Goal: Transaction & Acquisition: Purchase product/service

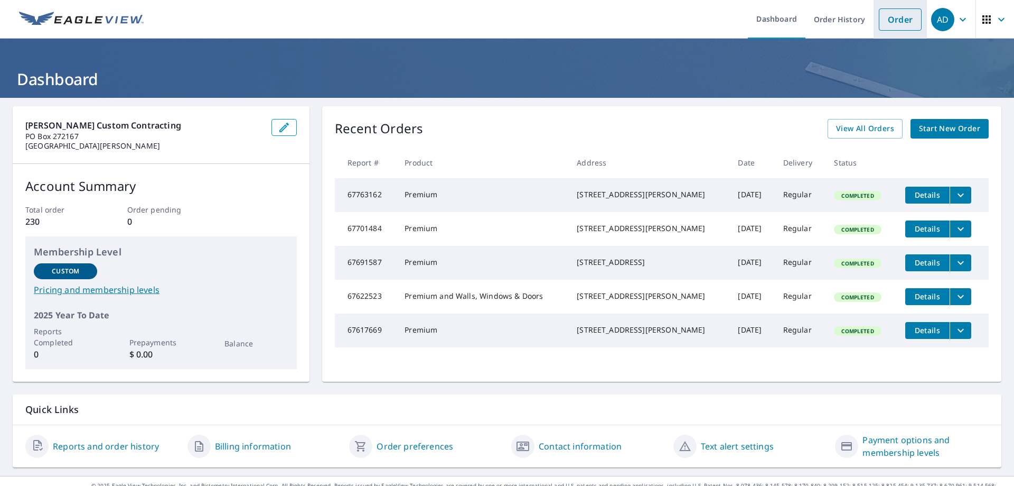
click at [892, 19] on link "Order" at bounding box center [900, 19] width 43 height 22
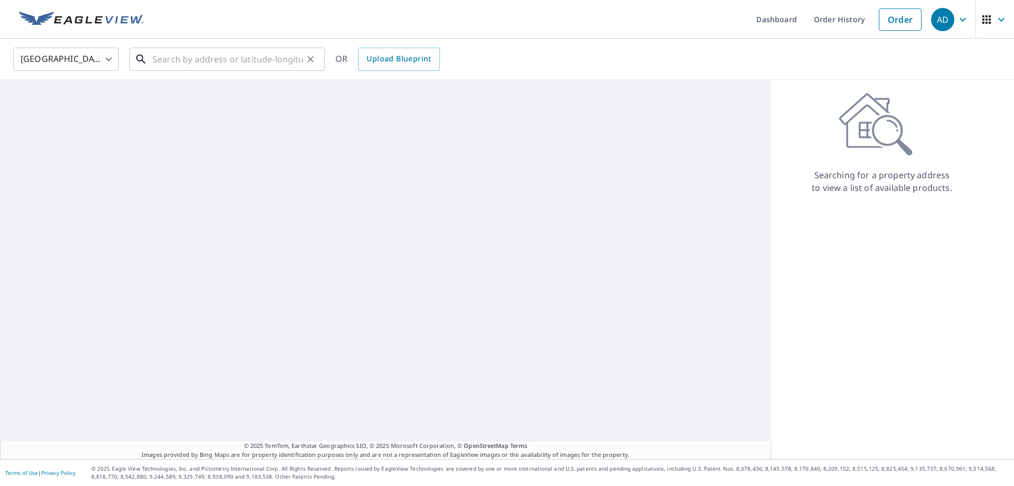
click at [188, 57] on input "text" at bounding box center [228, 59] width 151 height 30
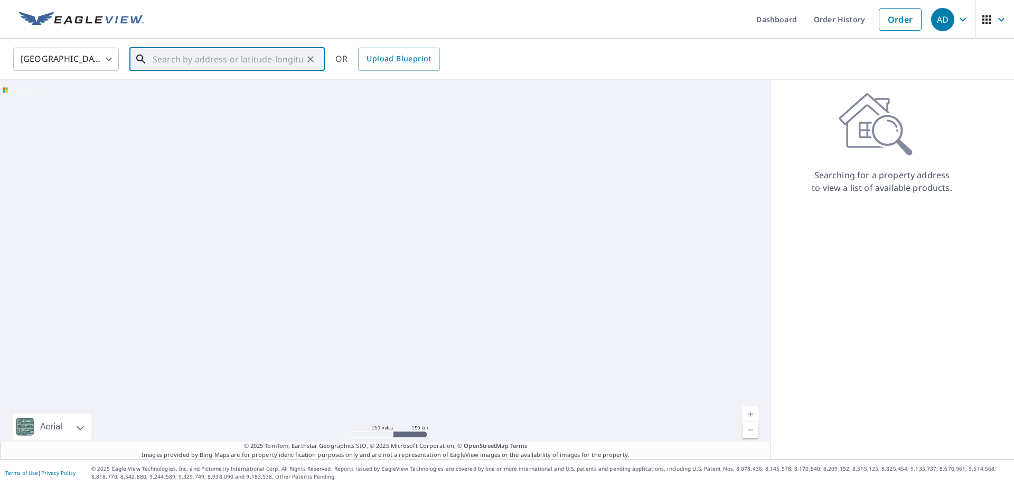
paste input "[STREET_ADDRESS]"
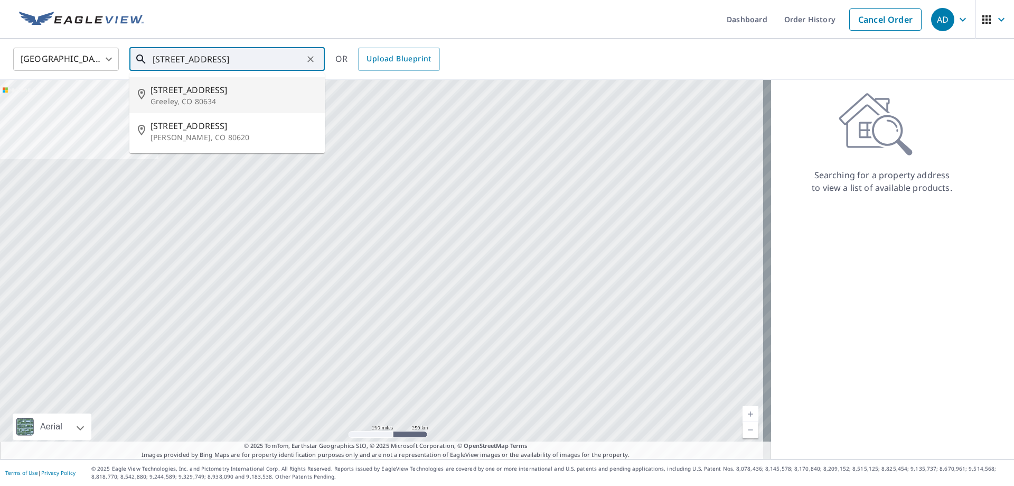
click at [217, 96] on p "Greeley, CO 80634" at bounding box center [234, 101] width 166 height 11
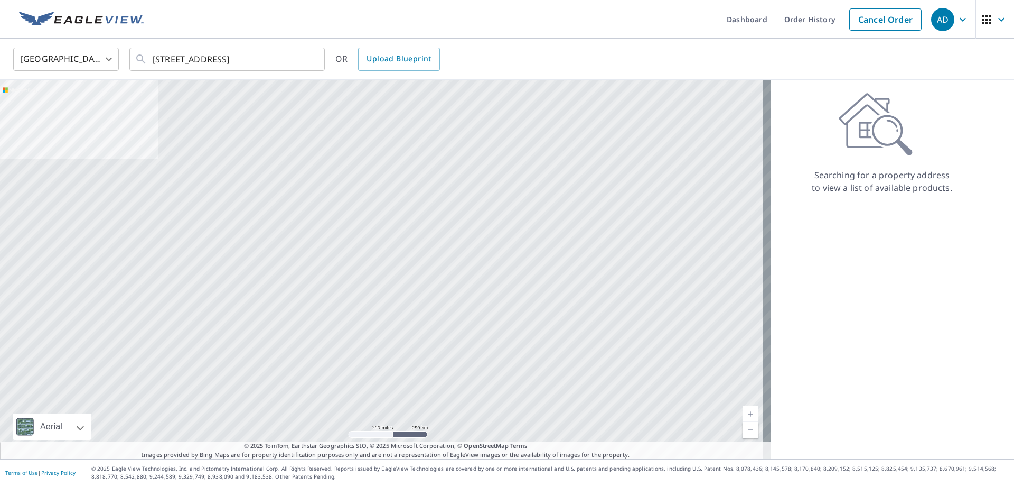
type input "[STREET_ADDRESS]"
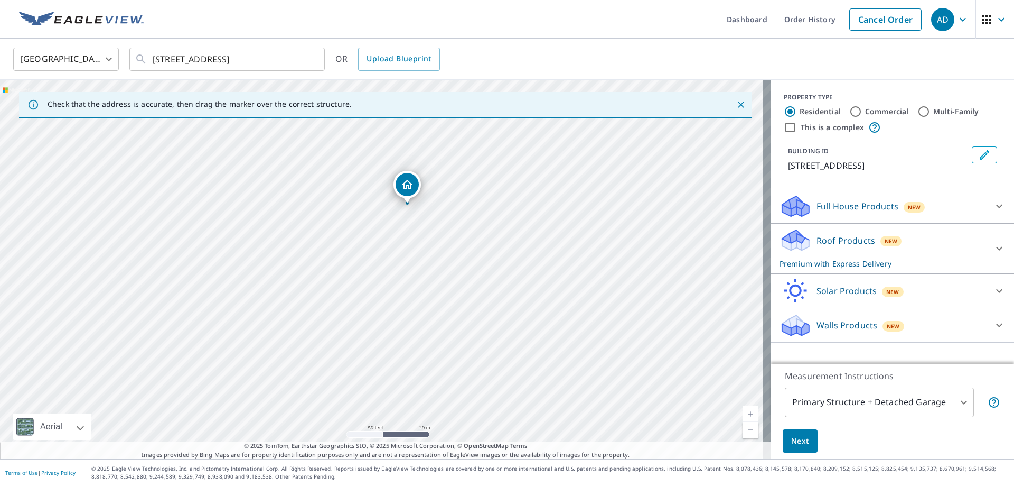
drag, startPoint x: 315, startPoint y: 221, endPoint x: 474, endPoint y: 255, distance: 162.7
click at [474, 255] on div "[STREET_ADDRESS]" at bounding box center [385, 269] width 771 height 379
drag, startPoint x: 463, startPoint y: 249, endPoint x: 414, endPoint y: 243, distance: 49.5
click at [414, 243] on div "[STREET_ADDRESS]" at bounding box center [385, 269] width 771 height 379
click at [736, 105] on icon "Close" at bounding box center [741, 104] width 11 height 11
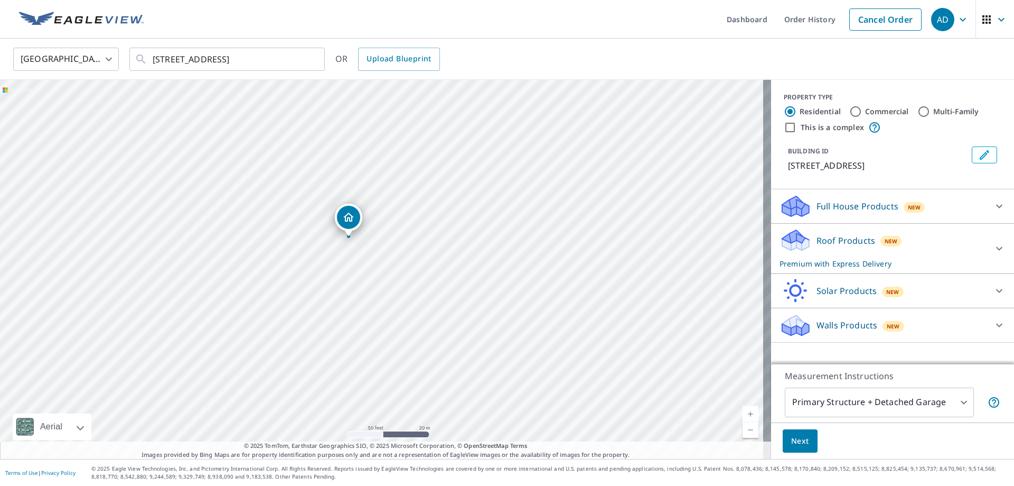
drag, startPoint x: 512, startPoint y: 280, endPoint x: 501, endPoint y: 272, distance: 14.4
click at [501, 272] on div "[STREET_ADDRESS]" at bounding box center [385, 269] width 771 height 379
drag, startPoint x: 375, startPoint y: 265, endPoint x: 401, endPoint y: 260, distance: 26.3
click at [401, 260] on div "[STREET_ADDRESS]" at bounding box center [385, 269] width 771 height 379
drag, startPoint x: 79, startPoint y: 215, endPoint x: 290, endPoint y: 348, distance: 248.9
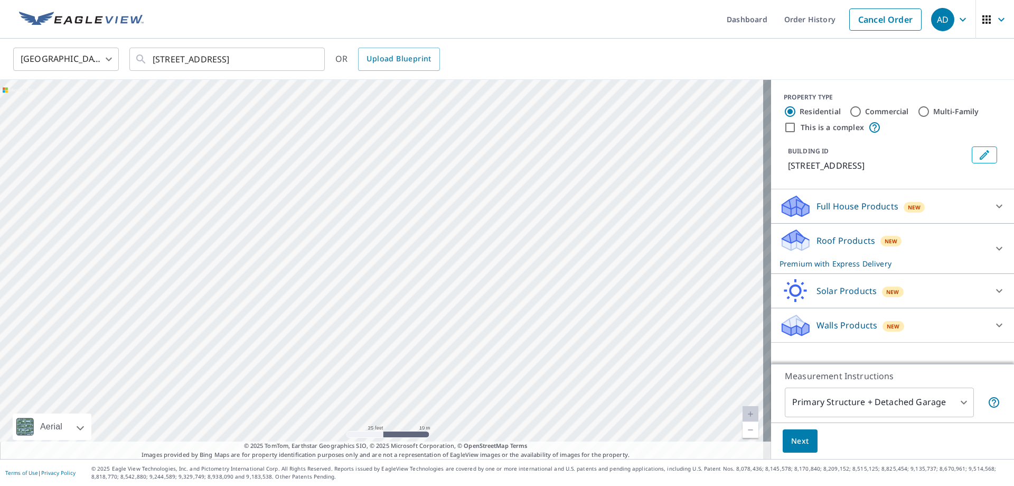
click at [290, 348] on div "[STREET_ADDRESS]" at bounding box center [385, 269] width 771 height 379
drag, startPoint x: 590, startPoint y: 310, endPoint x: 445, endPoint y: 220, distance: 170.5
click at [445, 220] on div "[STREET_ADDRESS]" at bounding box center [385, 269] width 771 height 379
drag, startPoint x: 279, startPoint y: 263, endPoint x: 270, endPoint y: 209, distance: 54.2
click at [270, 209] on div "[STREET_ADDRESS]" at bounding box center [385, 269] width 771 height 379
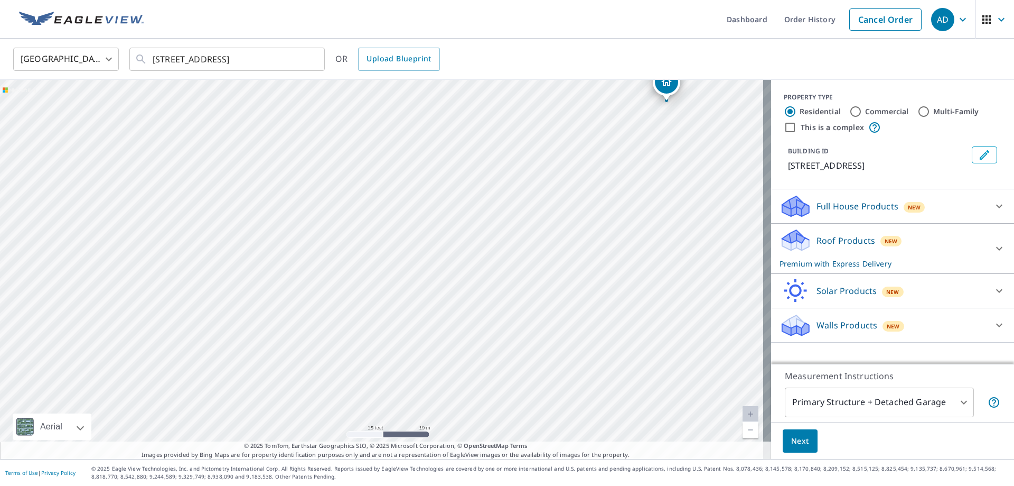
drag, startPoint x: 393, startPoint y: 234, endPoint x: 358, endPoint y: 249, distance: 37.6
click at [358, 249] on div "[STREET_ADDRESS]" at bounding box center [385, 269] width 771 height 379
drag, startPoint x: 410, startPoint y: 237, endPoint x: 356, endPoint y: 191, distance: 71.3
click at [356, 191] on div "[STREET_ADDRESS]" at bounding box center [385, 269] width 771 height 379
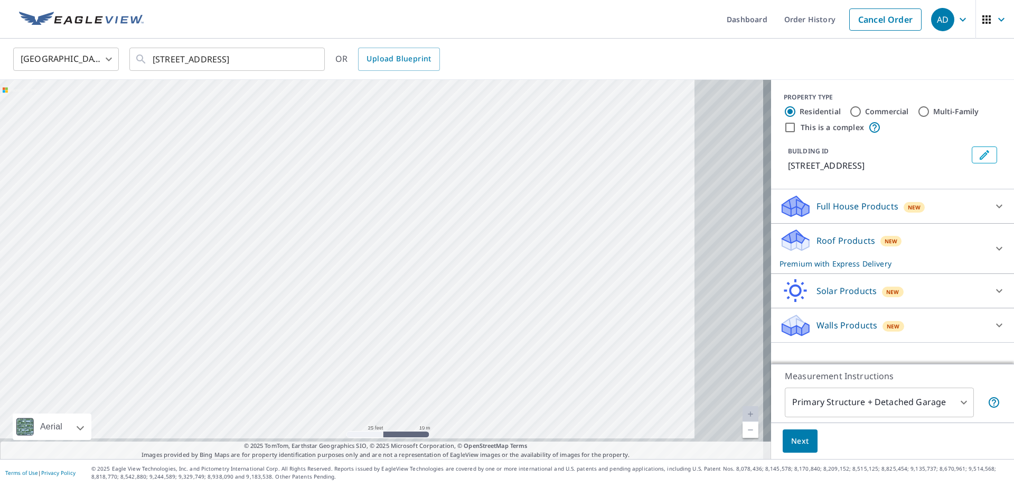
drag, startPoint x: 431, startPoint y: 222, endPoint x: 365, endPoint y: 204, distance: 67.9
click at [365, 204] on div "[STREET_ADDRESS]" at bounding box center [385, 269] width 771 height 379
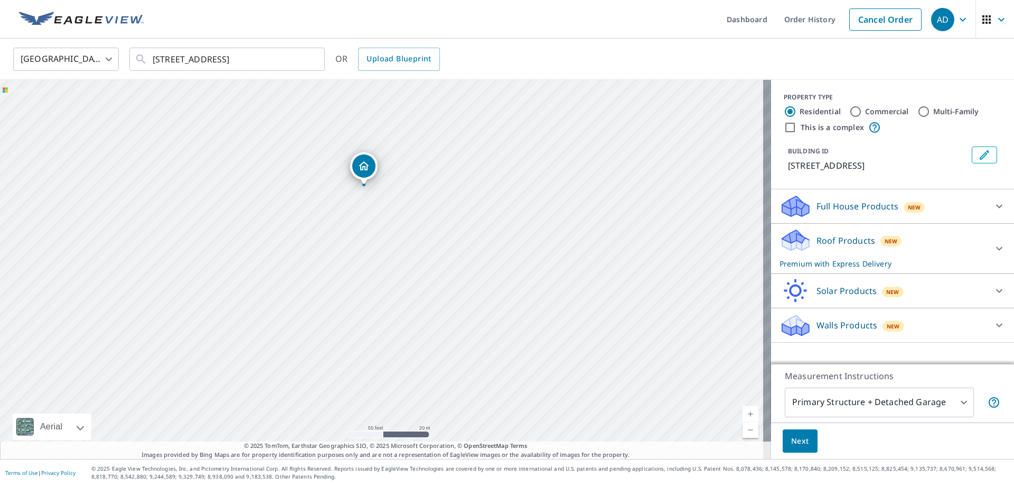
drag, startPoint x: 570, startPoint y: 284, endPoint x: 460, endPoint y: 304, distance: 112.1
click at [460, 304] on div "[STREET_ADDRESS]" at bounding box center [385, 269] width 771 height 379
drag, startPoint x: 635, startPoint y: 275, endPoint x: 585, endPoint y: 283, distance: 50.8
click at [585, 283] on div "[STREET_ADDRESS]" at bounding box center [385, 269] width 771 height 379
drag, startPoint x: 403, startPoint y: 213, endPoint x: 418, endPoint y: 213, distance: 14.8
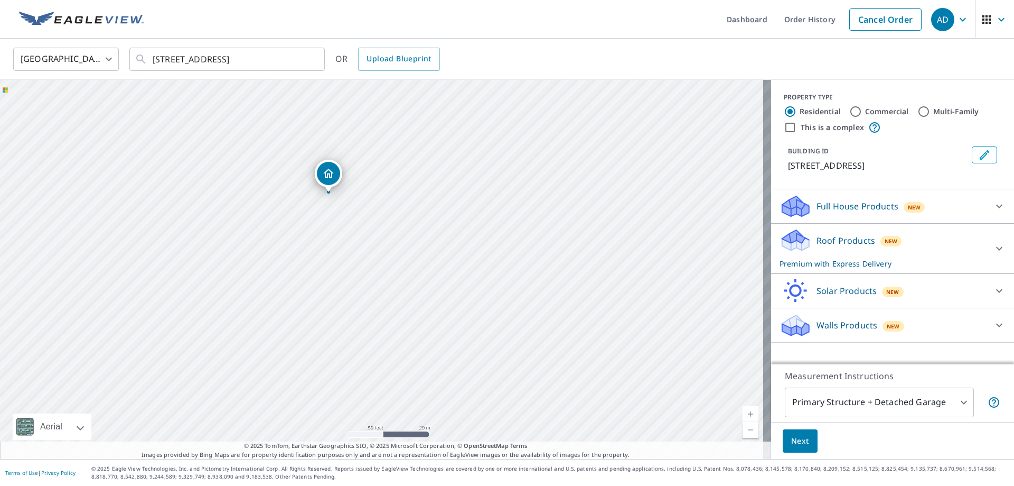
click at [418, 213] on div "[STREET_ADDRESS]" at bounding box center [385, 269] width 771 height 379
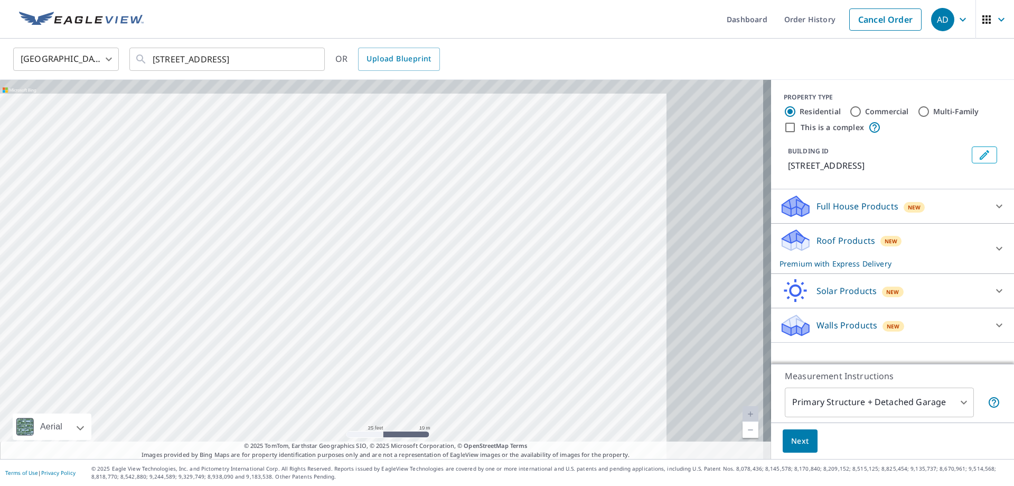
drag, startPoint x: 623, startPoint y: 245, endPoint x: 301, endPoint y: 258, distance: 322.5
click at [301, 258] on div "[STREET_ADDRESS]" at bounding box center [385, 269] width 771 height 379
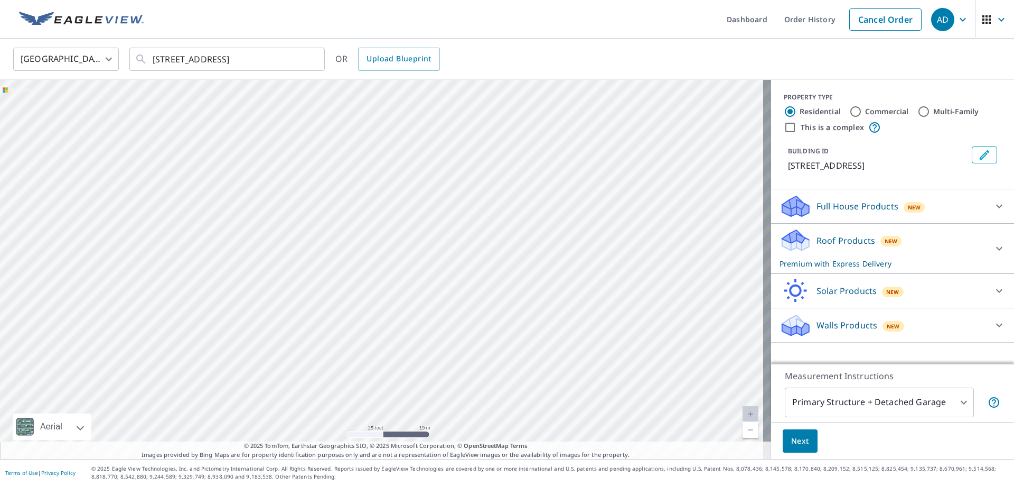
drag, startPoint x: 453, startPoint y: 217, endPoint x: 433, endPoint y: 238, distance: 29.5
click at [433, 238] on div "[STREET_ADDRESS]" at bounding box center [385, 269] width 771 height 379
drag, startPoint x: 473, startPoint y: 213, endPoint x: 500, endPoint y: 152, distance: 66.9
click at [500, 152] on div "[STREET_ADDRESS]" at bounding box center [385, 269] width 771 height 379
drag, startPoint x: 295, startPoint y: 171, endPoint x: 463, endPoint y: 221, distance: 175.0
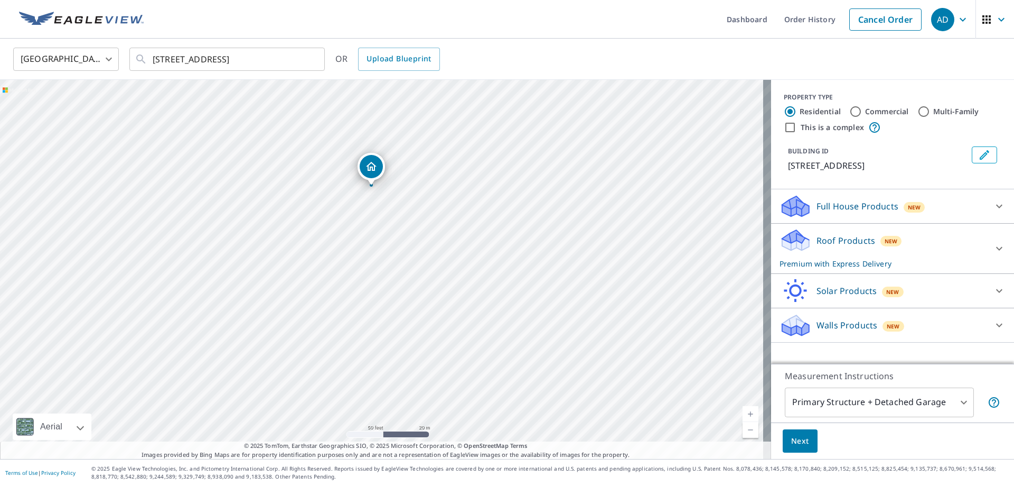
click at [463, 221] on div "[STREET_ADDRESS]" at bounding box center [385, 269] width 771 height 379
click at [51, 161] on div "[STREET_ADDRESS]" at bounding box center [385, 269] width 771 height 379
click at [62, 240] on div "[STREET_ADDRESS]" at bounding box center [385, 269] width 771 height 379
click at [70, 245] on div "[STREET_ADDRESS]" at bounding box center [385, 269] width 771 height 379
drag, startPoint x: 381, startPoint y: 248, endPoint x: 62, endPoint y: 223, distance: 320.1
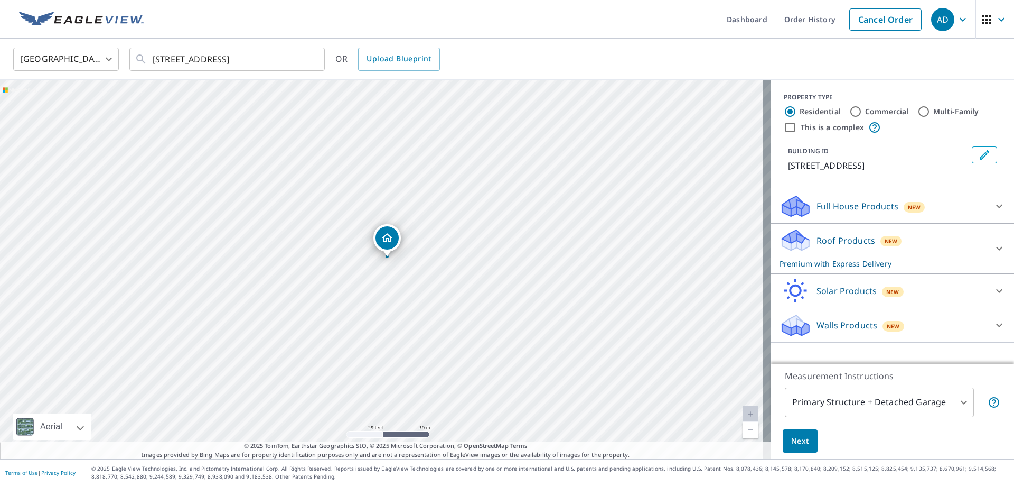
drag, startPoint x: 380, startPoint y: 196, endPoint x: 388, endPoint y: 238, distance: 42.9
drag, startPoint x: 386, startPoint y: 247, endPoint x: 380, endPoint y: 208, distance: 39.4
drag, startPoint x: 407, startPoint y: 230, endPoint x: 267, endPoint y: 228, distance: 140.0
click at [298, 227] on div "[STREET_ADDRESS]" at bounding box center [385, 269] width 771 height 379
drag, startPoint x: 229, startPoint y: 235, endPoint x: 353, endPoint y: 216, distance: 126.1
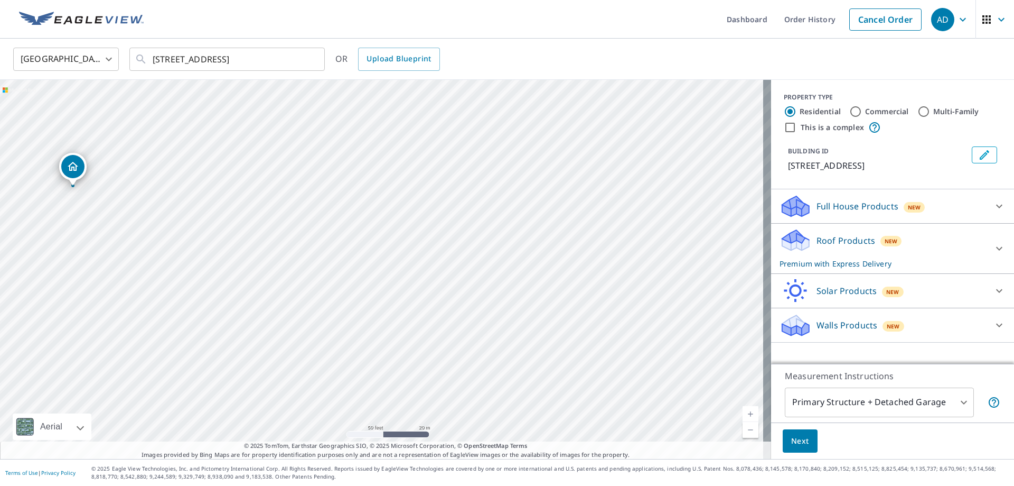
drag, startPoint x: 540, startPoint y: 276, endPoint x: 227, endPoint y: 236, distance: 315.8
click at [227, 236] on div "[STREET_ADDRESS]" at bounding box center [385, 269] width 771 height 379
drag, startPoint x: 342, startPoint y: 237, endPoint x: 367, endPoint y: 238, distance: 24.3
click at [367, 238] on div "[STREET_ADDRESS]" at bounding box center [385, 269] width 771 height 379
drag, startPoint x: 94, startPoint y: 167, endPoint x: 155, endPoint y: 160, distance: 62.3
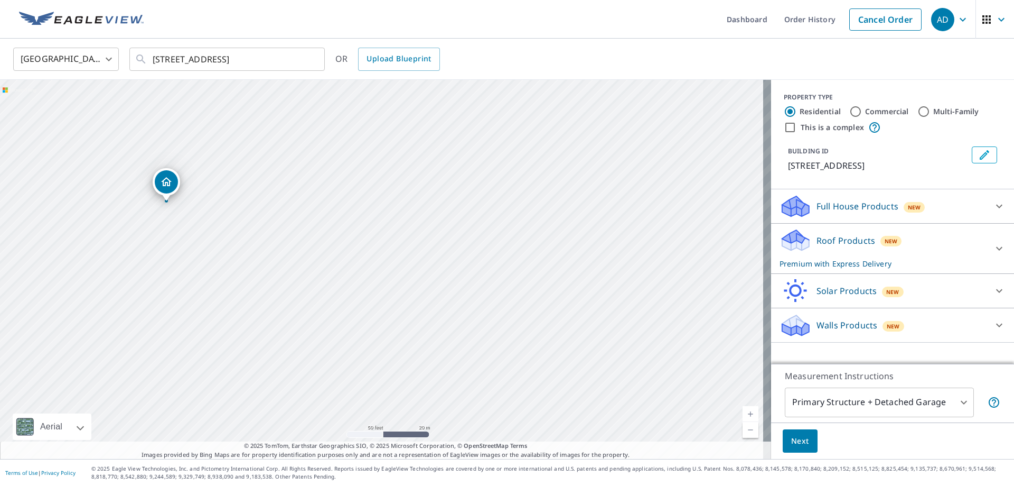
drag, startPoint x: 511, startPoint y: 299, endPoint x: 295, endPoint y: 232, distance: 225.6
click at [295, 232] on div "[STREET_ADDRESS]" at bounding box center [385, 269] width 771 height 379
drag, startPoint x: 341, startPoint y: 265, endPoint x: 302, endPoint y: 260, distance: 39.8
click at [302, 260] on div "[STREET_ADDRESS]" at bounding box center [385, 269] width 771 height 379
drag, startPoint x: 305, startPoint y: 259, endPoint x: 352, endPoint y: 255, distance: 47.2
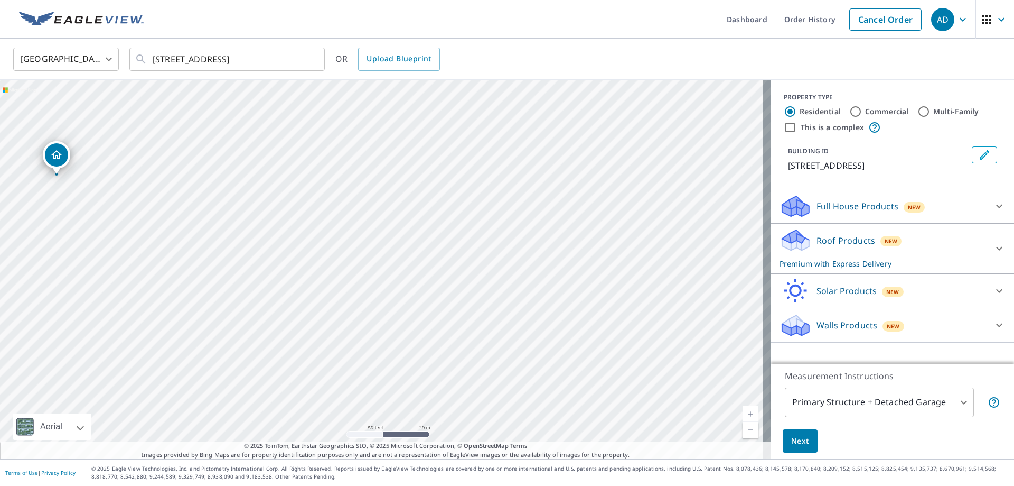
click at [352, 255] on div "[STREET_ADDRESS]" at bounding box center [385, 269] width 771 height 379
drag, startPoint x: 278, startPoint y: 258, endPoint x: 347, endPoint y: 256, distance: 68.7
click at [347, 256] on div "[STREET_ADDRESS]" at bounding box center [385, 269] width 771 height 379
click at [383, 250] on div "[STREET_ADDRESS]" at bounding box center [385, 269] width 771 height 379
click at [850, 113] on input "Commercial" at bounding box center [856, 111] width 13 height 13
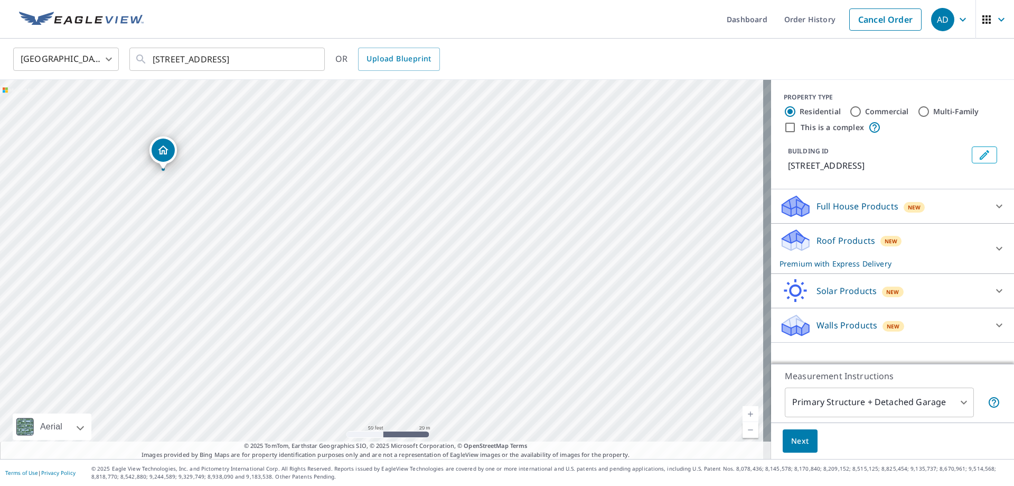
radio input "true"
type input "4"
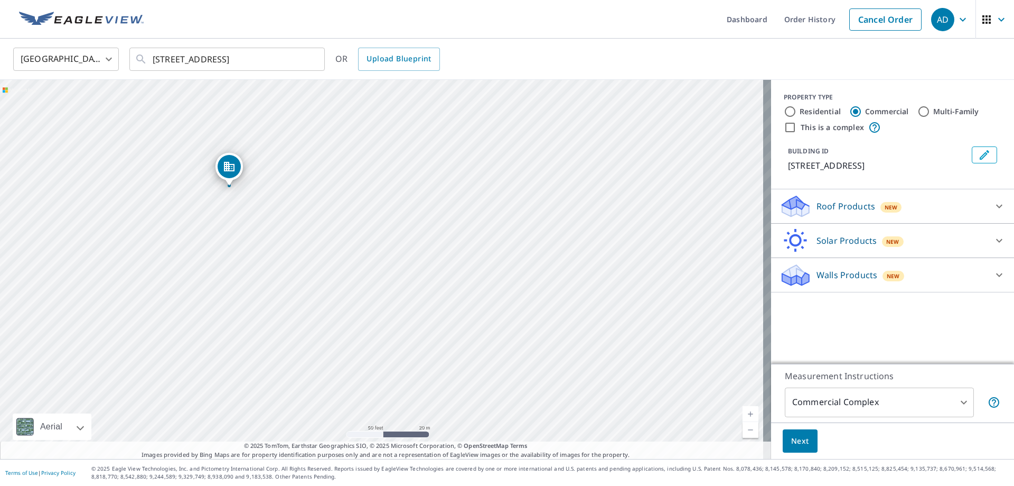
drag, startPoint x: 546, startPoint y: 267, endPoint x: 393, endPoint y: 185, distance: 173.3
click at [393, 185] on div "[STREET_ADDRESS]" at bounding box center [385, 269] width 771 height 379
click at [918, 111] on input "Multi-Family" at bounding box center [924, 111] width 13 height 13
radio input "true"
type input "2"
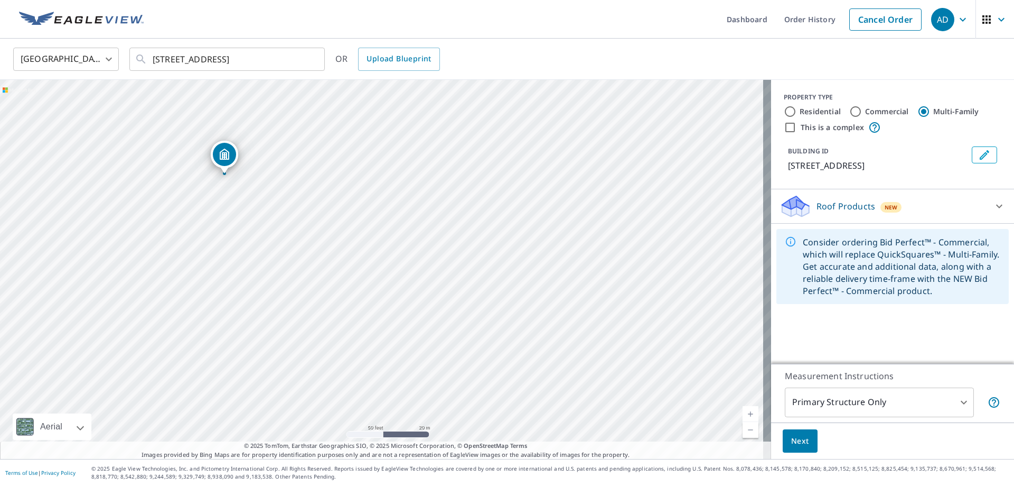
drag, startPoint x: 473, startPoint y: 293, endPoint x: 315, endPoint y: 199, distance: 183.4
click at [315, 199] on div "[STREET_ADDRESS]" at bounding box center [385, 269] width 771 height 379
drag, startPoint x: 453, startPoint y: 239, endPoint x: 436, endPoint y: 242, distance: 17.2
click at [436, 242] on div "[STREET_ADDRESS]" at bounding box center [385, 269] width 771 height 379
drag, startPoint x: 443, startPoint y: 248, endPoint x: 460, endPoint y: 241, distance: 17.8
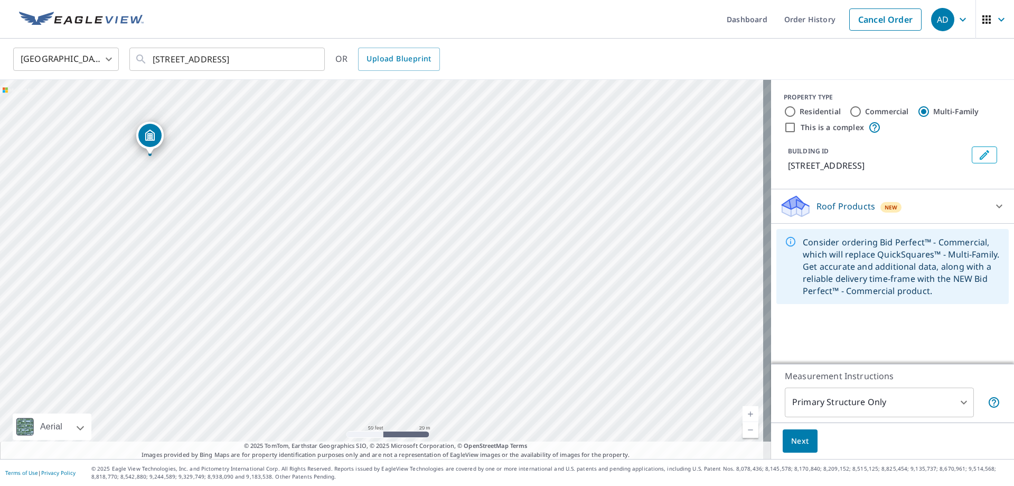
click at [460, 241] on div "[STREET_ADDRESS]" at bounding box center [385, 269] width 771 height 379
click at [785, 124] on input "This is a complex" at bounding box center [790, 127] width 13 height 13
checkbox input "true"
radio input "true"
type input "4"
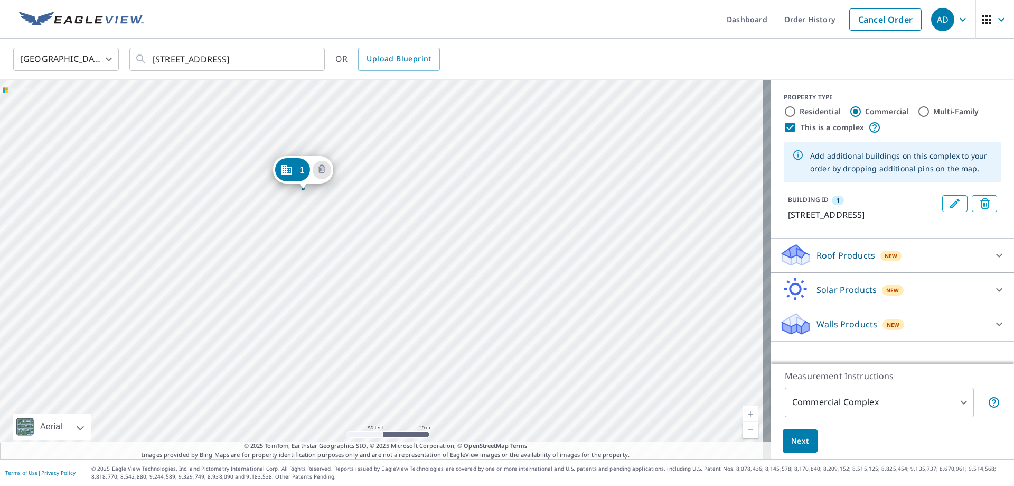
drag, startPoint x: 575, startPoint y: 300, endPoint x: 496, endPoint y: 221, distance: 111.3
click at [496, 221] on div "1 [STREET_ADDRESS]" at bounding box center [385, 269] width 771 height 379
drag, startPoint x: 537, startPoint y: 243, endPoint x: 412, endPoint y: 201, distance: 132.0
click at [412, 201] on div "1 [STREET_ADDRESS]" at bounding box center [385, 269] width 771 height 379
drag, startPoint x: 172, startPoint y: 117, endPoint x: 380, endPoint y: 190, distance: 221.0
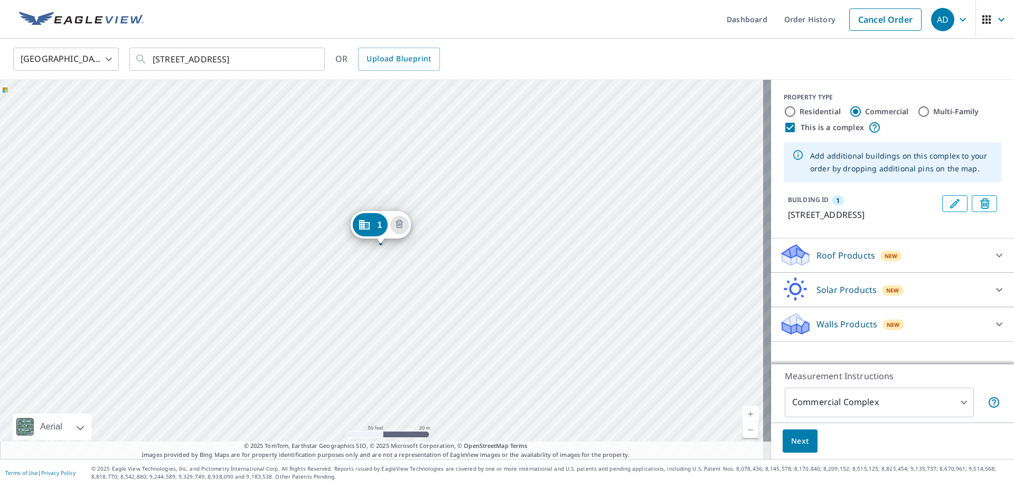
click at [436, 260] on div "1 [STREET_ADDRESS]" at bounding box center [385, 269] width 771 height 379
click at [378, 242] on div "1" at bounding box center [370, 248] width 35 height 23
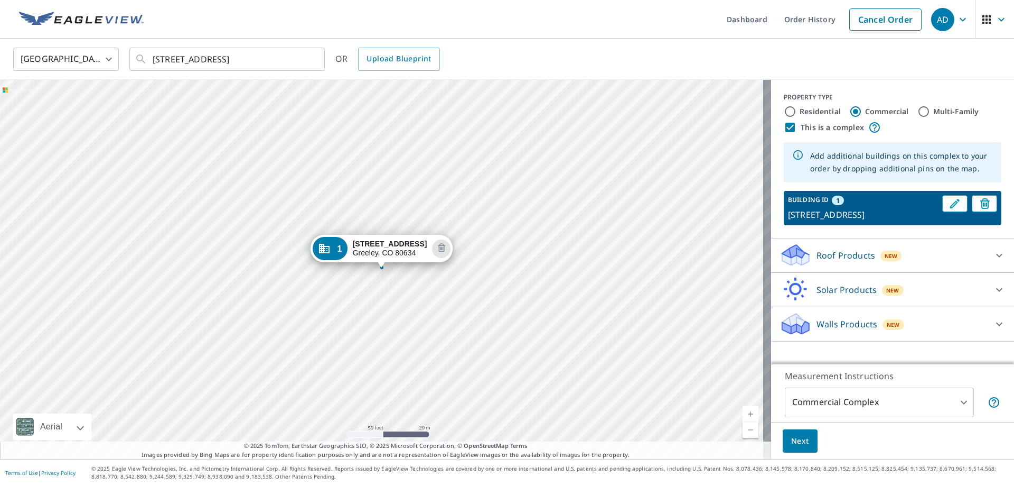
click at [380, 240] on strong "[STREET_ADDRESS]" at bounding box center [390, 243] width 74 height 8
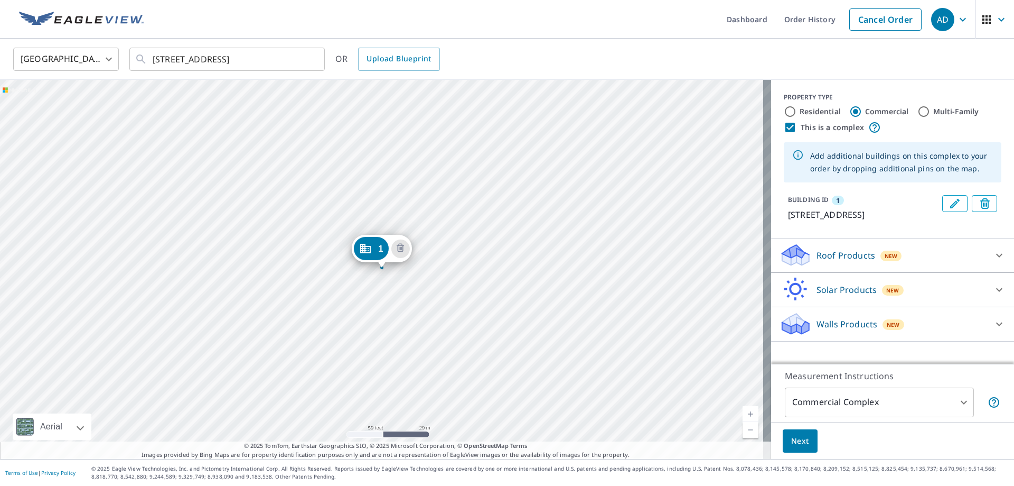
click at [376, 250] on div "1" at bounding box center [370, 248] width 35 height 23
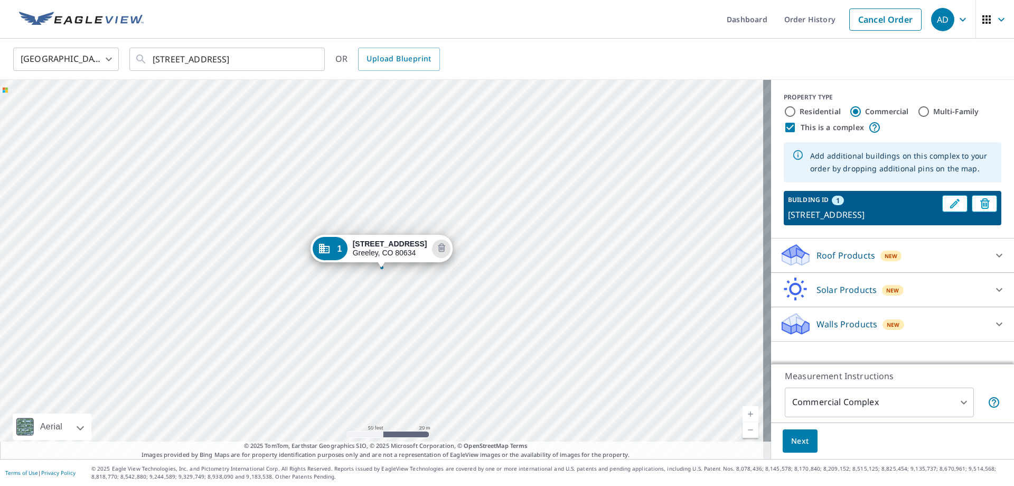
click at [423, 270] on div "1 [STREET_ADDRESS]" at bounding box center [385, 269] width 771 height 379
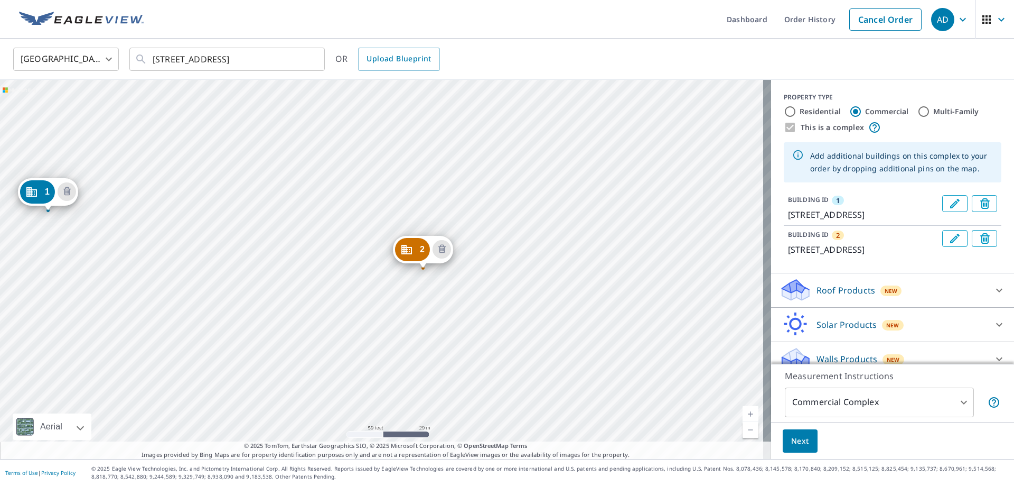
drag, startPoint x: 364, startPoint y: 251, endPoint x: 30, endPoint y: 194, distance: 338.7
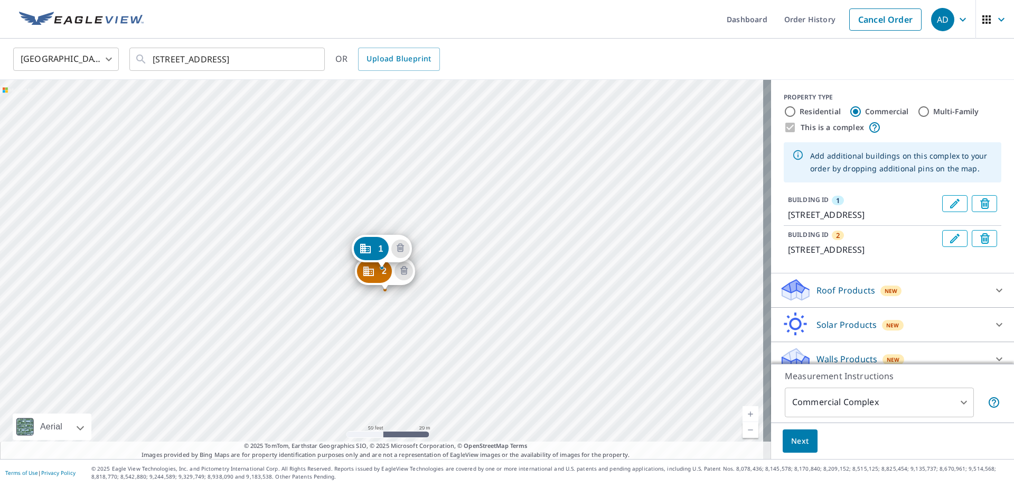
drag, startPoint x: 739, startPoint y: 303, endPoint x: 367, endPoint y: 267, distance: 373.6
click at [443, 255] on div "2 [STREET_ADDRESS] 1 [STREET_ADDRESS]" at bounding box center [385, 269] width 771 height 379
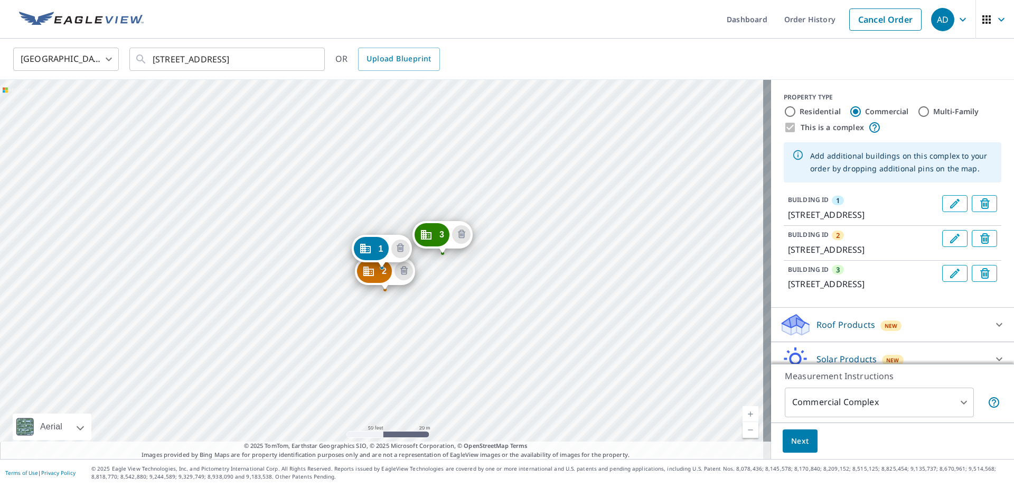
click at [448, 277] on div "2 [STREET_ADDRESS] 3 [STREET_ADDRESS] 1 [STREET_ADDRESS]" at bounding box center [385, 269] width 771 height 379
click at [452, 278] on div "2 [STREET_ADDRESS] 3 [STREET_ADDRESS] 1 [STREET_ADDRESS]" at bounding box center [385, 269] width 771 height 379
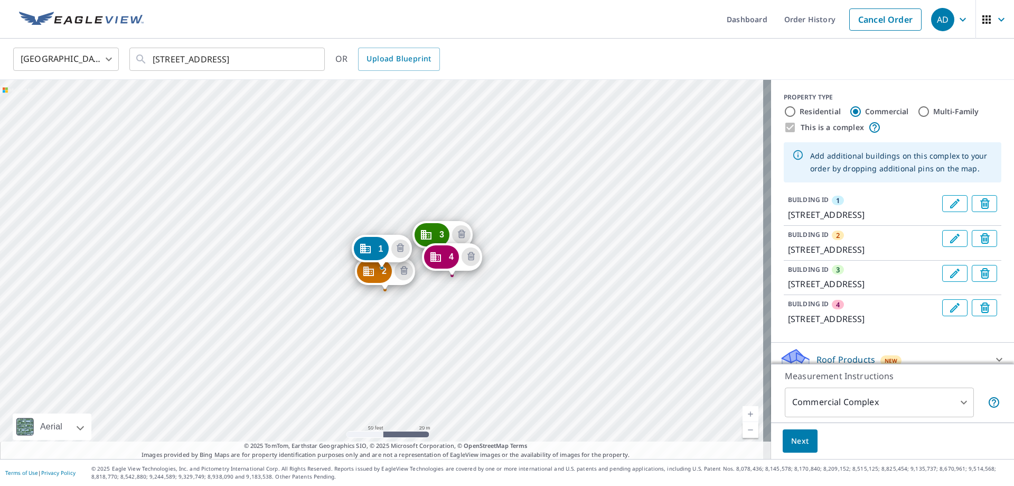
click at [509, 251] on div "2 [STREET_ADDRESS] 3 [STREET_ADDRESS] 4 [STREET_ADDRESS] 1 [STREET_ADDRESS]" at bounding box center [385, 269] width 771 height 379
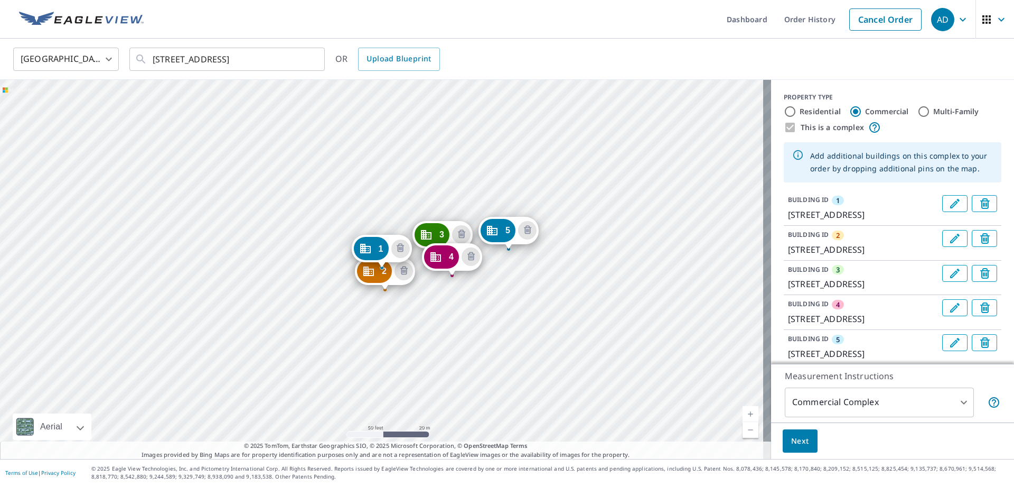
click at [511, 269] on div "2 [STREET_ADDRESS] 3 [STREET_ADDRESS] 4 [STREET_ADDRESS] 5 [STREET_ADDRESS] 1 […" at bounding box center [385, 269] width 771 height 379
click at [566, 240] on div "2 [STREET_ADDRESS] 3 [STREET_ADDRESS] 4 [STREET_ADDRESS] 5 [STREET_ADDRESS] 6 […" at bounding box center [385, 269] width 771 height 379
click at [571, 260] on div "2 [STREET_ADDRESS] 3 [STREET_ADDRESS] 4 [STREET_ADDRESS] 5 [STREET_ADDRESS] 6 […" at bounding box center [385, 269] width 771 height 379
click at [627, 231] on div "2 [STREET_ADDRESS] 3 [STREET_ADDRESS] 4 [STREET_ADDRESS] 5 [STREET_ADDRESS] 6 […" at bounding box center [385, 269] width 771 height 379
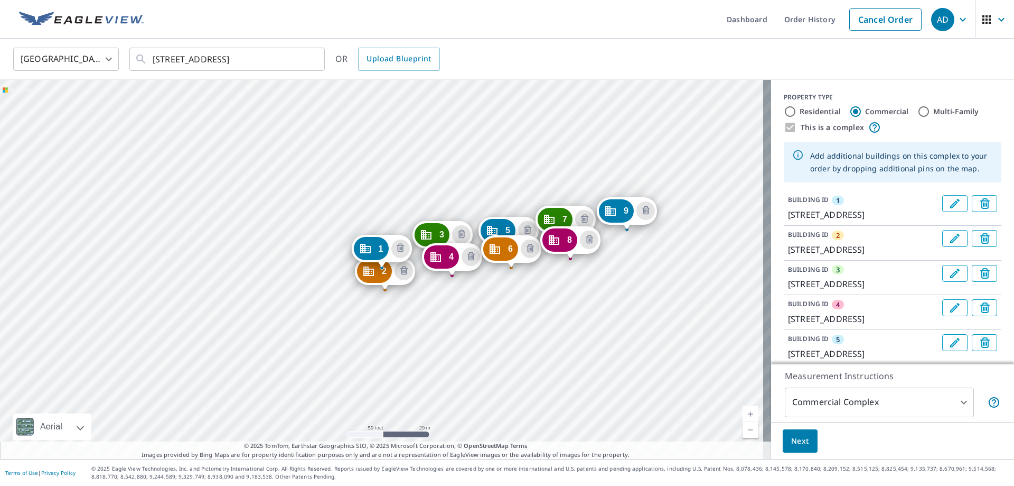
click at [627, 255] on div "2 [STREET_ADDRESS] 3 [STREET_ADDRESS] 4 [STREET_ADDRESS] 5 [STREET_ADDRESS] 6 […" at bounding box center [385, 269] width 771 height 379
click at [399, 353] on div "2 [STREET_ADDRESS] 3 [STREET_ADDRESS] 4 [STREET_ADDRESS] 5 [STREET_ADDRESS] 6 […" at bounding box center [385, 269] width 771 height 379
click at [406, 376] on div "2 [STREET_ADDRESS] 3 [STREET_ADDRESS] 4 [STREET_ADDRESS] 5 [STREET_ADDRESS] 6 […" at bounding box center [385, 269] width 771 height 379
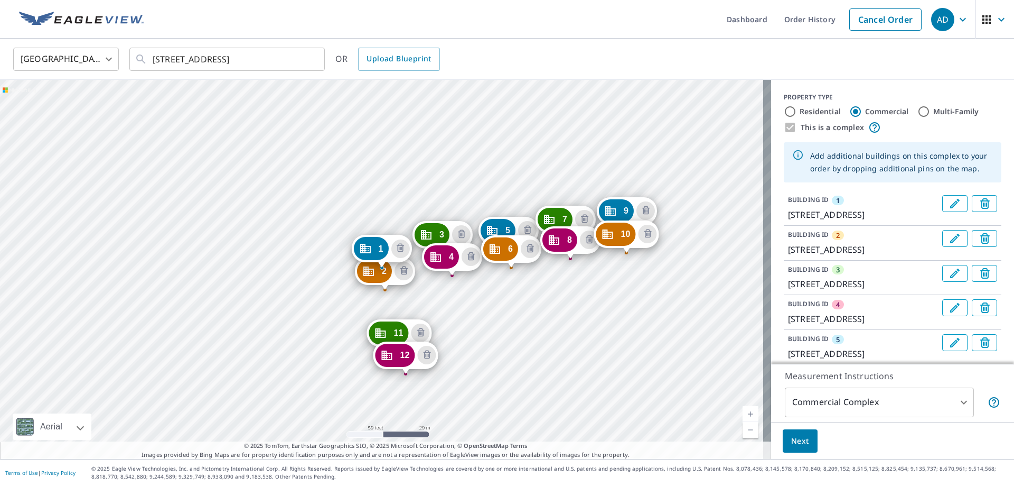
click at [431, 416] on div "2 [STREET_ADDRESS] 3 [STREET_ADDRESS] 4 [STREET_ADDRESS] 5 [STREET_ADDRESS] 6 […" at bounding box center [385, 269] width 771 height 379
click at [431, 418] on div "2 [STREET_ADDRESS] 3 [STREET_ADDRESS] 4 [STREET_ADDRESS] 5 [STREET_ADDRESS] 6 […" at bounding box center [385, 269] width 771 height 379
click at [442, 433] on div "2 [STREET_ADDRESS] 3 [STREET_ADDRESS] 4 [STREET_ADDRESS] 5 [STREET_ADDRESS] 6 […" at bounding box center [385, 269] width 771 height 379
click at [484, 340] on div "2 [STREET_ADDRESS] 3 [STREET_ADDRESS] 4 [STREET_ADDRESS] 5 [STREET_ADDRESS] 6 […" at bounding box center [385, 269] width 771 height 379
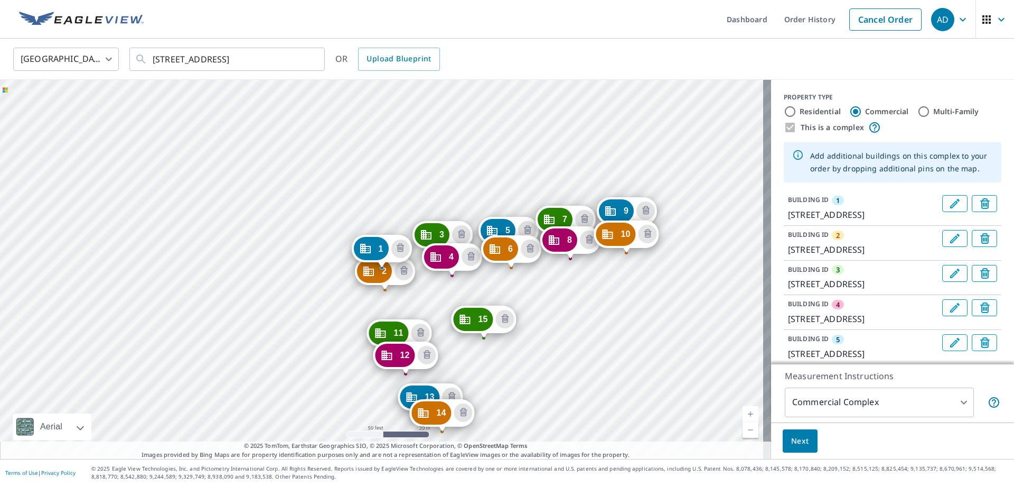
click at [490, 366] on div "2 [STREET_ADDRESS] 3 [STREET_ADDRESS] 4 [STREET_ADDRESS] 5 [STREET_ADDRESS] 6 […" at bounding box center [385, 269] width 771 height 379
click at [500, 383] on div "2 [STREET_ADDRESS] 3 [STREET_ADDRESS] 4 [STREET_ADDRESS] 5 [STREET_ADDRESS] 6 […" at bounding box center [385, 269] width 771 height 379
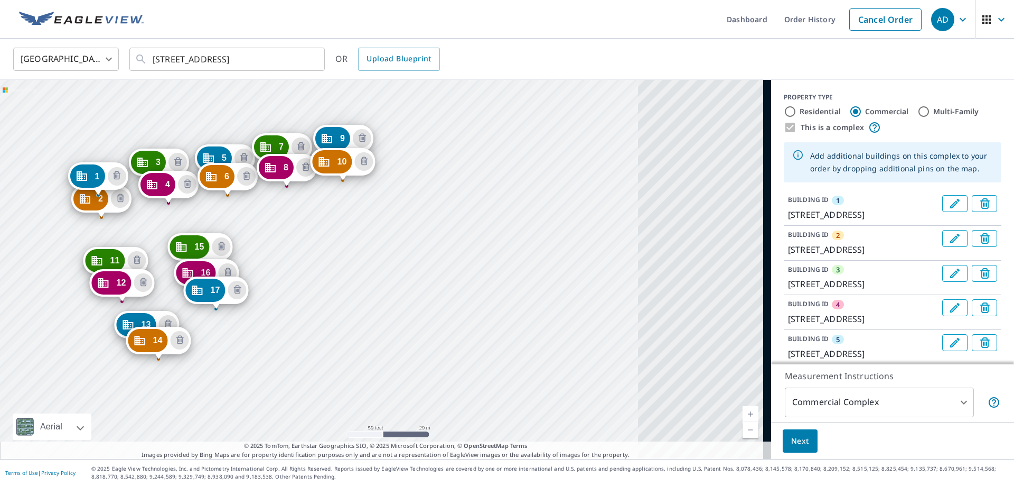
drag, startPoint x: 523, startPoint y: 333, endPoint x: 292, endPoint y: 319, distance: 231.8
click at [292, 319] on div "2 [STREET_ADDRESS] 3 [STREET_ADDRESS] 4 [STREET_ADDRESS] 5 [STREET_ADDRESS] 6 […" at bounding box center [385, 269] width 771 height 379
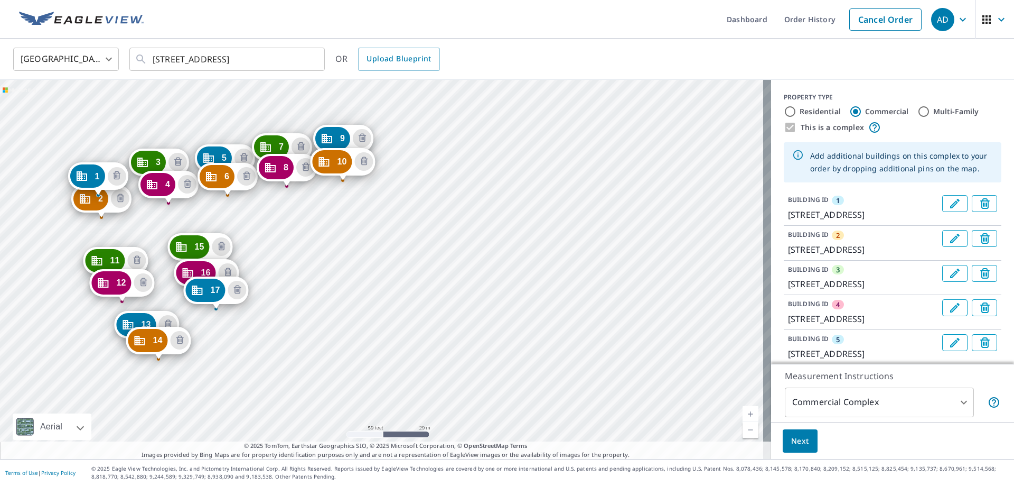
click at [282, 270] on div "2 [STREET_ADDRESS] 3 [STREET_ADDRESS] 4 [STREET_ADDRESS] 5 [STREET_ADDRESS] 6 […" at bounding box center [385, 269] width 771 height 379
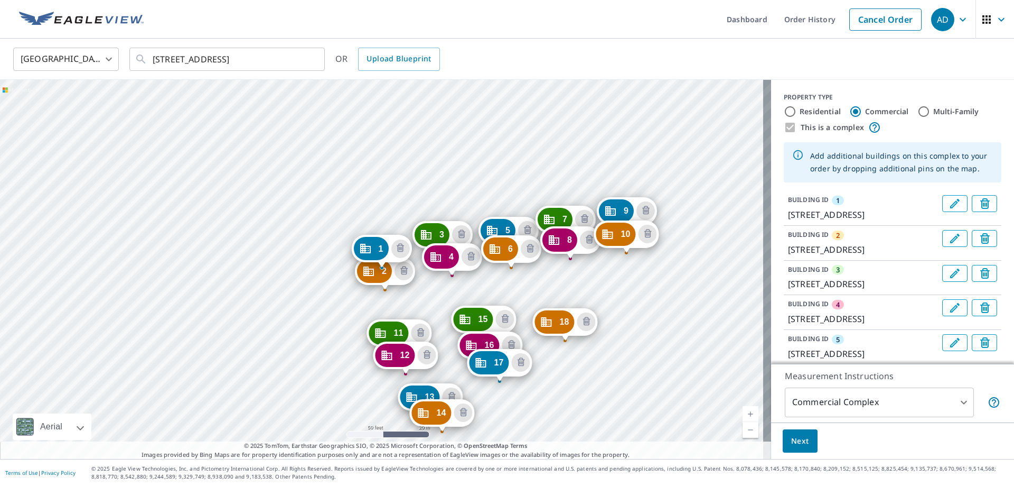
click at [607, 329] on div "2 [STREET_ADDRESS] 3 [STREET_ADDRESS] 4 [STREET_ADDRESS] 5 [STREET_ADDRESS] 6 […" at bounding box center [385, 269] width 771 height 379
click at [589, 337] on div "18 [STREET_ADDRESS]" at bounding box center [565, 325] width 65 height 33
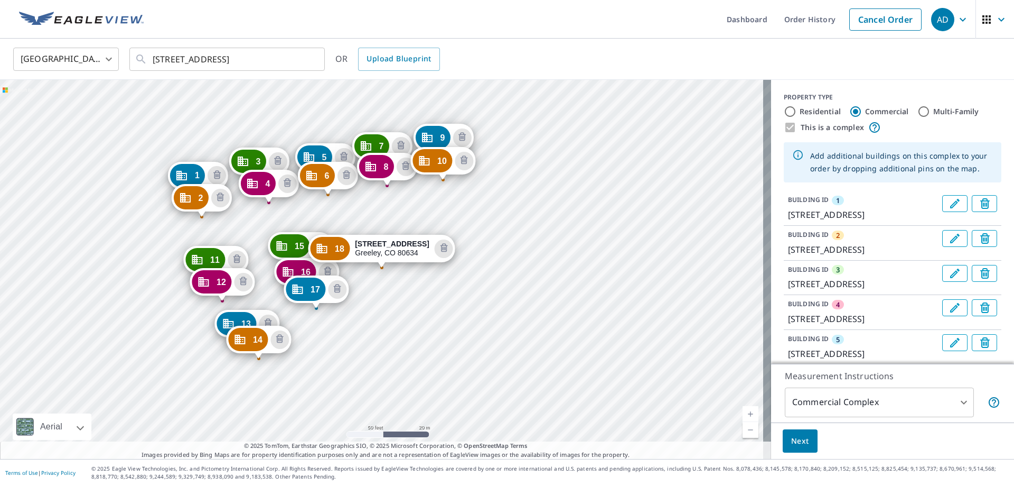
click at [406, 264] on div "18 [STREET_ADDRESS]" at bounding box center [381, 251] width 147 height 33
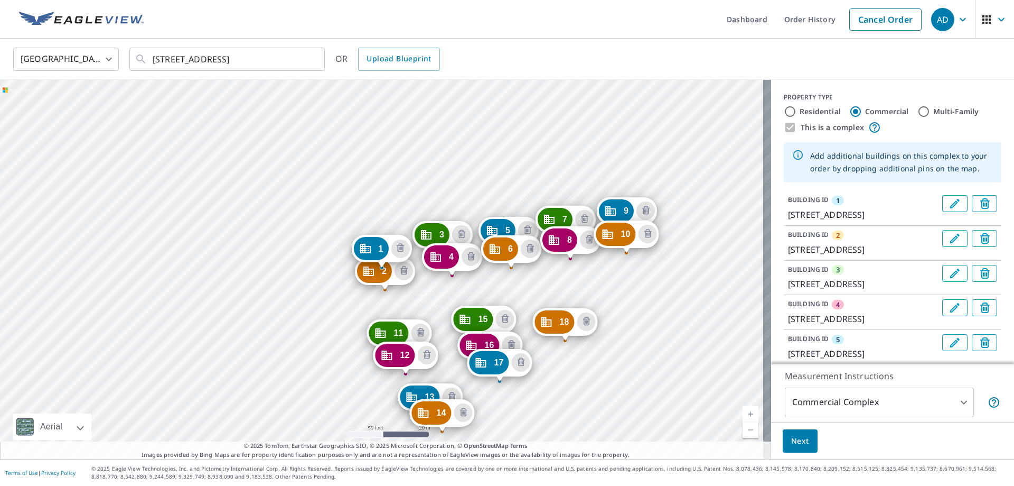
click at [609, 328] on div "2 [STREET_ADDRESS] 3 [STREET_ADDRESS] 4 [STREET_ADDRESS] 5 [STREET_ADDRESS] 6 […" at bounding box center [385, 269] width 771 height 379
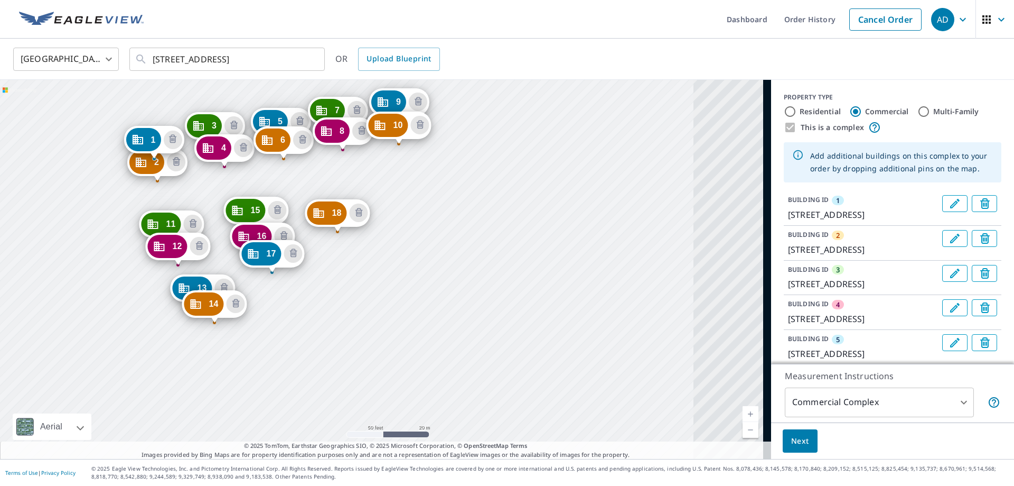
drag, startPoint x: 651, startPoint y: 319, endPoint x: 423, endPoint y: 210, distance: 252.8
click at [423, 210] on div "2 [STREET_ADDRESS] 3 [STREET_ADDRESS] 4 [STREET_ADDRESS] 5 [STREET_ADDRESS] 6 […" at bounding box center [385, 269] width 771 height 379
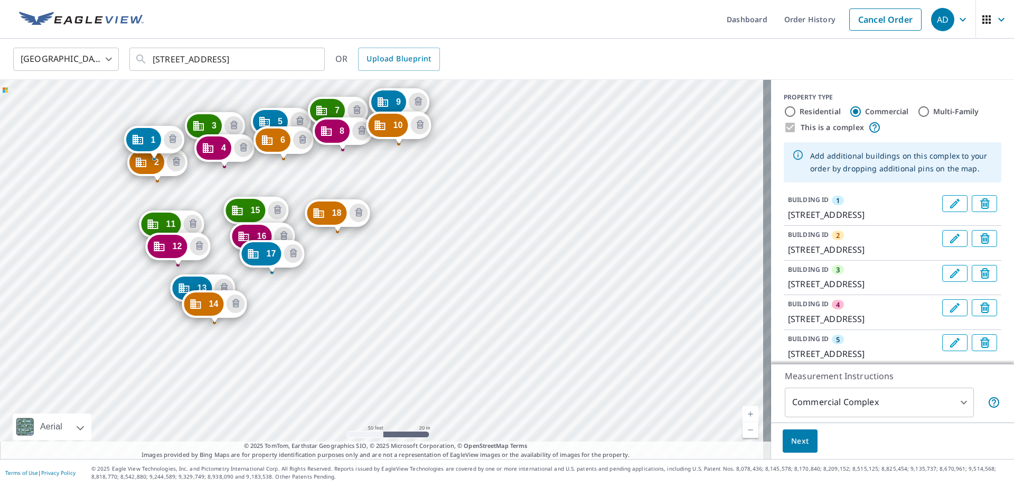
click at [320, 323] on div "2 [STREET_ADDRESS] 3 [STREET_ADDRESS] 4 [STREET_ADDRESS] 5 [STREET_ADDRESS] 6 […" at bounding box center [385, 269] width 771 height 379
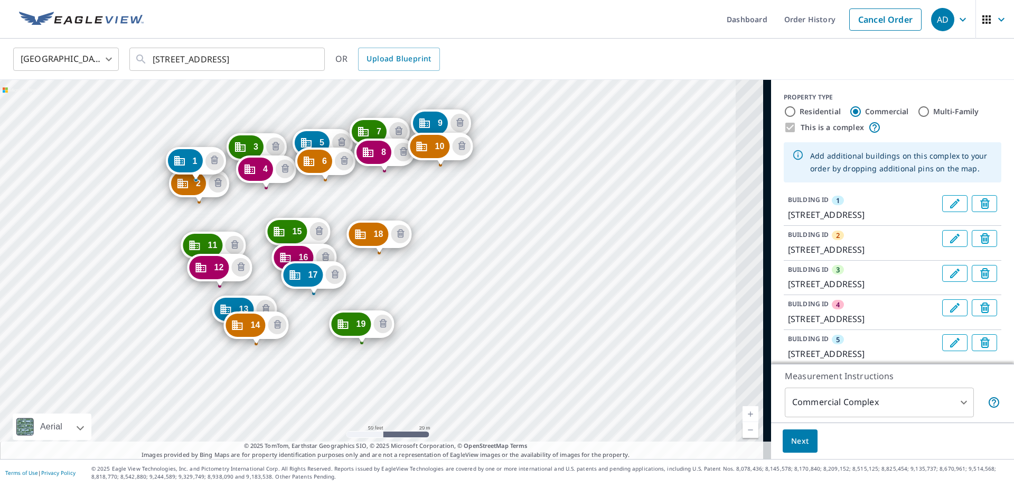
drag, startPoint x: 557, startPoint y: 296, endPoint x: 440, endPoint y: 283, distance: 118.0
click at [440, 283] on div "2 [STREET_ADDRESS] 3 [STREET_ADDRESS] 4 [STREET_ADDRESS] 5 [STREET_ADDRESS] 6 […" at bounding box center [385, 269] width 771 height 379
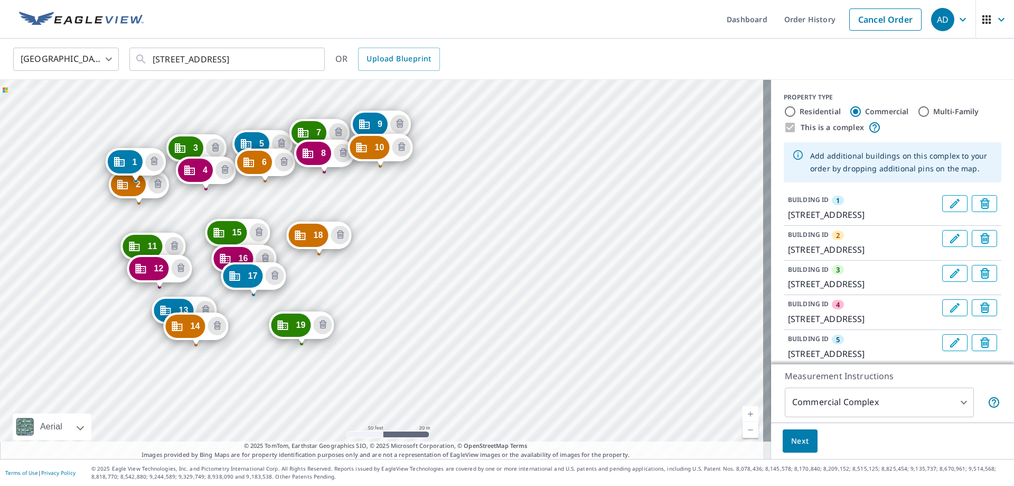
click at [309, 365] on div "2 [STREET_ADDRESS] 3 [STREET_ADDRESS] 4 [STREET_ADDRESS] 5 [STREET_ADDRESS] 6 […" at bounding box center [385, 269] width 771 height 379
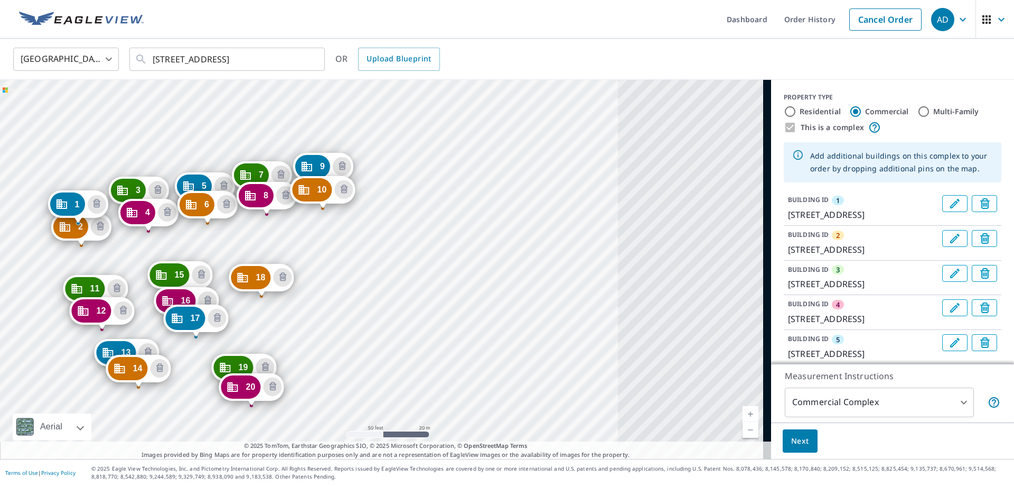
drag, startPoint x: 525, startPoint y: 312, endPoint x: 370, endPoint y: 310, distance: 154.3
click at [370, 310] on div "2 [STREET_ADDRESS] 3 [STREET_ADDRESS] 4 [STREET_ADDRESS] 5 [STREET_ADDRESS] 6 […" at bounding box center [385, 269] width 771 height 379
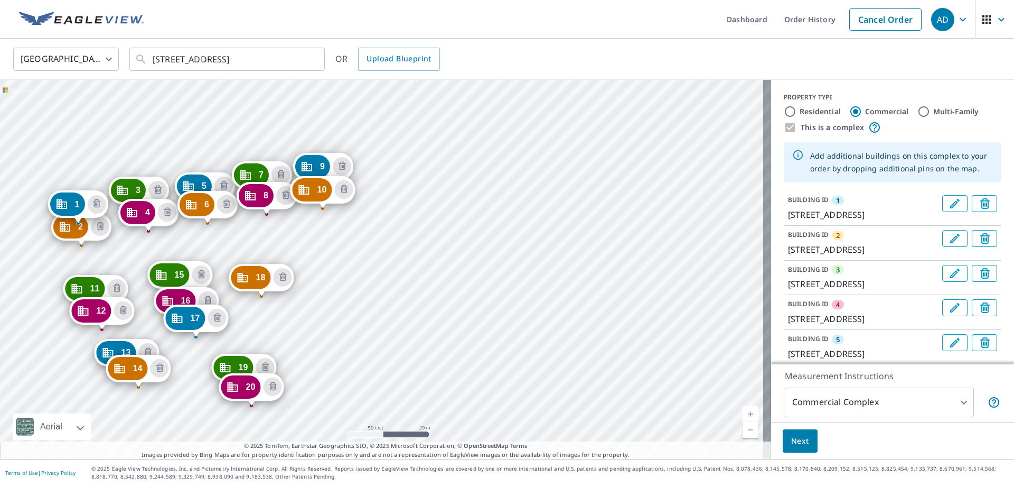
click at [285, 292] on div "18 [STREET_ADDRESS]" at bounding box center [261, 280] width 65 height 33
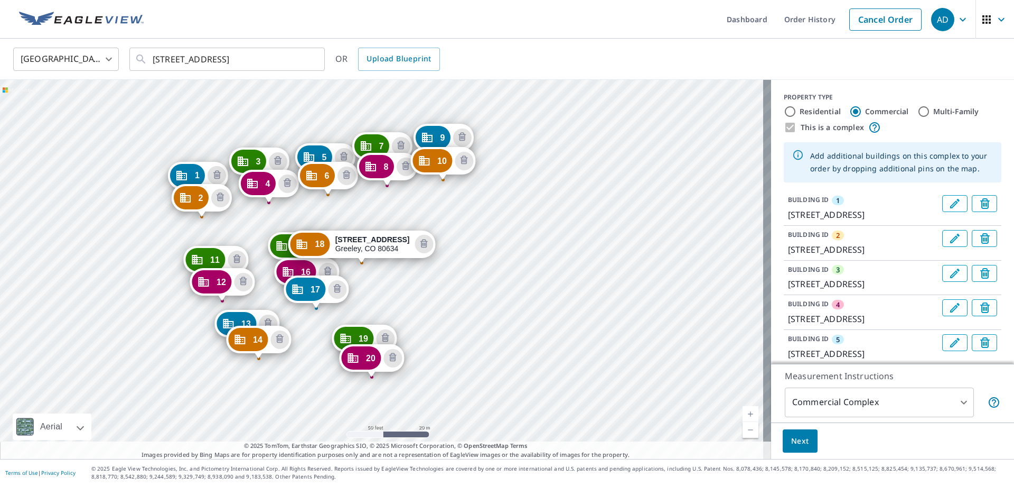
drag, startPoint x: 382, startPoint y: 265, endPoint x: 362, endPoint y: 260, distance: 20.6
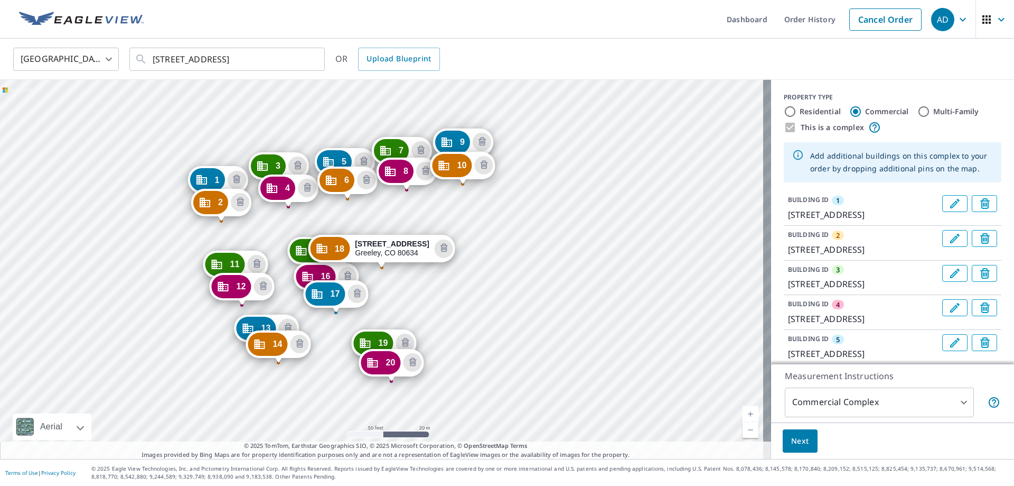
click at [422, 266] on div "18 [STREET_ADDRESS]" at bounding box center [381, 251] width 147 height 33
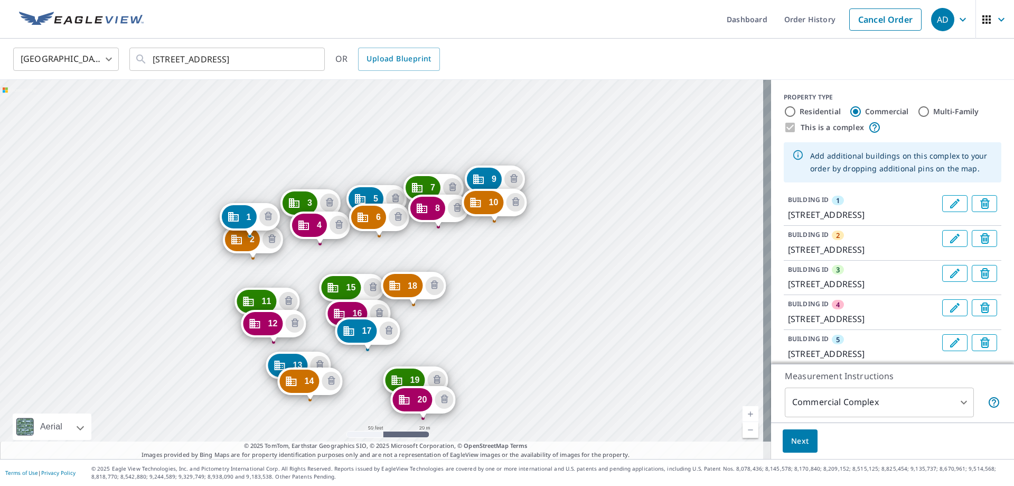
drag, startPoint x: 552, startPoint y: 317, endPoint x: 437, endPoint y: 313, distance: 114.7
click at [437, 313] on div "2 [STREET_ADDRESS] 3 [STREET_ADDRESS] 4 [STREET_ADDRESS] 5 [STREET_ADDRESS] 6 […" at bounding box center [385, 269] width 771 height 379
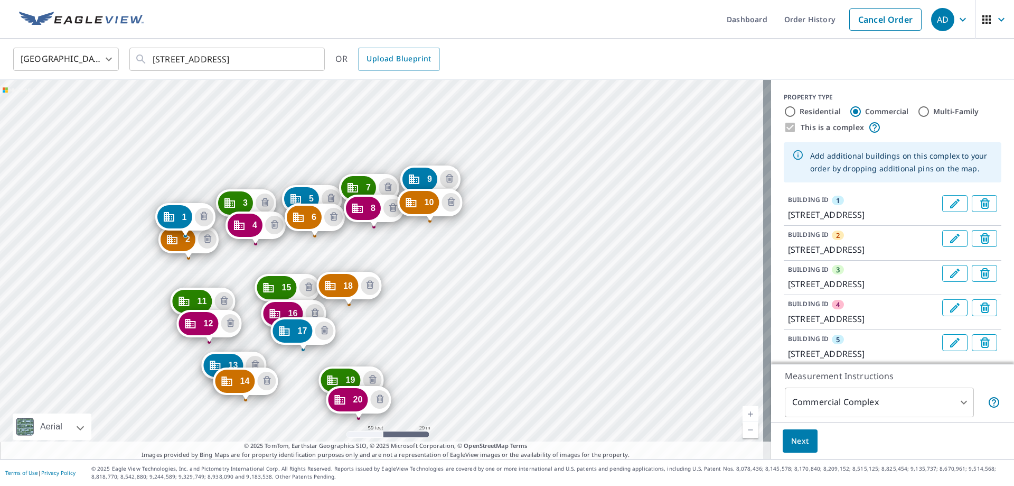
click at [384, 297] on div "2 [STREET_ADDRESS] 3 [STREET_ADDRESS] 4 [STREET_ADDRESS] 5 [STREET_ADDRESS] 6 […" at bounding box center [385, 269] width 771 height 379
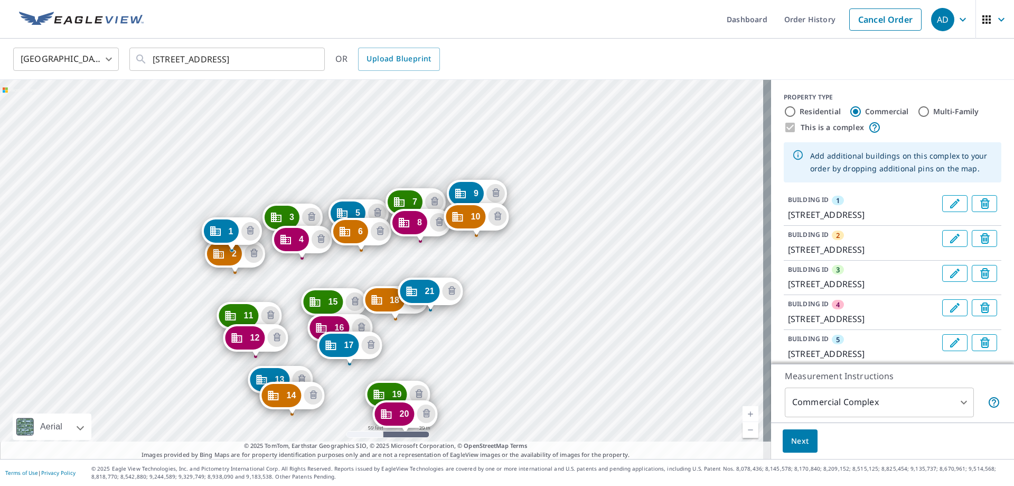
drag, startPoint x: 634, startPoint y: 338, endPoint x: 484, endPoint y: 320, distance: 151.0
click at [484, 320] on div "2 [STREET_ADDRESS] 3 [STREET_ADDRESS] 4 [STREET_ADDRESS] 5 [STREET_ADDRESS] 6 […" at bounding box center [385, 269] width 771 height 379
click at [460, 309] on div "21 [STREET_ADDRESS]" at bounding box center [430, 293] width 65 height 33
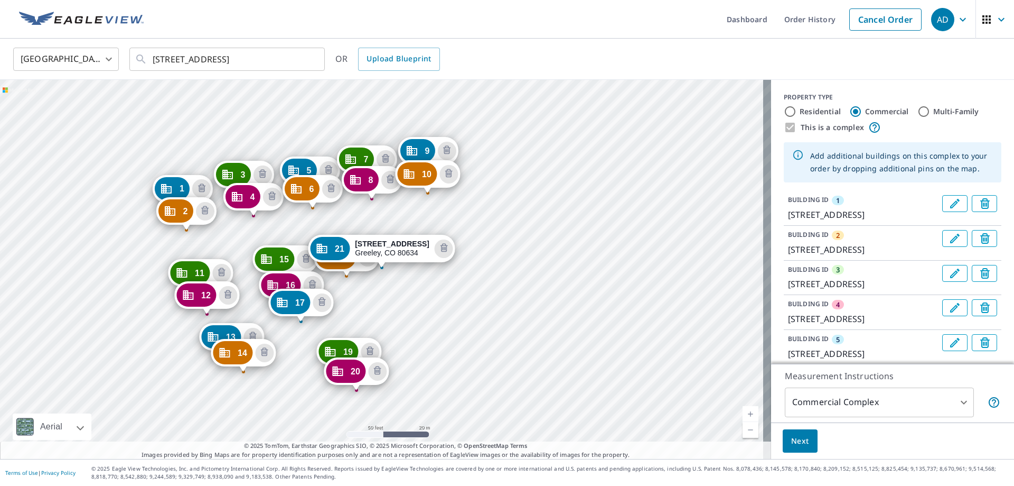
click at [413, 268] on div "1 [STREET_ADDRESS] 2 [STREET_ADDRESS] 3 [STREET_ADDRESS] 4 [STREET_ADDRESS] 5 […" at bounding box center [385, 269] width 771 height 379
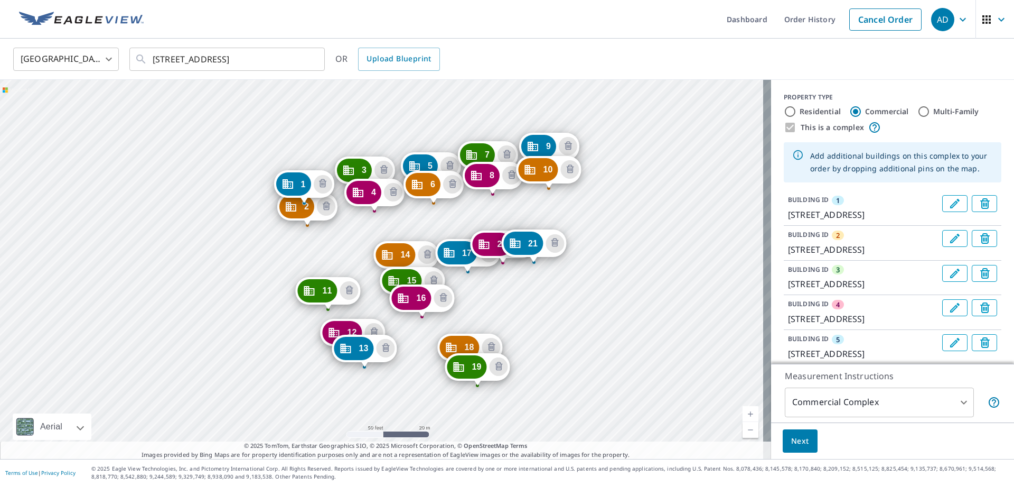
drag, startPoint x: 599, startPoint y: 295, endPoint x: 586, endPoint y: 287, distance: 15.2
click at [586, 287] on div "2 [STREET_ADDRESS] 3 [STREET_ADDRESS] 4 [STREET_ADDRESS] 5 [STREET_ADDRESS] 6 […" at bounding box center [385, 269] width 771 height 379
click at [350, 291] on icon "Delete building 11" at bounding box center [348, 289] width 3 height 3
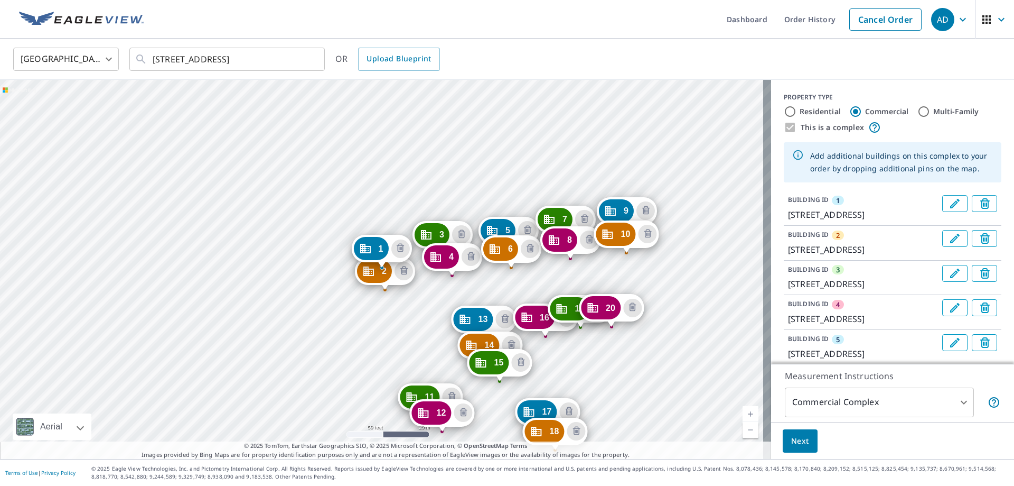
click at [395, 354] on div "2 [STREET_ADDRESS] 3 [STREET_ADDRESS] 4 [STREET_ADDRESS] 5 [STREET_ADDRESS] 6 […" at bounding box center [385, 269] width 771 height 379
click at [408, 372] on div "2 [STREET_ADDRESS] 3 [STREET_ADDRESS] 4 [STREET_ADDRESS] 5 [STREET_ADDRESS] 6 […" at bounding box center [385, 269] width 771 height 379
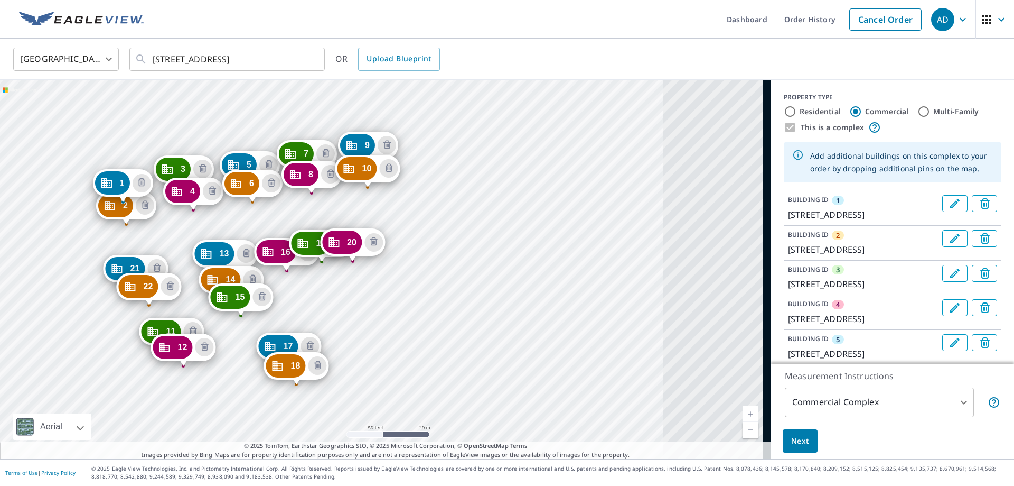
drag, startPoint x: 634, startPoint y: 376, endPoint x: 375, endPoint y: 311, distance: 267.0
click at [375, 311] on div "2 [STREET_ADDRESS] 3 [STREET_ADDRESS] 4 [STREET_ADDRESS] 5 [STREET_ADDRESS] 6 […" at bounding box center [385, 269] width 771 height 379
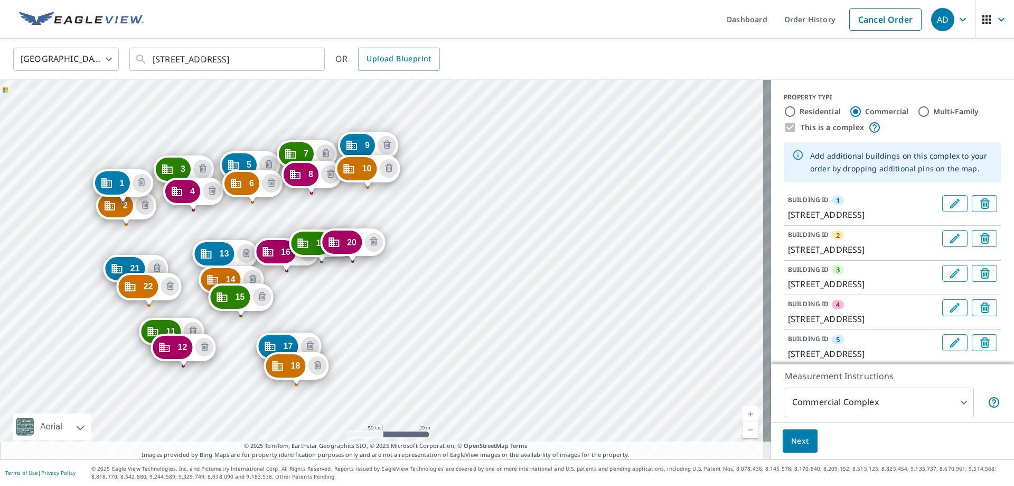
click at [354, 328] on div "2 [STREET_ADDRESS] 3 [STREET_ADDRESS] 4 [STREET_ADDRESS] 5 [STREET_ADDRESS] 6 […" at bounding box center [385, 269] width 771 height 379
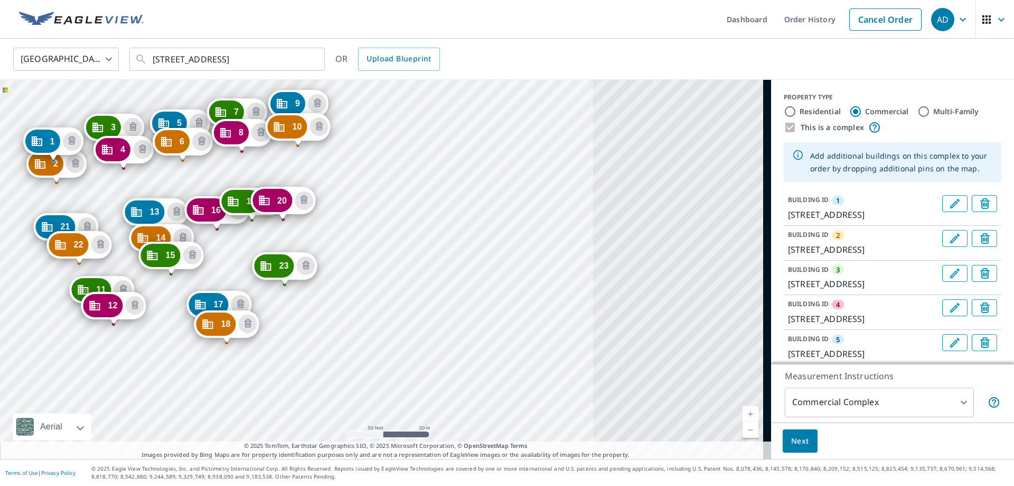
drag, startPoint x: 689, startPoint y: 400, endPoint x: 360, endPoint y: 293, distance: 345.7
click at [360, 293] on div "2 [STREET_ADDRESS] 3 [STREET_ADDRESS] 4 [STREET_ADDRESS] 5 [STREET_ADDRESS] 6 […" at bounding box center [385, 269] width 771 height 379
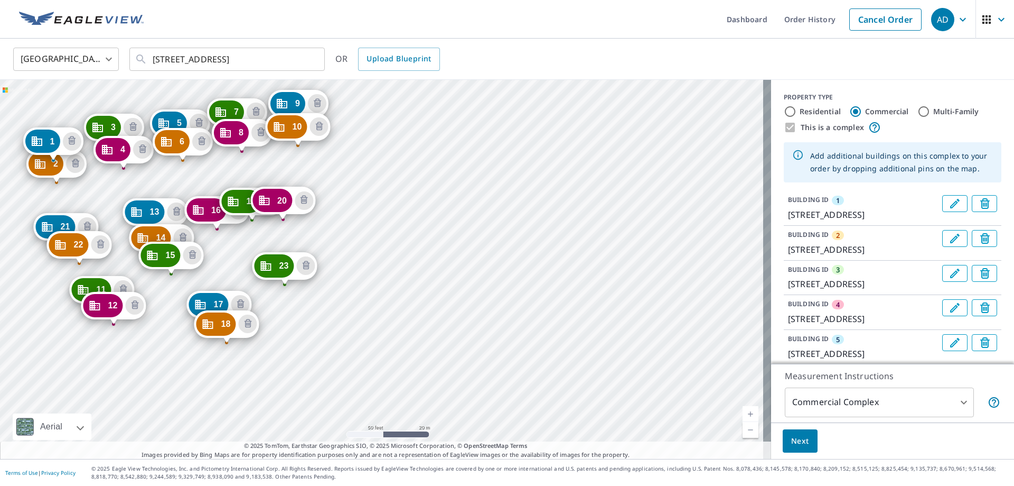
click at [292, 304] on div "2 [STREET_ADDRESS] 3 [STREET_ADDRESS] 4 [STREET_ADDRESS] 5 [STREET_ADDRESS] 6 […" at bounding box center [385, 269] width 771 height 379
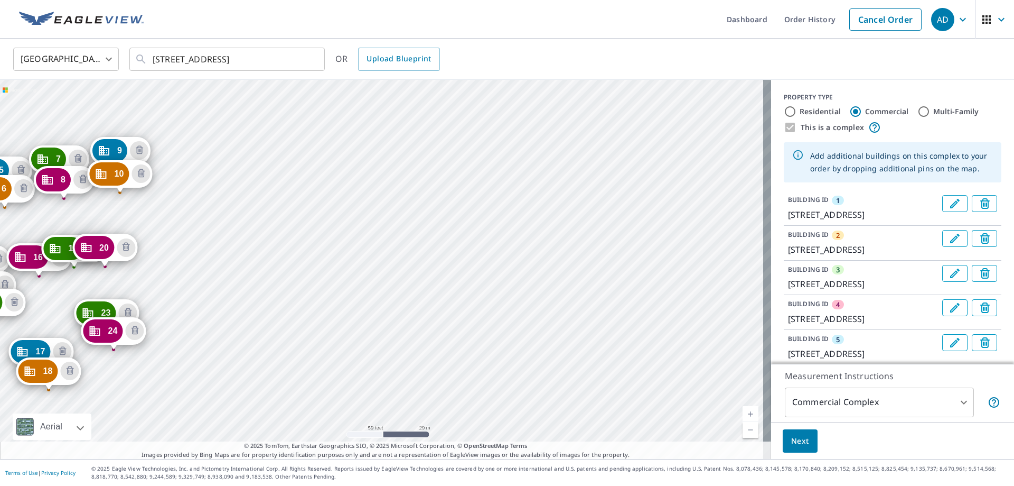
drag, startPoint x: 703, startPoint y: 334, endPoint x: 197, endPoint y: 274, distance: 510.2
click at [197, 274] on div "2 [STREET_ADDRESS] 3 [STREET_ADDRESS] 4 [STREET_ADDRESS] 5 [STREET_ADDRESS] 6 […" at bounding box center [385, 269] width 771 height 379
click at [164, 322] on div "2 [STREET_ADDRESS] 3 [STREET_ADDRESS] 4 [STREET_ADDRESS] 5 [STREET_ADDRESS] 6 […" at bounding box center [385, 269] width 771 height 379
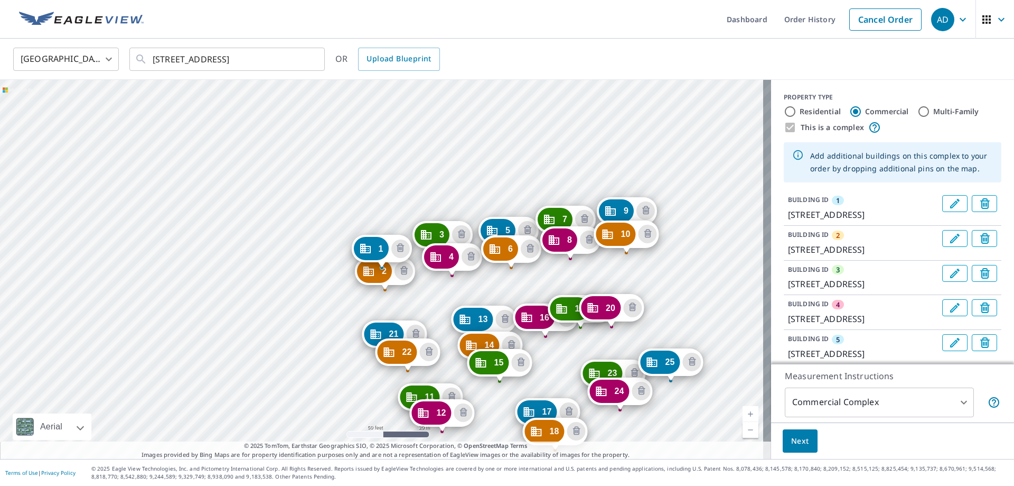
click at [678, 404] on div "2 [STREET_ADDRESS] 3 [STREET_ADDRESS] 4 [STREET_ADDRESS] 5 [STREET_ADDRESS] 6 […" at bounding box center [385, 269] width 771 height 379
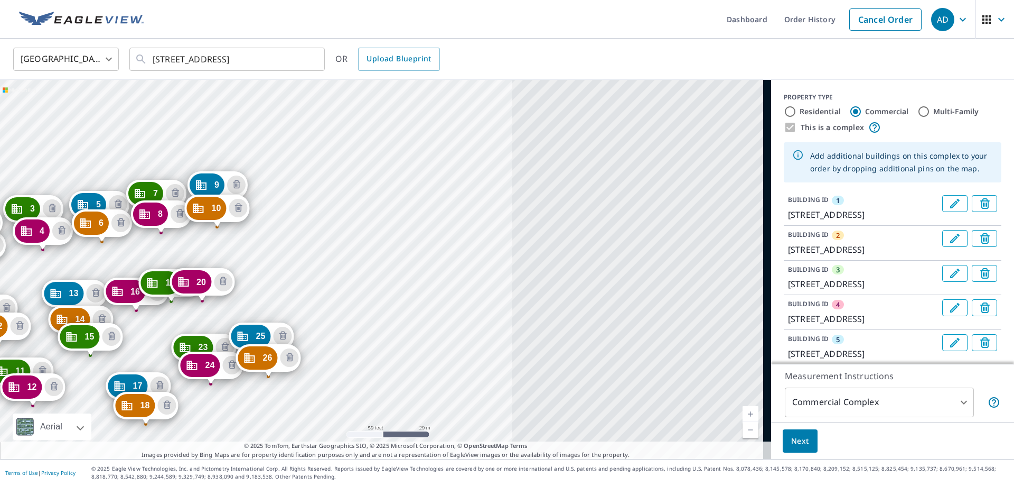
drag, startPoint x: 718, startPoint y: 306, endPoint x: 311, endPoint y: 280, distance: 408.2
click at [311, 280] on div "2 [STREET_ADDRESS] 3 [STREET_ADDRESS] 4 [STREET_ADDRESS] 5 [STREET_ADDRESS] 6 […" at bounding box center [385, 269] width 771 height 379
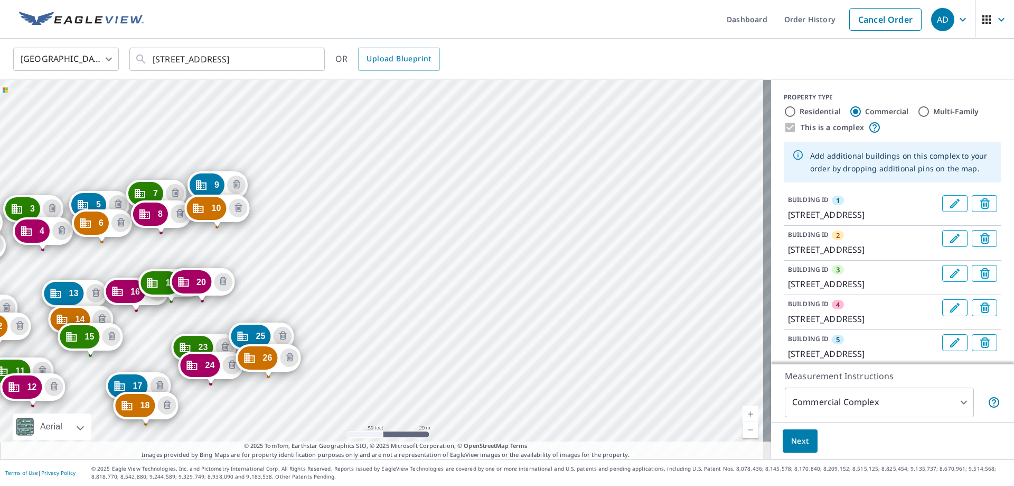
click at [316, 338] on div "2 [STREET_ADDRESS] 3 [STREET_ADDRESS] 4 [STREET_ADDRESS] 5 [STREET_ADDRESS] 6 […" at bounding box center [385, 269] width 771 height 379
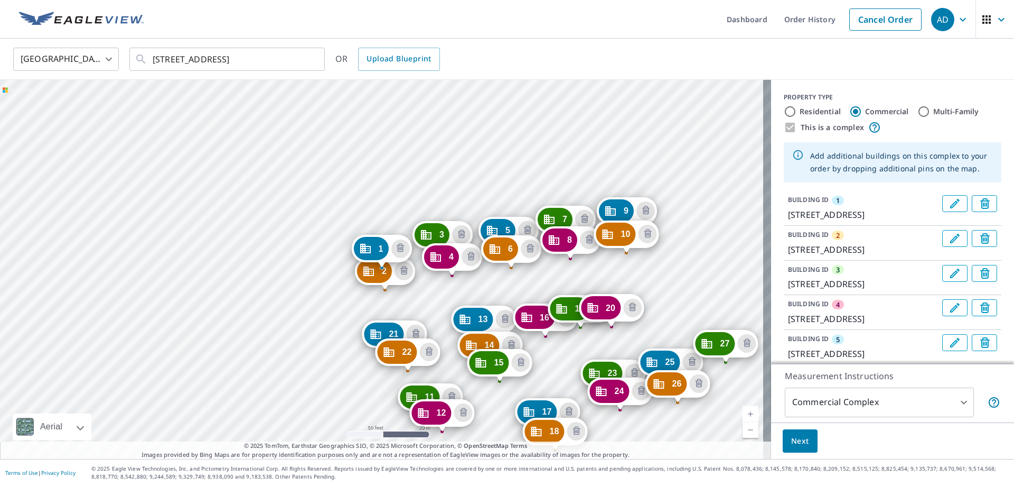
click at [726, 392] on div "2 [STREET_ADDRESS] 3 [STREET_ADDRESS] 4 [STREET_ADDRESS] 5 [STREET_ADDRESS] 6 […" at bounding box center [385, 269] width 771 height 379
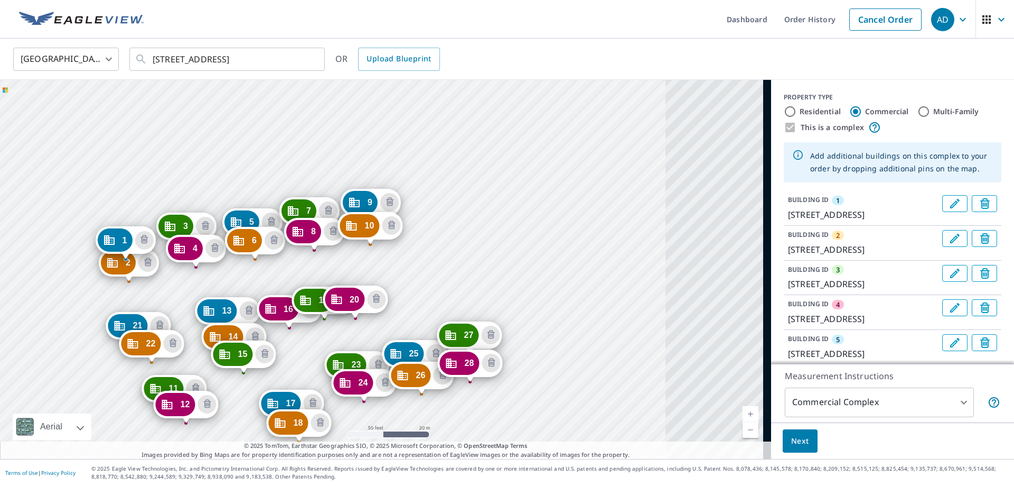
drag, startPoint x: 493, startPoint y: 398, endPoint x: 457, endPoint y: 391, distance: 36.5
click at [457, 391] on div "2 [STREET_ADDRESS] 3 [STREET_ADDRESS] 4 [STREET_ADDRESS] 5 [STREET_ADDRESS] 6 […" at bounding box center [385, 269] width 771 height 379
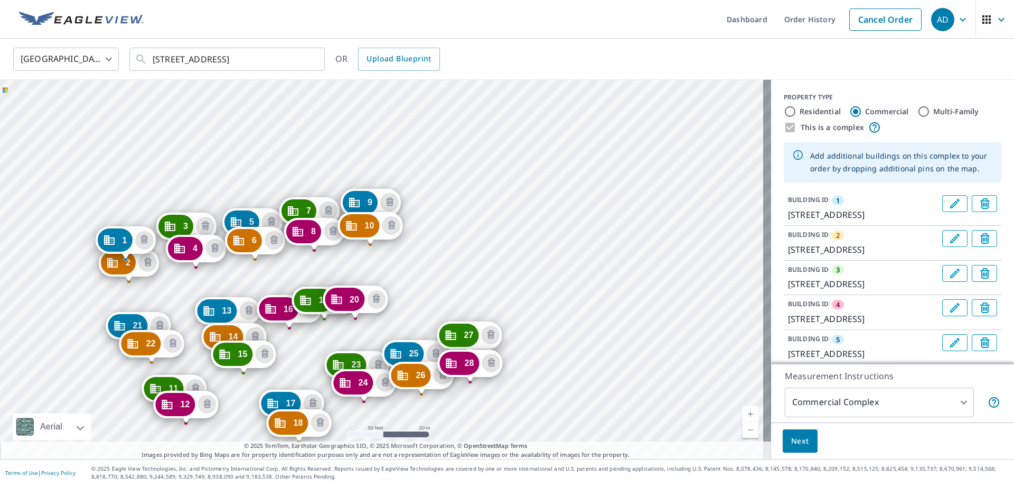
click at [542, 363] on div "2 [STREET_ADDRESS] 3 [STREET_ADDRESS] 4 [STREET_ADDRESS] 5 [STREET_ADDRESS] 6 […" at bounding box center [385, 269] width 771 height 379
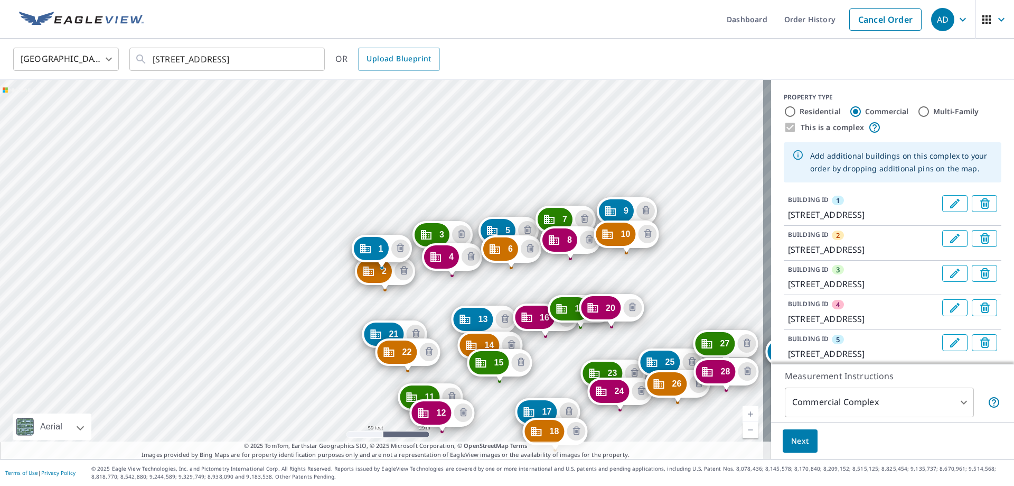
click at [516, 277] on div "2 [STREET_ADDRESS] 3 [STREET_ADDRESS] 4 [STREET_ADDRESS] 5 [STREET_ADDRESS] 6 […" at bounding box center [385, 269] width 771 height 379
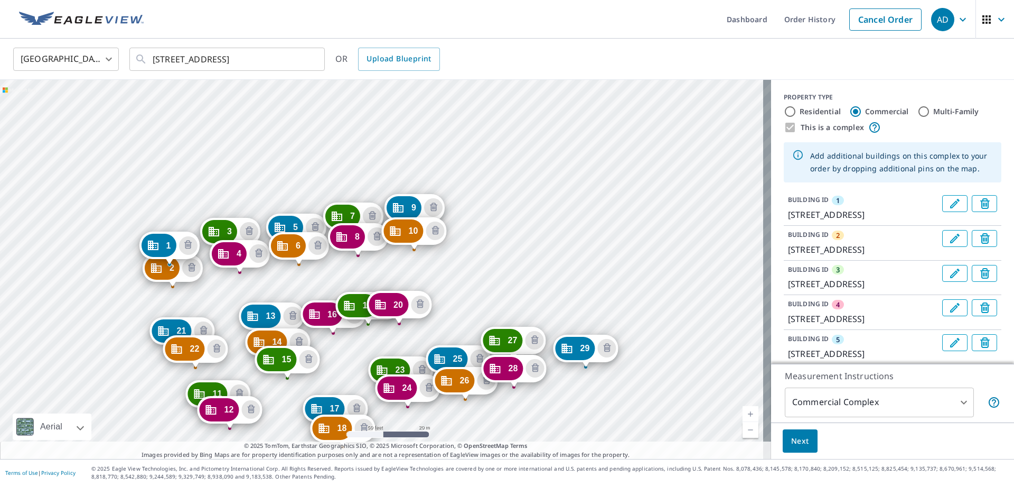
click at [523, 398] on div "2 [STREET_ADDRESS] 3 [STREET_ADDRESS] 4 [STREET_ADDRESS] 5 [STREET_ADDRESS] 6 […" at bounding box center [385, 269] width 771 height 379
click at [587, 396] on div "2 [STREET_ADDRESS] 3 [STREET_ADDRESS] 4 [STREET_ADDRESS] 5 [STREET_ADDRESS] 6 […" at bounding box center [385, 269] width 771 height 379
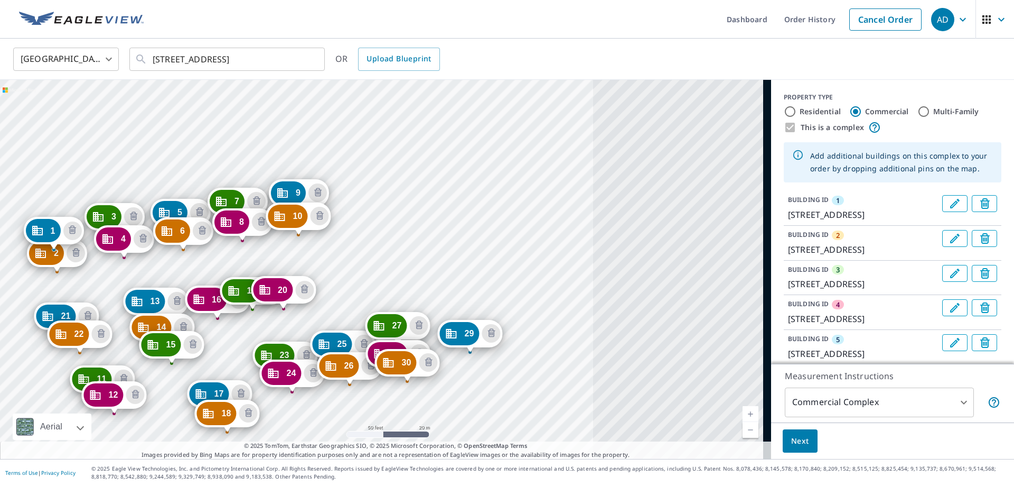
drag, startPoint x: 361, startPoint y: 405, endPoint x: 723, endPoint y: 268, distance: 386.9
click at [346, 403] on div "2 [STREET_ADDRESS] 3 [STREET_ADDRESS] 4 [STREET_ADDRESS] 5 [STREET_ADDRESS] 6 […" at bounding box center [385, 269] width 771 height 379
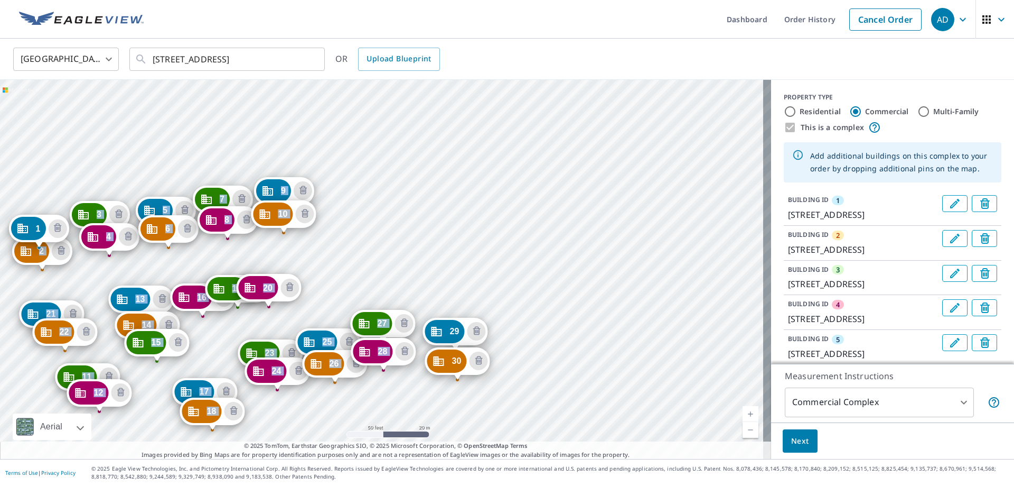
drag, startPoint x: 402, startPoint y: 366, endPoint x: 467, endPoint y: 366, distance: 65.0
click at [394, 248] on div "2 [STREET_ADDRESS] 3 [STREET_ADDRESS] 4 [STREET_ADDRESS] 5 [STREET_ADDRESS] 6 […" at bounding box center [385, 269] width 771 height 379
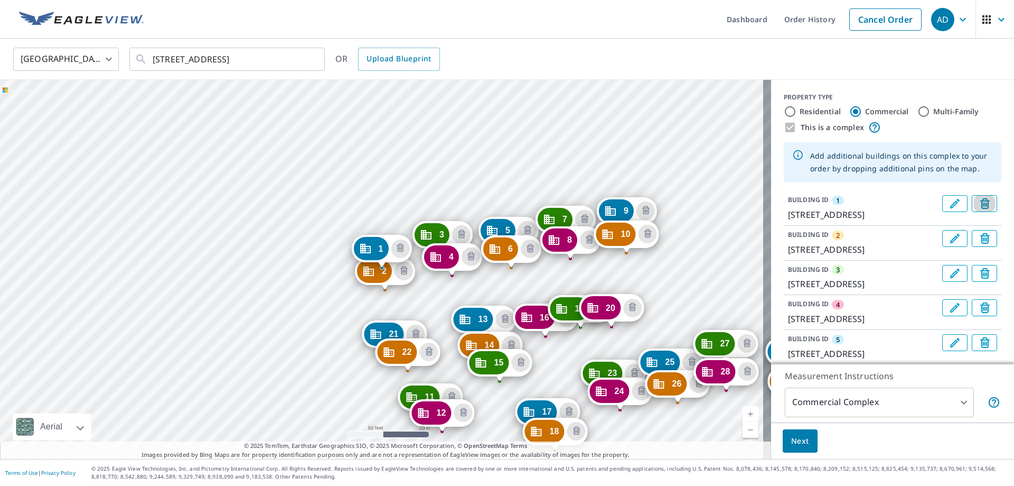
click at [981, 204] on icon "Delete building 1" at bounding box center [986, 203] width 10 height 11
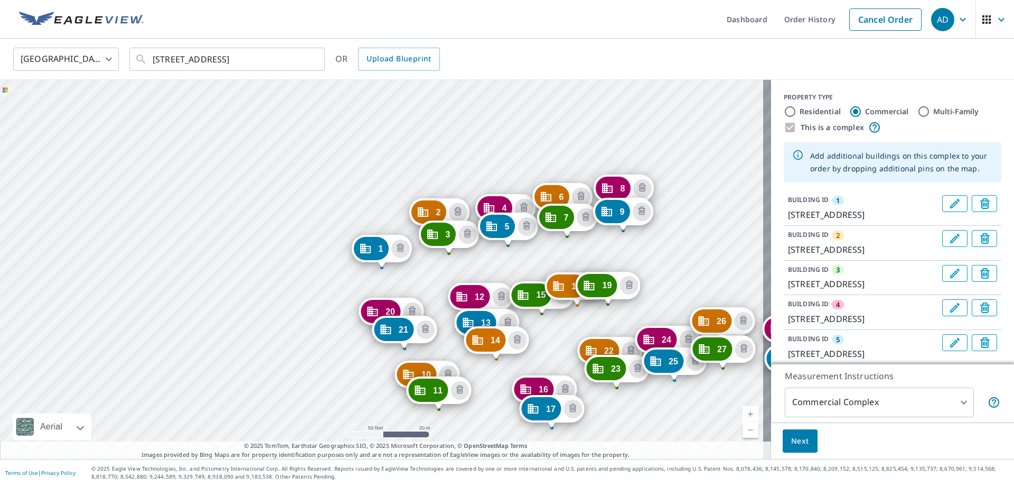
click at [981, 206] on icon "Delete building 1" at bounding box center [986, 203] width 10 height 11
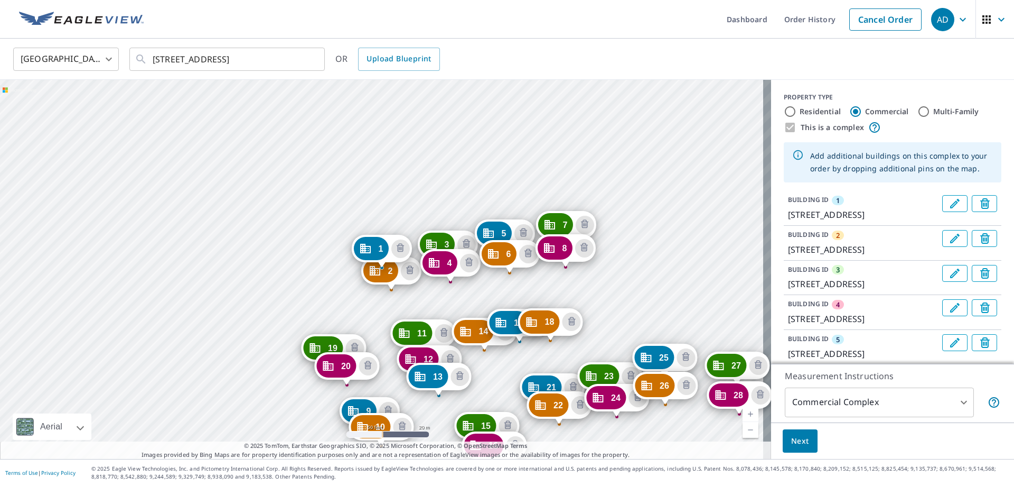
click at [981, 200] on icon "Delete building 1" at bounding box center [987, 204] width 13 height 13
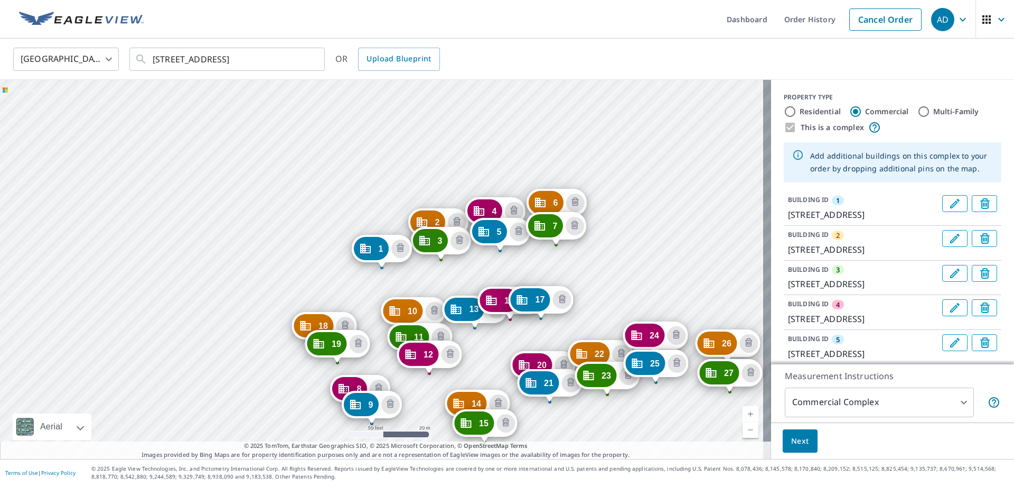
click at [981, 201] on icon "Delete building 1" at bounding box center [986, 203] width 10 height 11
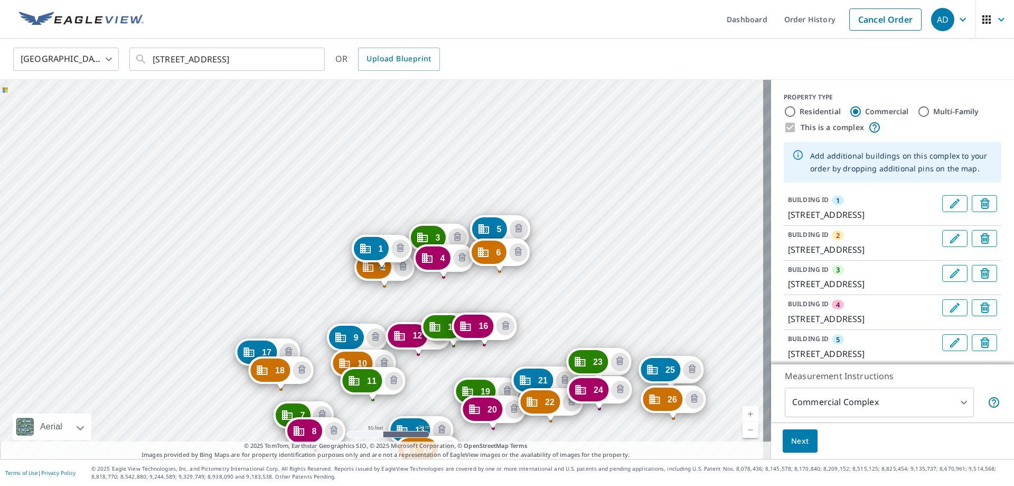
click at [981, 201] on icon "Delete building 1" at bounding box center [986, 203] width 10 height 11
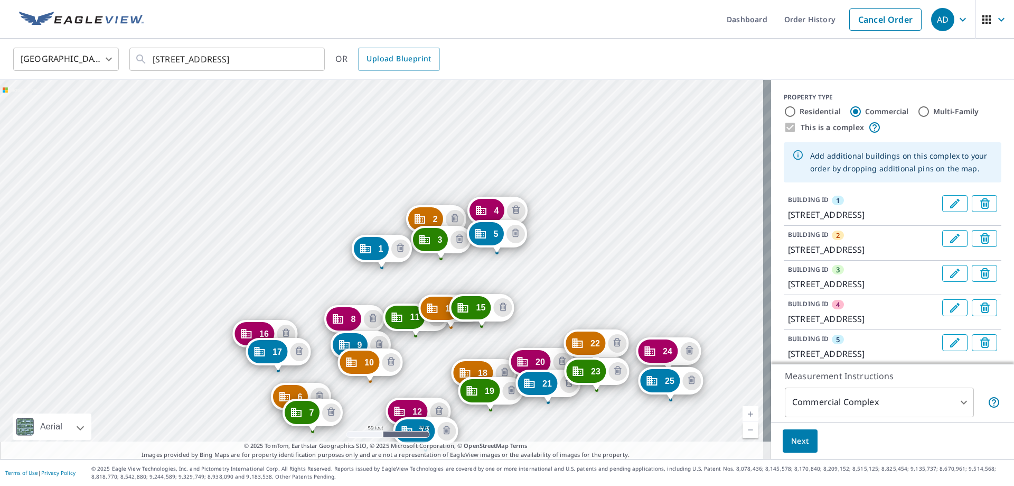
click at [981, 201] on icon "Delete building 1" at bounding box center [986, 203] width 10 height 11
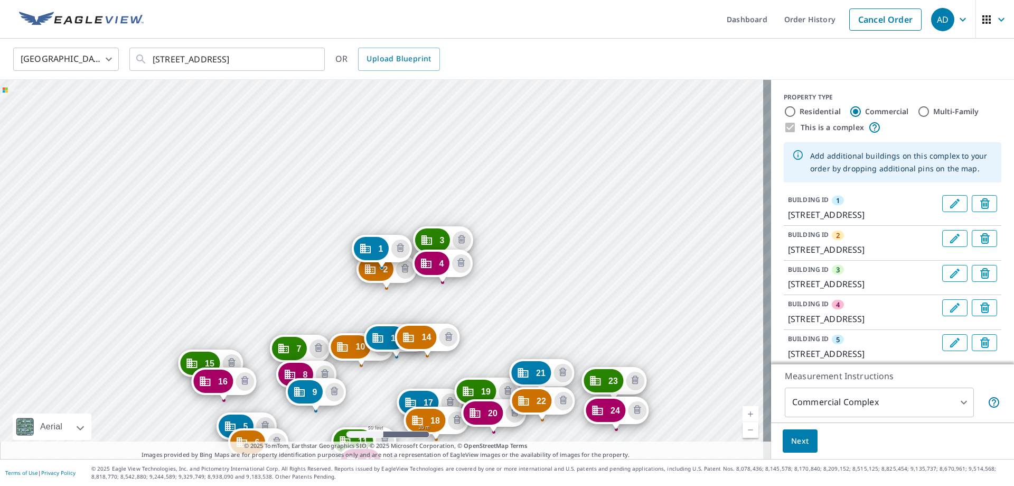
click at [981, 201] on icon "Delete building 1" at bounding box center [986, 203] width 10 height 11
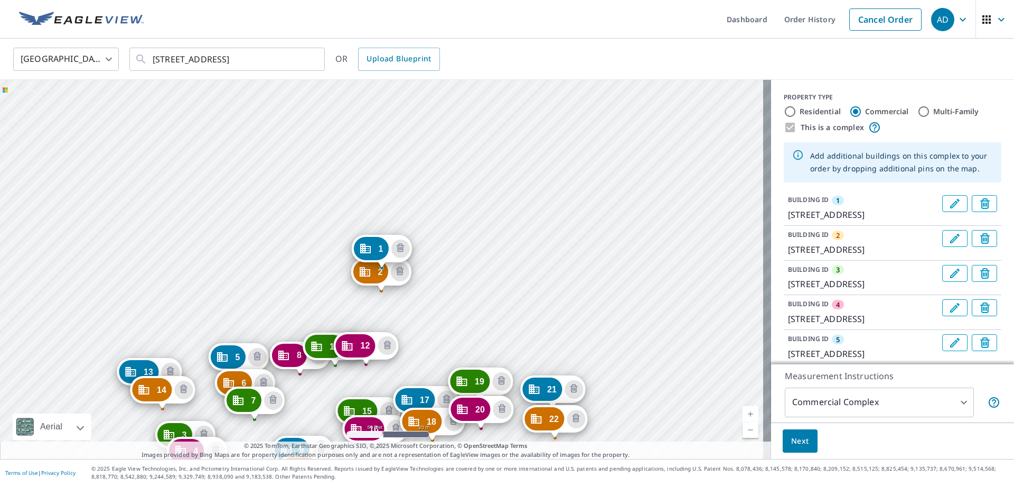
click at [981, 201] on icon "Delete building 1" at bounding box center [986, 203] width 10 height 11
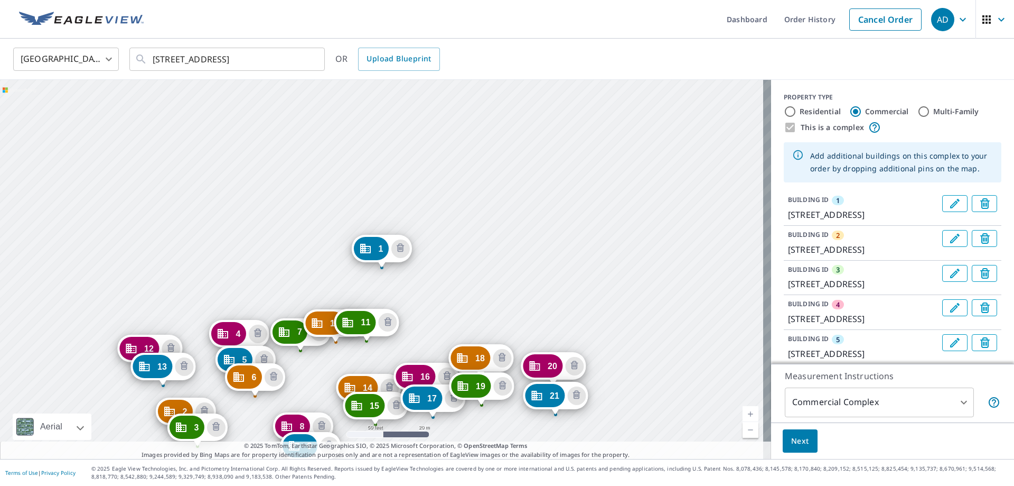
click at [981, 201] on icon "Delete building 1" at bounding box center [986, 203] width 10 height 11
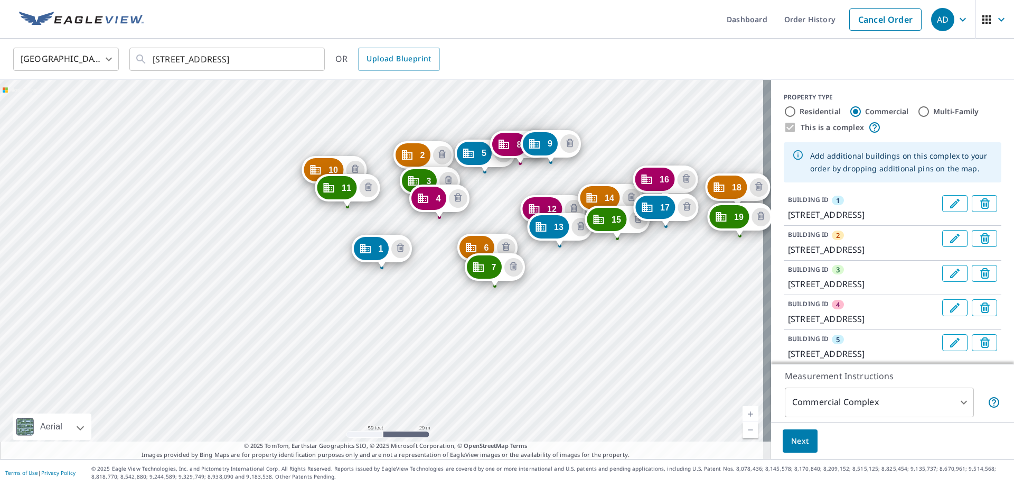
click at [981, 201] on icon "Delete building 1" at bounding box center [986, 203] width 10 height 11
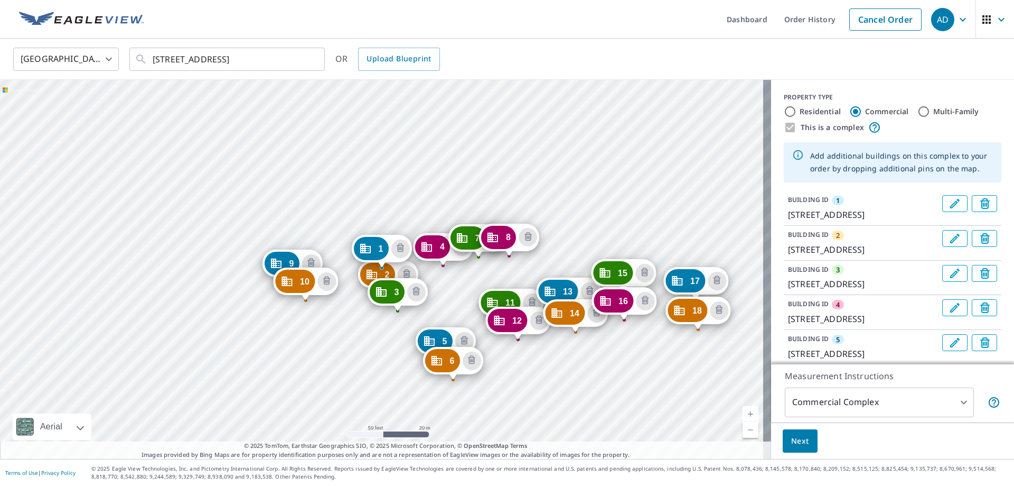
click at [981, 201] on icon "Delete building 1" at bounding box center [986, 203] width 10 height 11
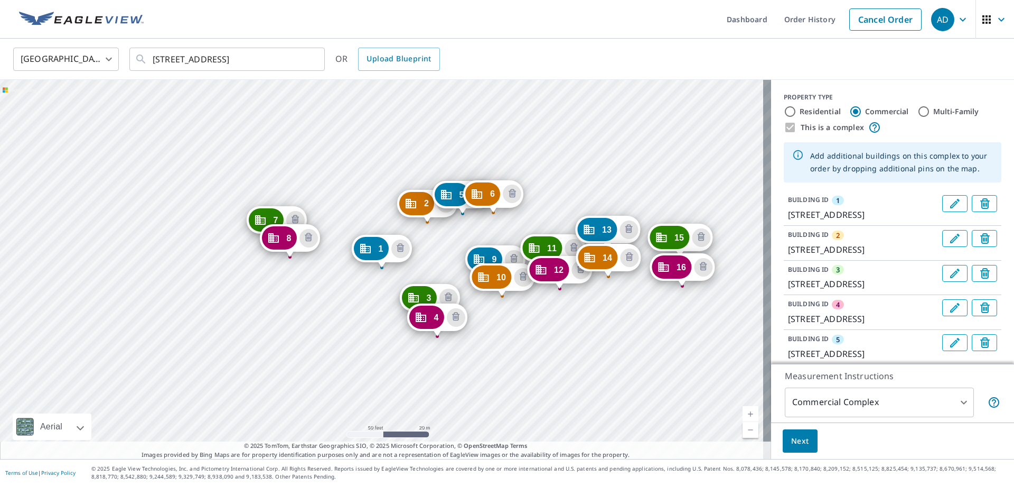
click at [981, 201] on icon "Delete building 1" at bounding box center [986, 203] width 10 height 11
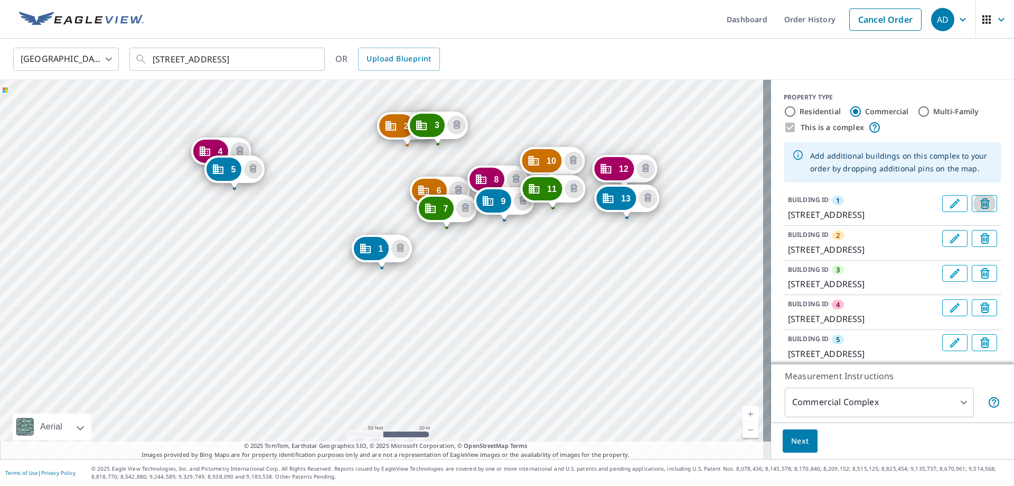
click at [981, 201] on icon "Delete building 1" at bounding box center [986, 203] width 10 height 11
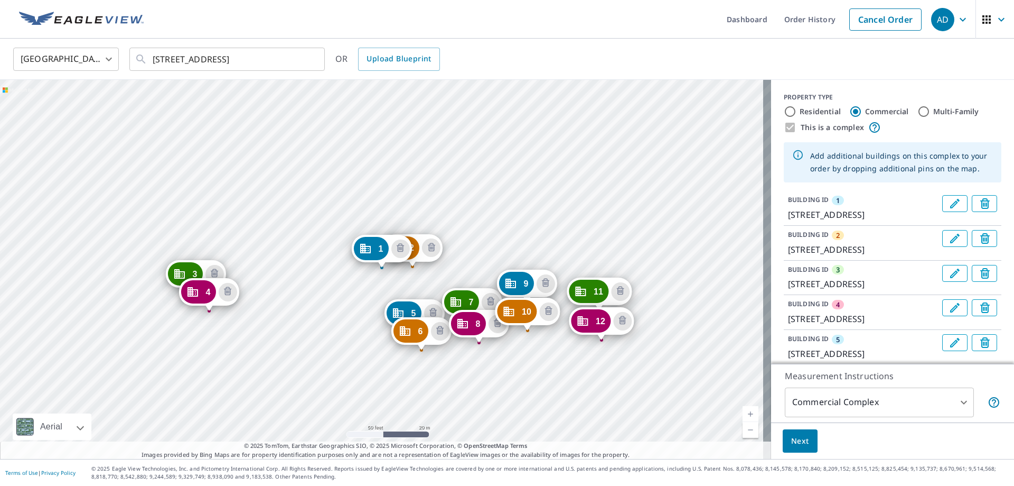
click at [981, 201] on icon "Delete building 1" at bounding box center [986, 203] width 10 height 11
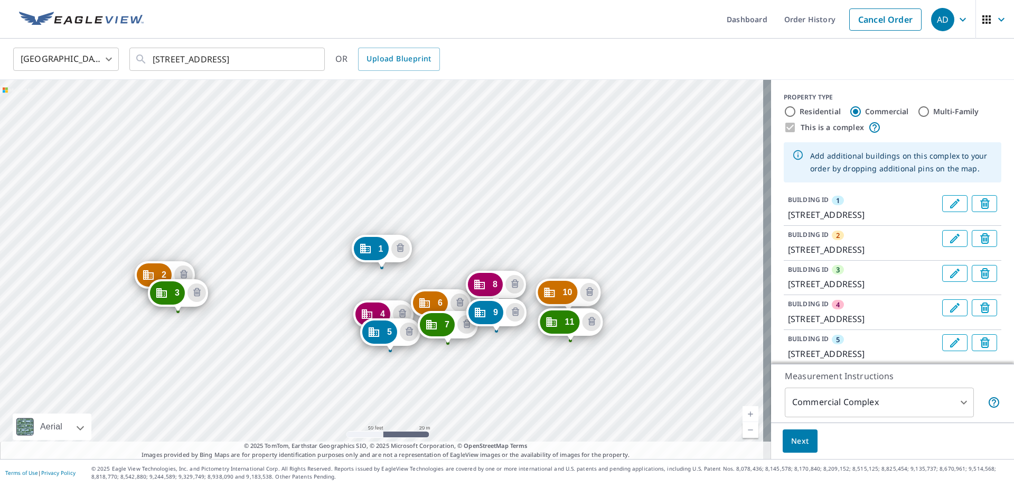
click at [981, 201] on icon "Delete building 1" at bounding box center [986, 203] width 10 height 11
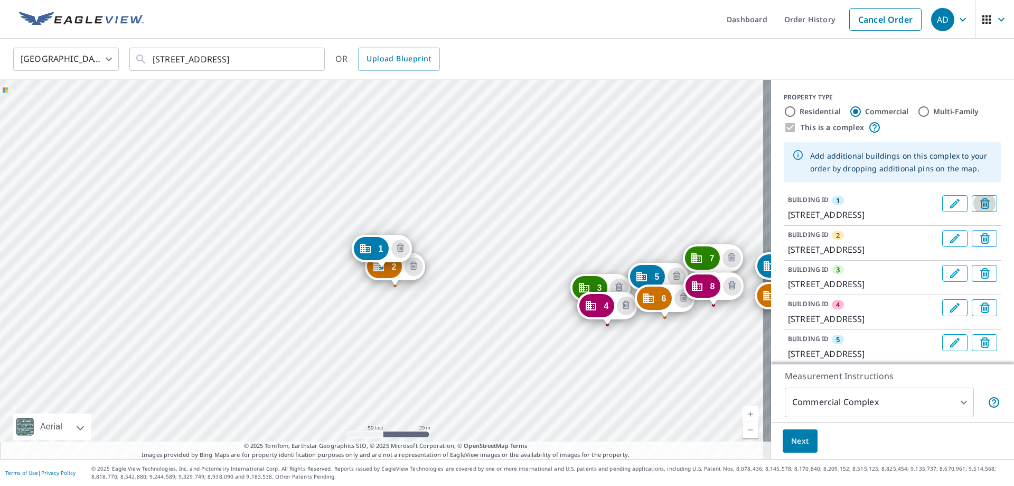
click at [981, 201] on icon "Delete building 1" at bounding box center [986, 203] width 10 height 11
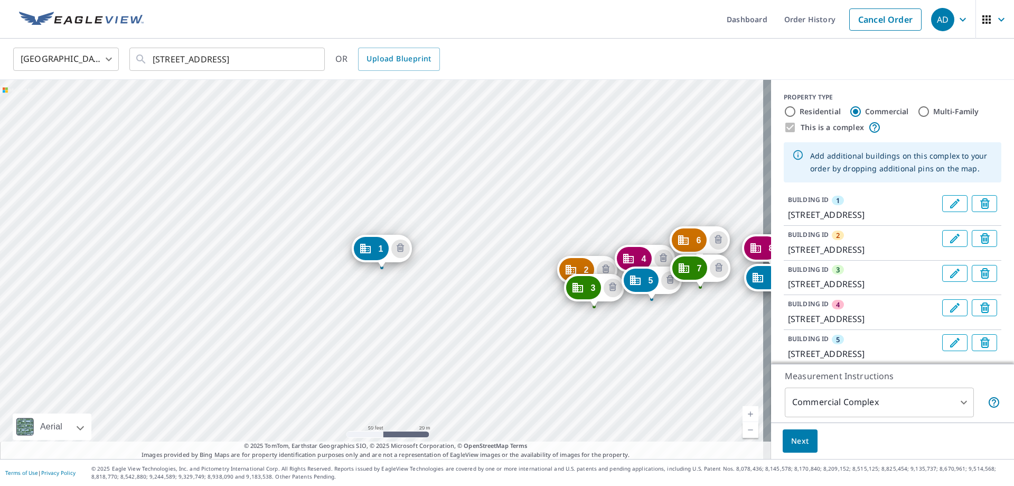
click at [981, 201] on icon "Delete building 1" at bounding box center [986, 203] width 10 height 11
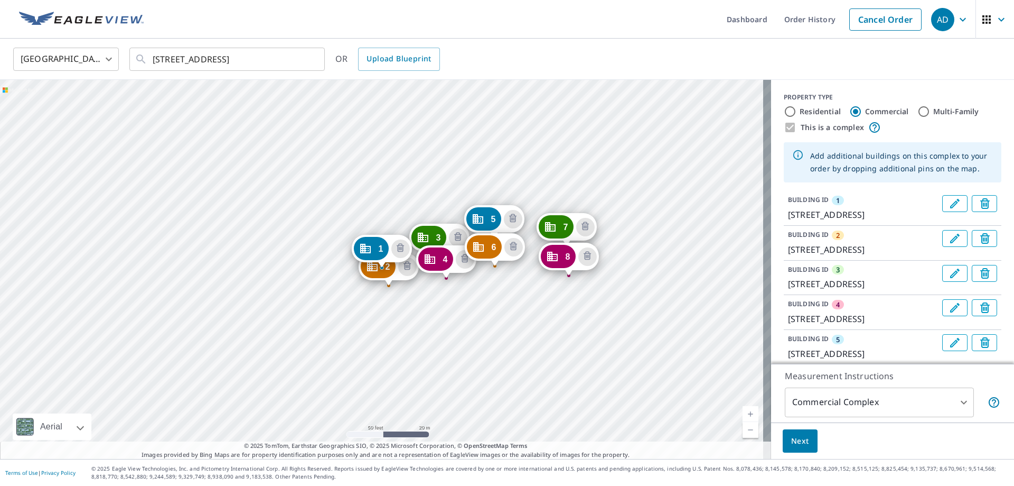
click at [981, 201] on icon "Delete building 1" at bounding box center [986, 203] width 10 height 11
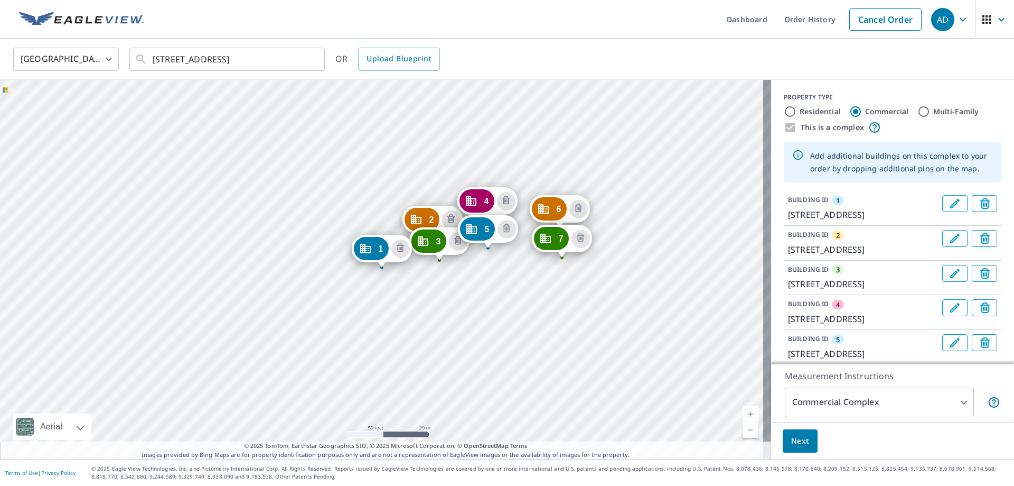
click at [981, 201] on icon "Delete building 1" at bounding box center [986, 203] width 10 height 11
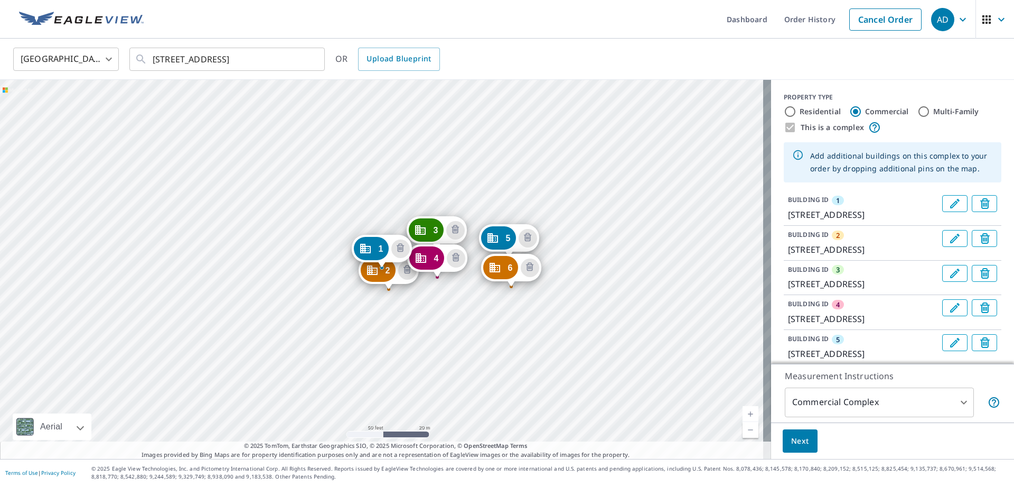
click at [981, 201] on icon "Delete building 1" at bounding box center [986, 203] width 10 height 11
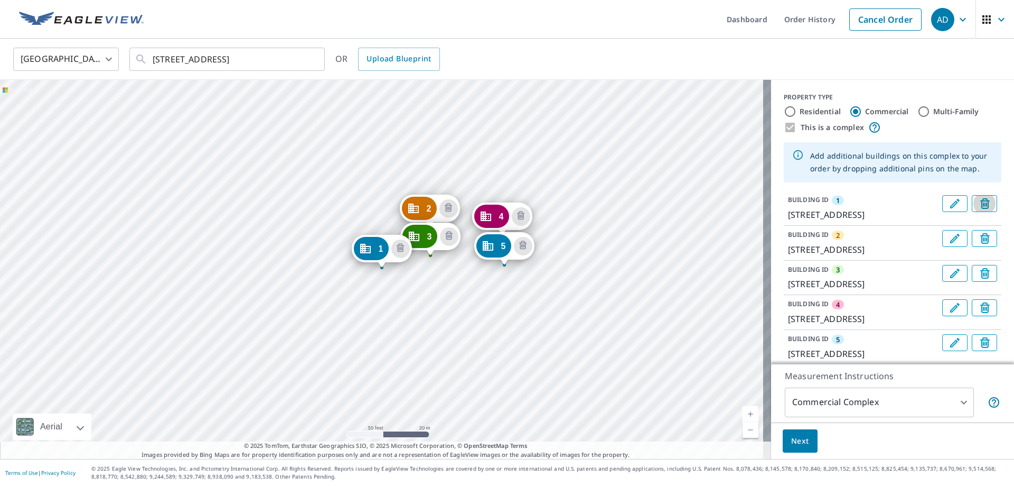
click at [981, 201] on icon "Delete building 1" at bounding box center [986, 203] width 10 height 11
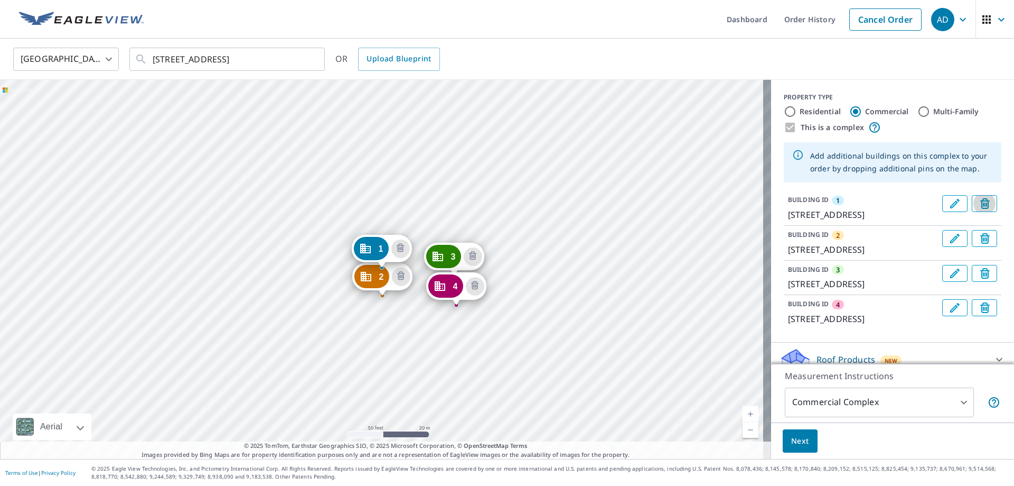
click at [981, 201] on icon "Delete building 1" at bounding box center [986, 203] width 10 height 11
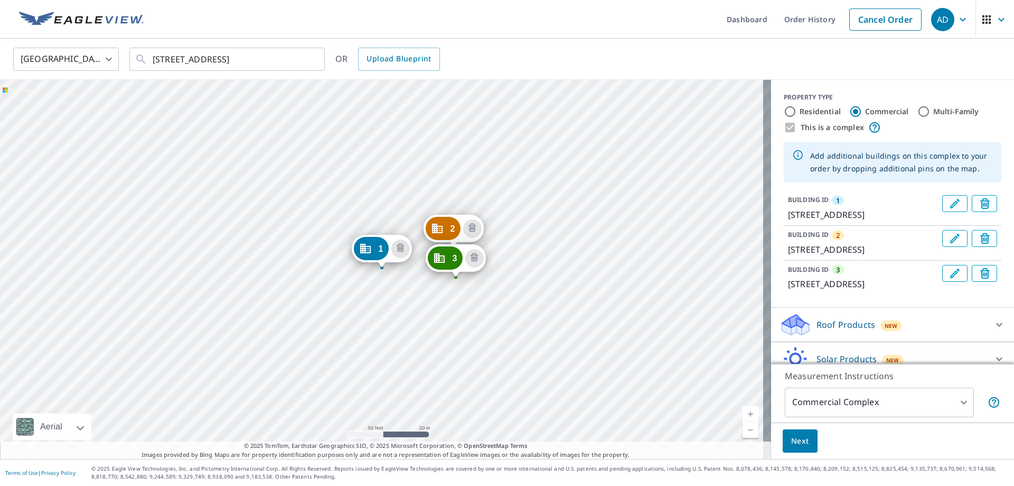
click at [981, 201] on icon "Delete building 1" at bounding box center [986, 203] width 10 height 11
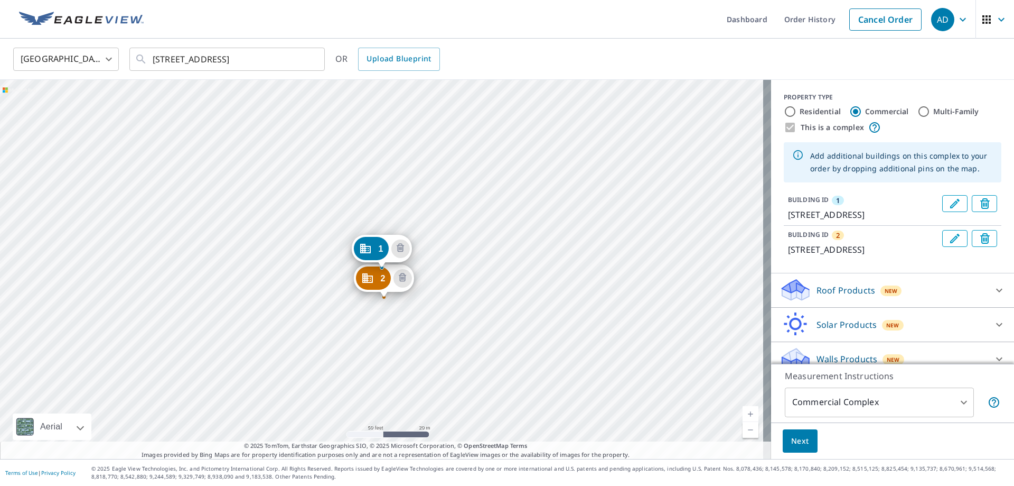
click at [981, 201] on icon "Delete building 1" at bounding box center [986, 203] width 10 height 11
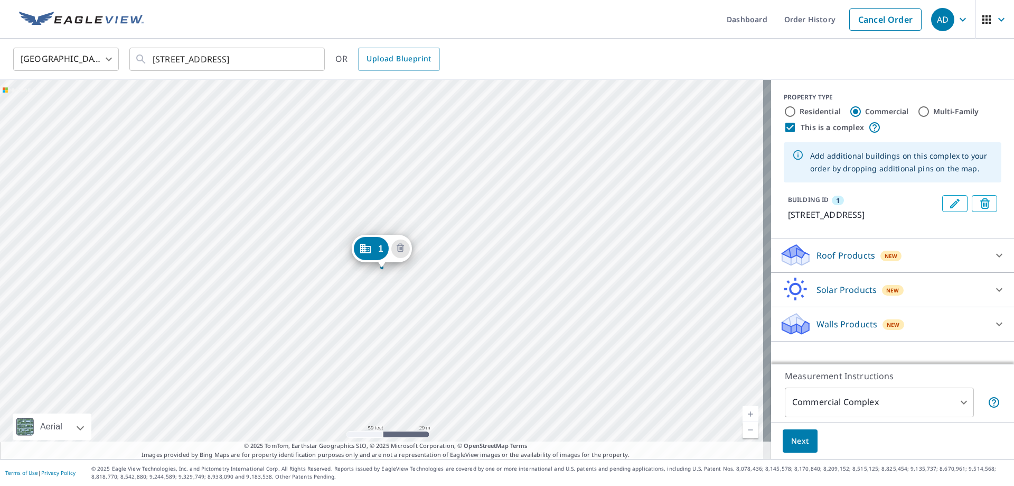
click at [981, 202] on icon "Delete building 1" at bounding box center [987, 204] width 13 height 13
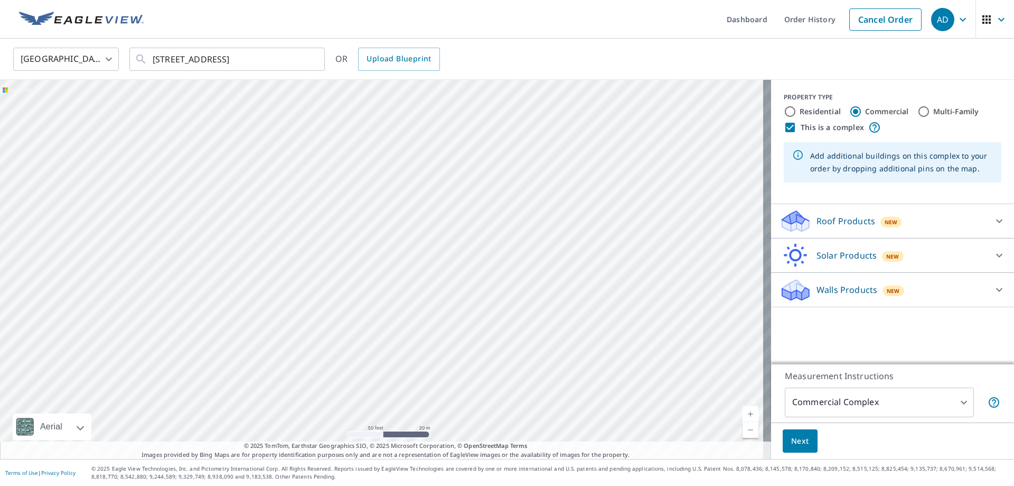
click at [403, 279] on div at bounding box center [385, 269] width 771 height 379
type input "[STREET_ADDRESS]"
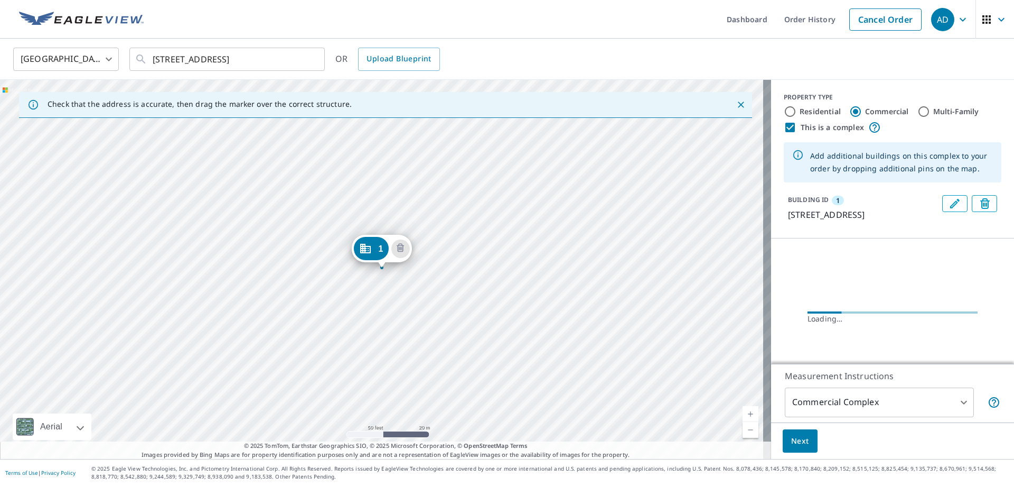
click at [420, 280] on div "1 [STREET_ADDRESS]" at bounding box center [385, 269] width 771 height 379
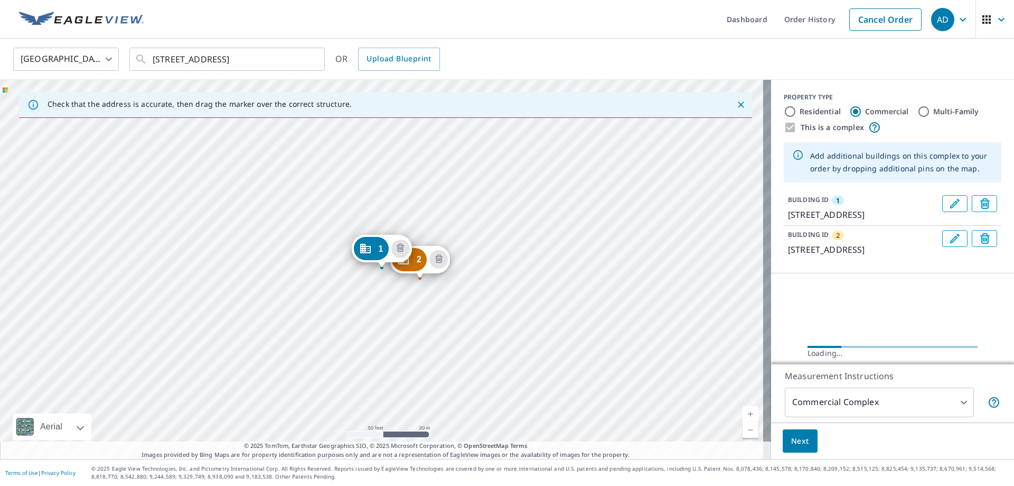
click at [420, 280] on div "2 [STREET_ADDRESS] 1 [STREET_ADDRESS]" at bounding box center [385, 269] width 771 height 379
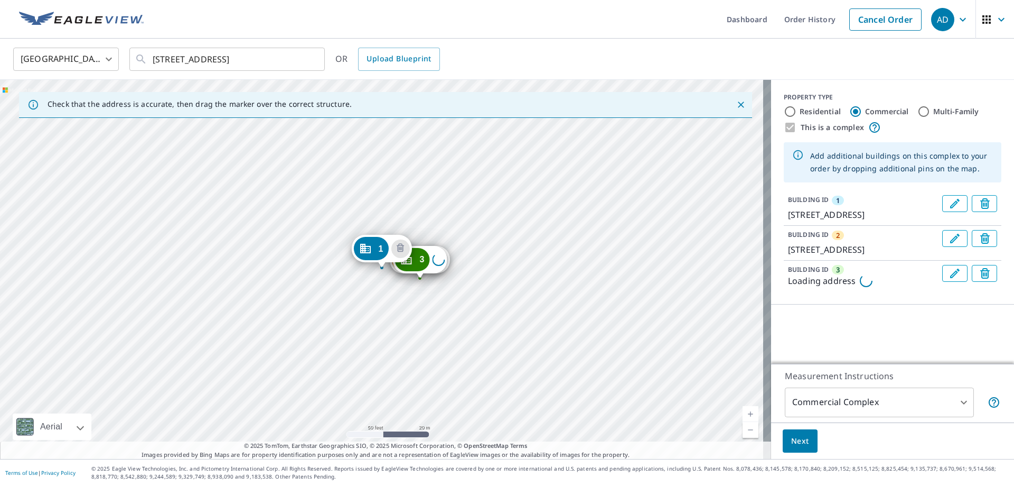
click at [463, 283] on div "2 [STREET_ADDRESS] 3 Loading address 1 [STREET_ADDRESS]" at bounding box center [385, 269] width 771 height 379
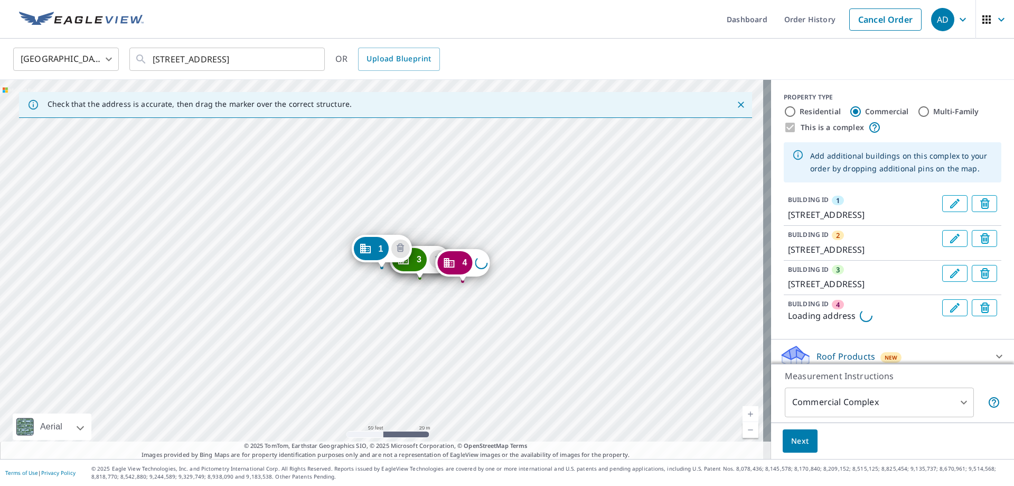
click at [463, 283] on div "2 [STREET_ADDRESS] 3 [STREET_ADDRESS] 4 Loading address 1 [STREET_ADDRESS]" at bounding box center [385, 269] width 771 height 379
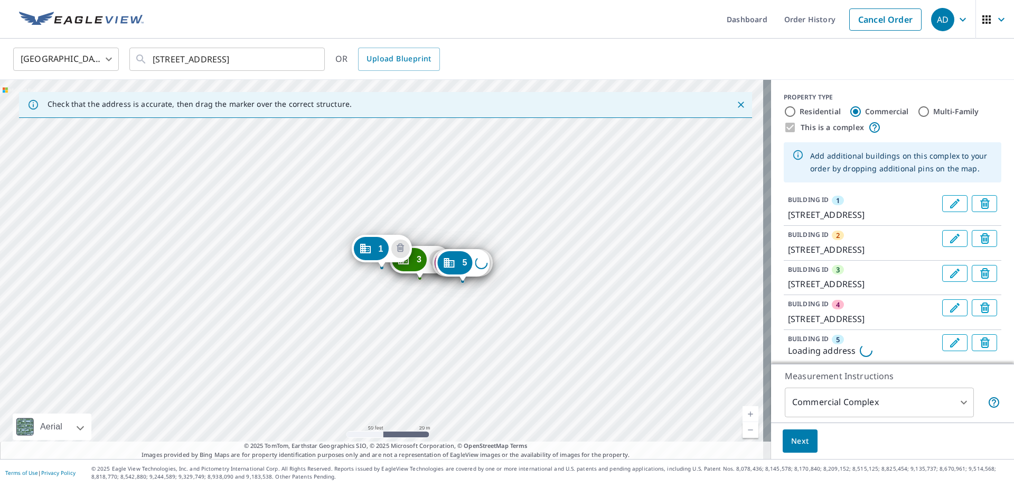
click at [497, 285] on div "2 [STREET_ADDRESS] 3 [STREET_ADDRESS] 4 [STREET_ADDRESS] 5 Loading address 1 [S…" at bounding box center [385, 269] width 771 height 379
click at [524, 291] on div "2 [STREET_ADDRESS] 3 [STREET_ADDRESS] 4 [STREET_ADDRESS] 5 [STREET_ADDRESS] 6 […" at bounding box center [385, 269] width 771 height 379
click at [538, 292] on div "2 [STREET_ADDRESS] 3 [STREET_ADDRESS] 4 [STREET_ADDRESS] 5 [STREET_ADDRESS] 6 […" at bounding box center [385, 269] width 771 height 379
click at [570, 296] on div "2 [STREET_ADDRESS] 3 [STREET_ADDRESS] 4 [STREET_ADDRESS] 5 [STREET_ADDRESS] 6 […" at bounding box center [385, 269] width 771 height 379
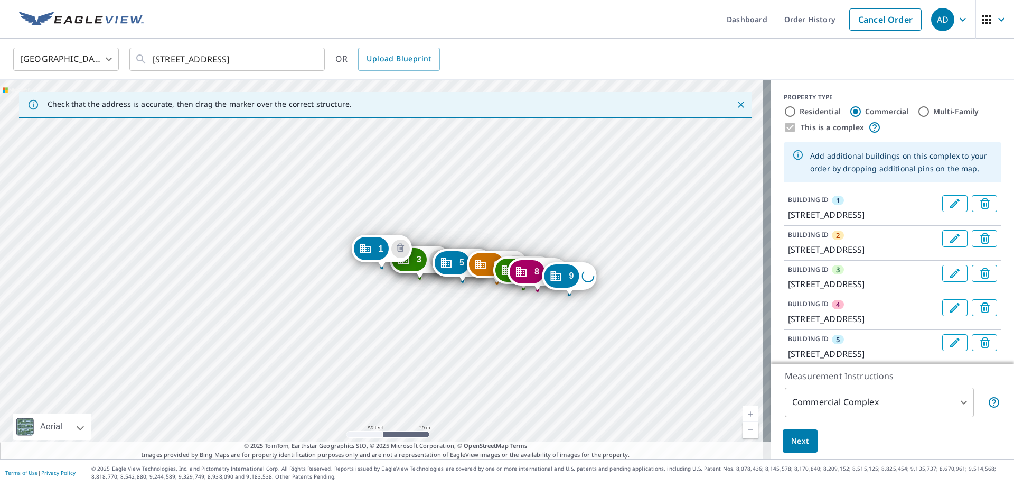
click at [603, 302] on div "2 [STREET_ADDRESS] 3 [STREET_ADDRESS] 4 [STREET_ADDRESS] 5 [STREET_ADDRESS] 6 […" at bounding box center [385, 269] width 771 height 379
click at [304, 284] on div "2 [STREET_ADDRESS] 3 [STREET_ADDRESS] 4 [STREET_ADDRESS] 5 [STREET_ADDRESS] 6 […" at bounding box center [385, 269] width 771 height 379
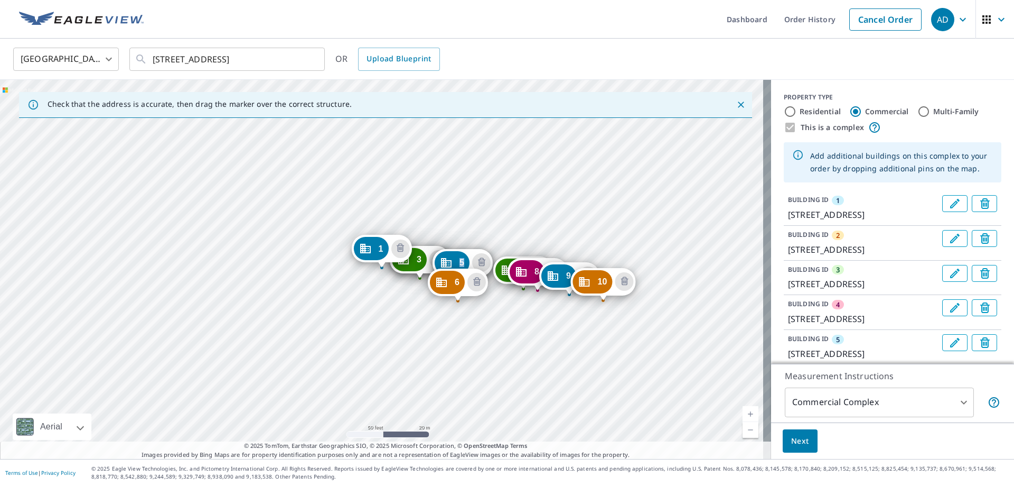
click at [326, 279] on div "2 [STREET_ADDRESS] 3 [STREET_ADDRESS] 4 [STREET_ADDRESS] 5 [STREET_ADDRESS] 6 […" at bounding box center [385, 269] width 771 height 379
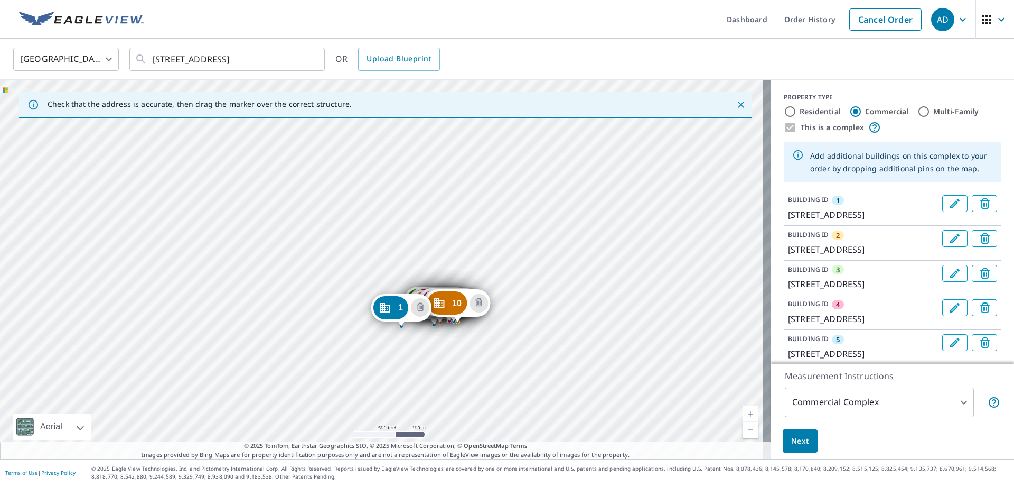
drag, startPoint x: 371, startPoint y: 278, endPoint x: 390, endPoint y: 311, distance: 37.4
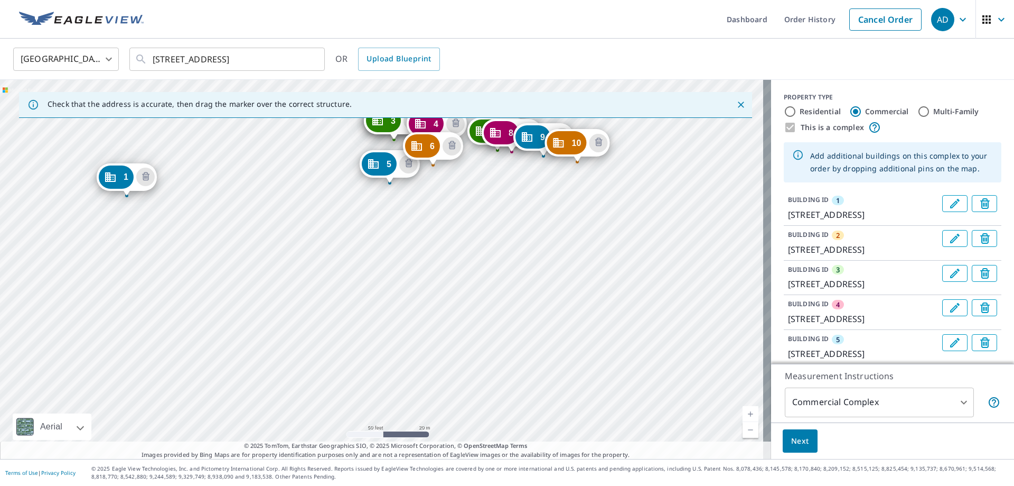
drag, startPoint x: 377, startPoint y: 346, endPoint x: 359, endPoint y: 409, distance: 65.9
click at [359, 409] on div "2 [STREET_ADDRESS] 3 [STREET_ADDRESS] 4 [STREET_ADDRESS] 5 [STREET_ADDRESS] 6 […" at bounding box center [385, 269] width 771 height 379
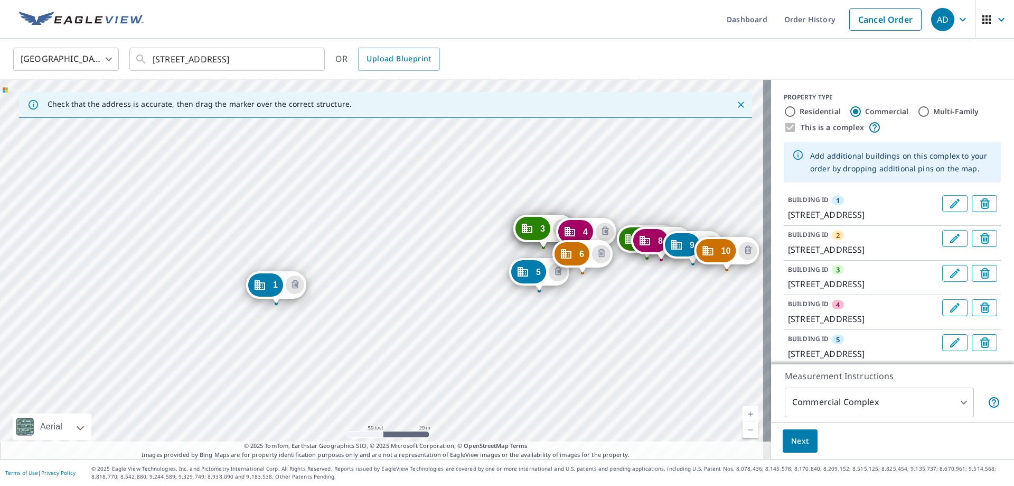
drag, startPoint x: 339, startPoint y: 294, endPoint x: 349, endPoint y: 308, distance: 17.1
click at [349, 308] on div "2 [STREET_ADDRESS] 3 [STREET_ADDRESS] 4 [STREET_ADDRESS] 5 [STREET_ADDRESS] 6 […" at bounding box center [385, 269] width 771 height 379
drag, startPoint x: 264, startPoint y: 284, endPoint x: 176, endPoint y: 193, distance: 126.3
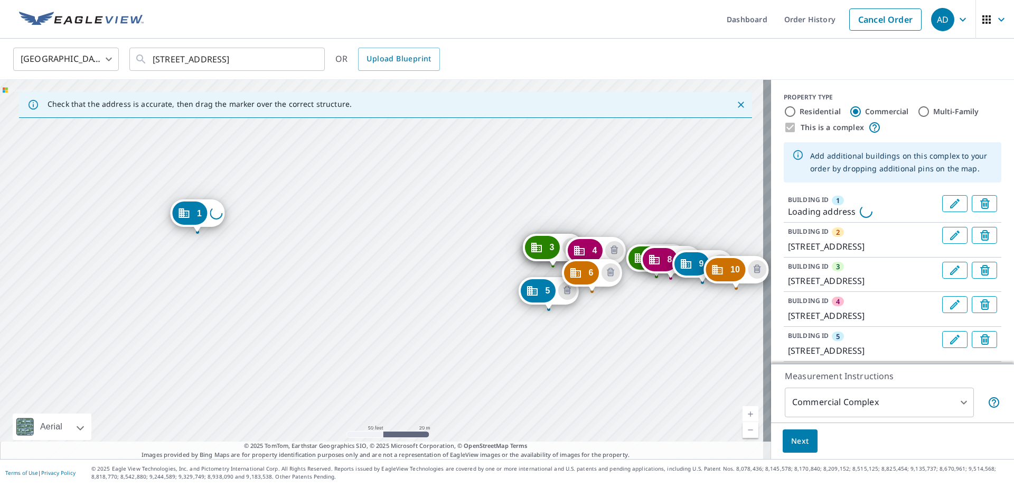
click at [337, 263] on div "2 [STREET_ADDRESS] 3 [STREET_ADDRESS] 4 [STREET_ADDRESS] 5 [STREET_ADDRESS] 6 […" at bounding box center [385, 269] width 771 height 379
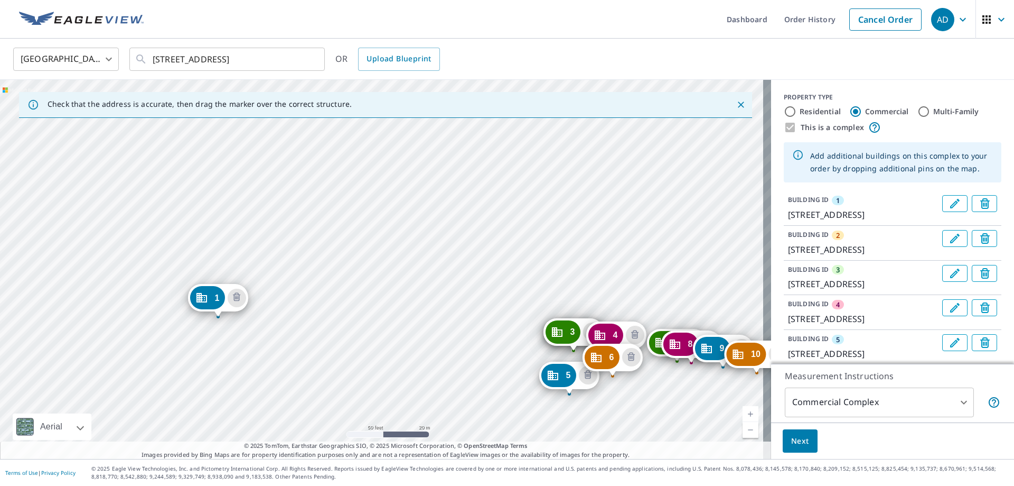
click at [337, 294] on div "2 [STREET_ADDRESS] 3 [STREET_ADDRESS] 4 [STREET_ADDRESS] 5 [STREET_ADDRESS] 6 […" at bounding box center [385, 269] width 771 height 379
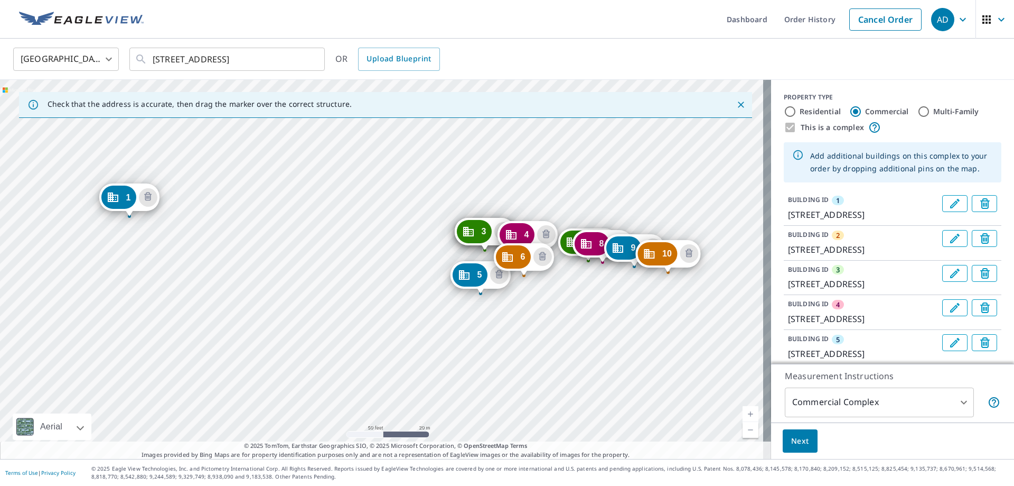
drag, startPoint x: 317, startPoint y: 244, endPoint x: 308, endPoint y: 235, distance: 12.3
click at [308, 235] on div "2 [STREET_ADDRESS] 3 [STREET_ADDRESS] 4 [STREET_ADDRESS] 5 [STREET_ADDRESS] 6 […" at bounding box center [385, 269] width 771 height 379
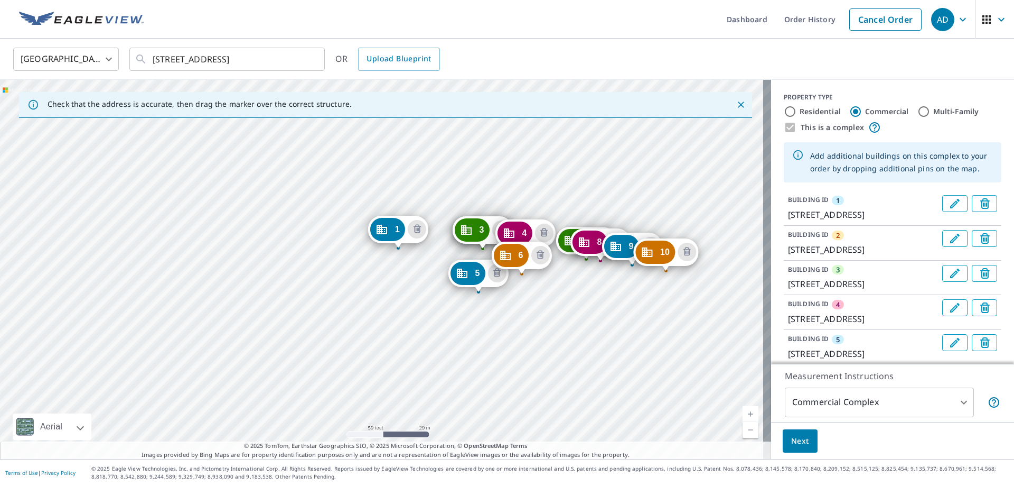
drag, startPoint x: 126, startPoint y: 199, endPoint x: 407, endPoint y: 231, distance: 283.0
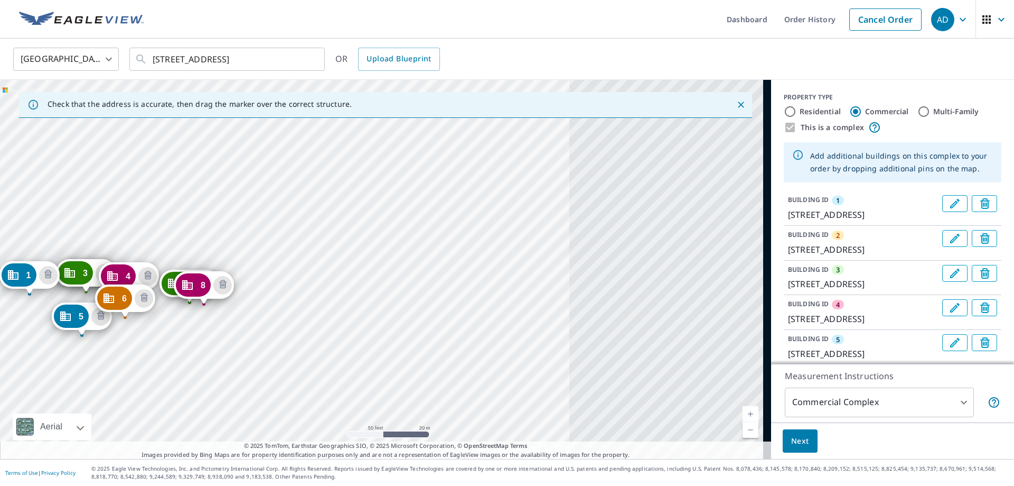
click at [445, 326] on div "2 [STREET_ADDRESS] 3 [STREET_ADDRESS] 4 [STREET_ADDRESS] 5 [STREET_ADDRESS] 6 […" at bounding box center [385, 269] width 771 height 379
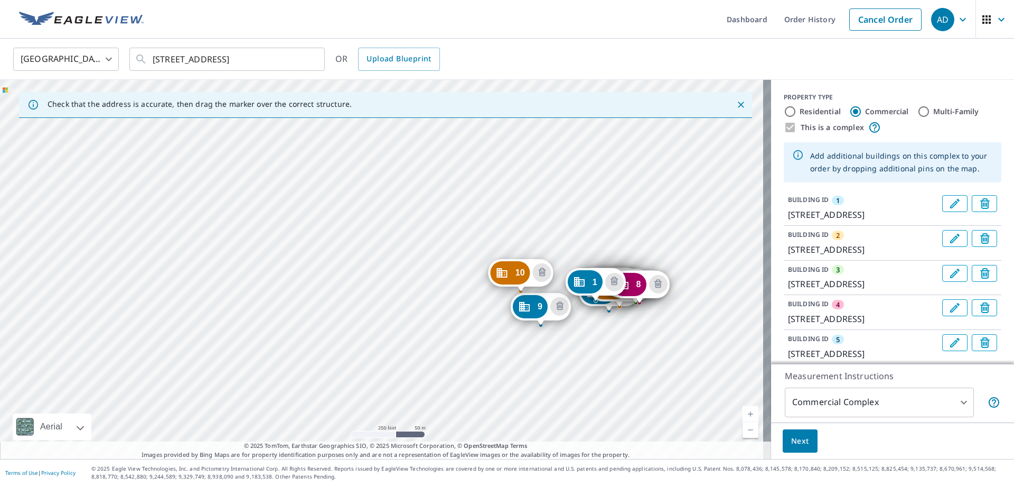
drag, startPoint x: 481, startPoint y: 231, endPoint x: 521, endPoint y: 302, distance: 82.1
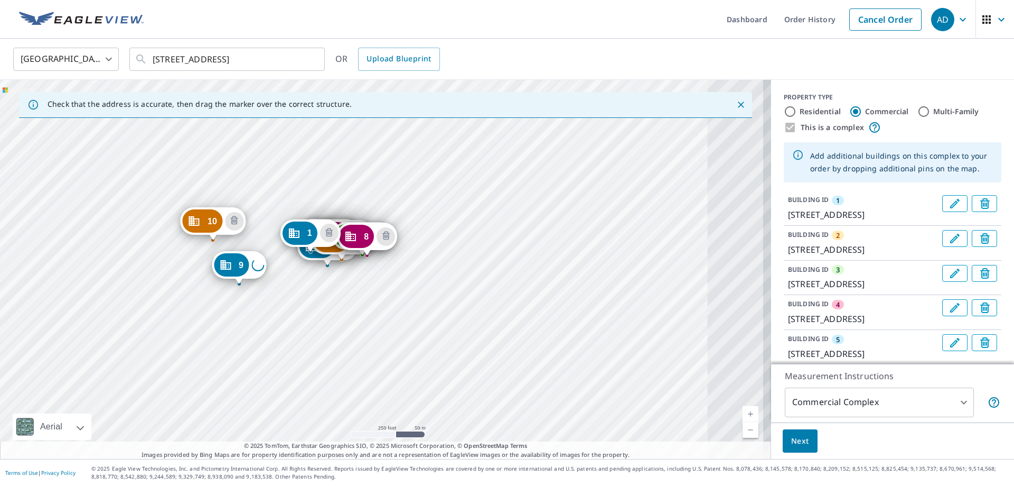
click at [446, 334] on div "2 [STREET_ADDRESS] 3 [STREET_ADDRESS] 4 [STREET_ADDRESS] 5 [STREET_ADDRESS] 6 […" at bounding box center [385, 269] width 771 height 379
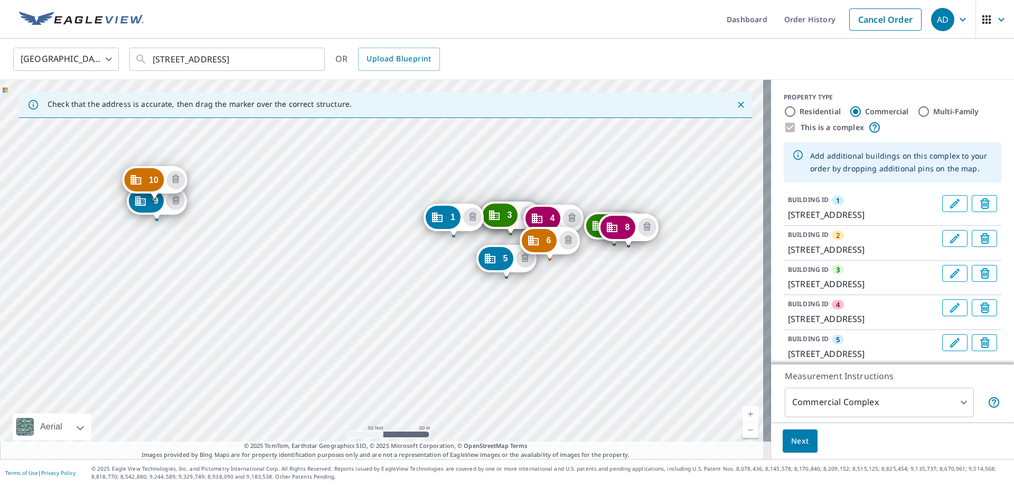
drag, startPoint x: 218, startPoint y: 315, endPoint x: 140, endPoint y: 201, distance: 138.5
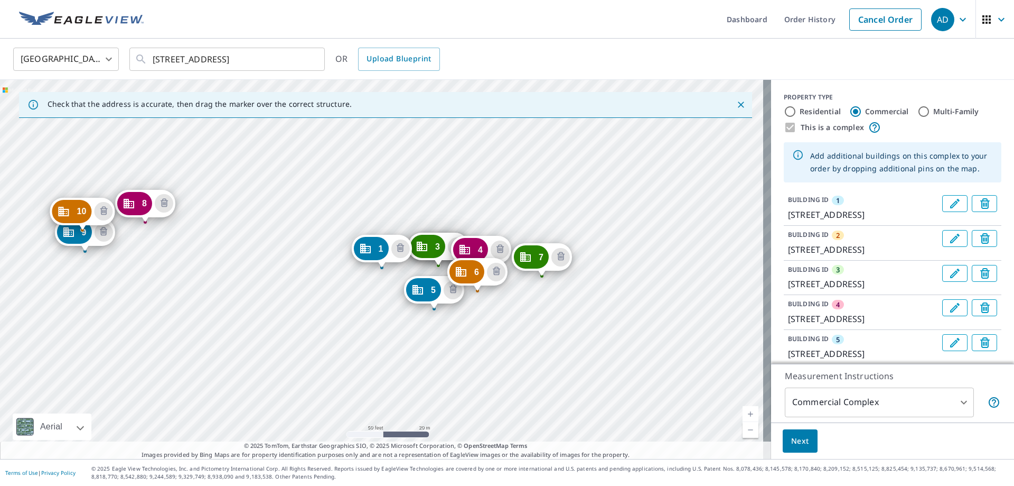
drag, startPoint x: 546, startPoint y: 257, endPoint x: 135, endPoint y: 201, distance: 414.7
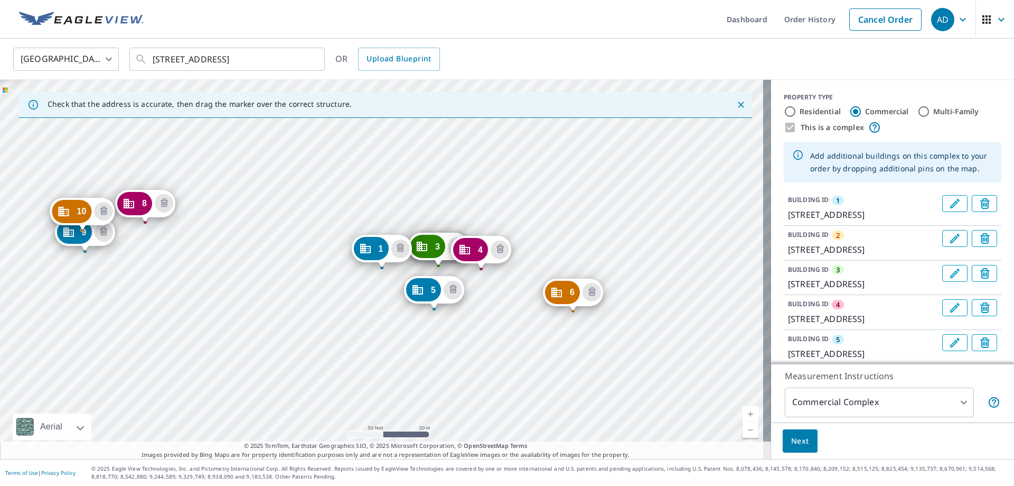
drag, startPoint x: 468, startPoint y: 275, endPoint x: 558, endPoint y: 281, distance: 90.0
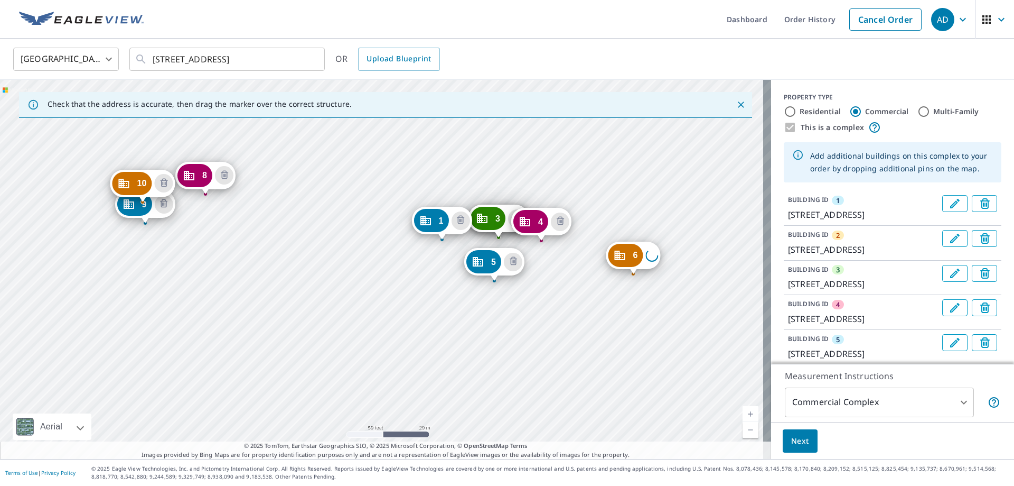
drag, startPoint x: 558, startPoint y: 281, endPoint x: 519, endPoint y: 221, distance: 71.5
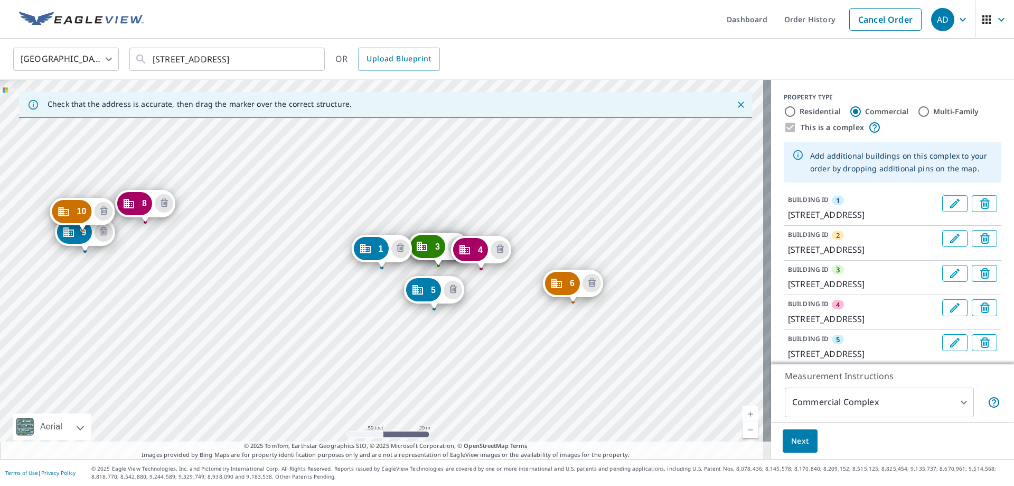
scroll to position [106, 0]
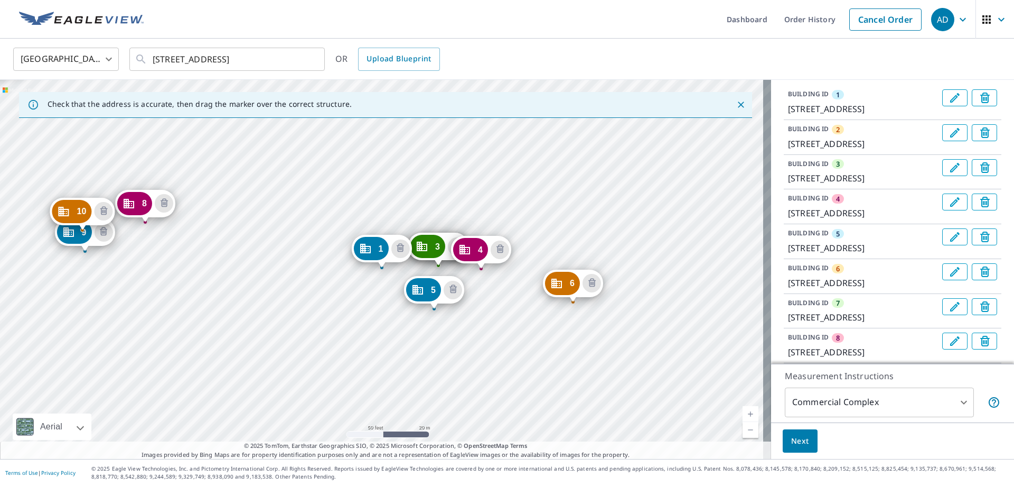
click at [863, 312] on p "[STREET_ADDRESS]" at bounding box center [863, 317] width 150 height 13
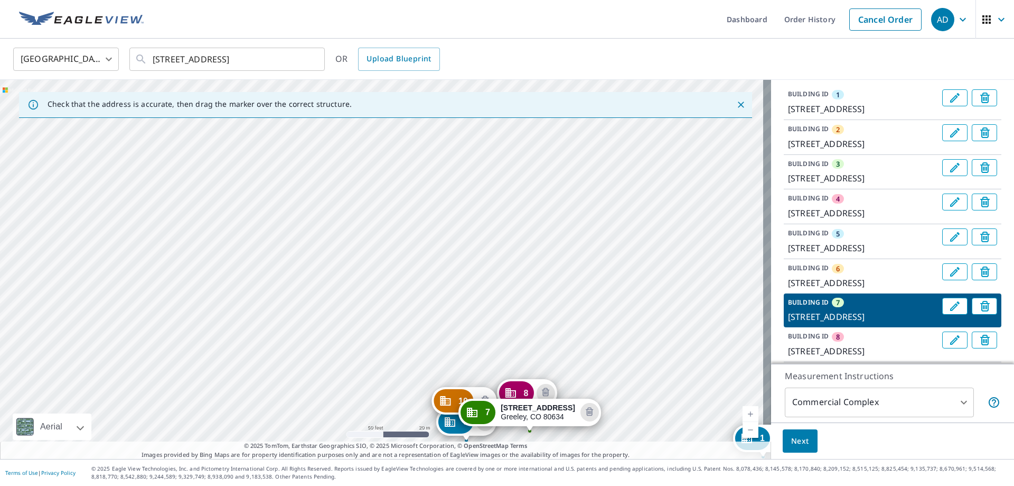
drag, startPoint x: 335, startPoint y: 245, endPoint x: 483, endPoint y: 408, distance: 220.3
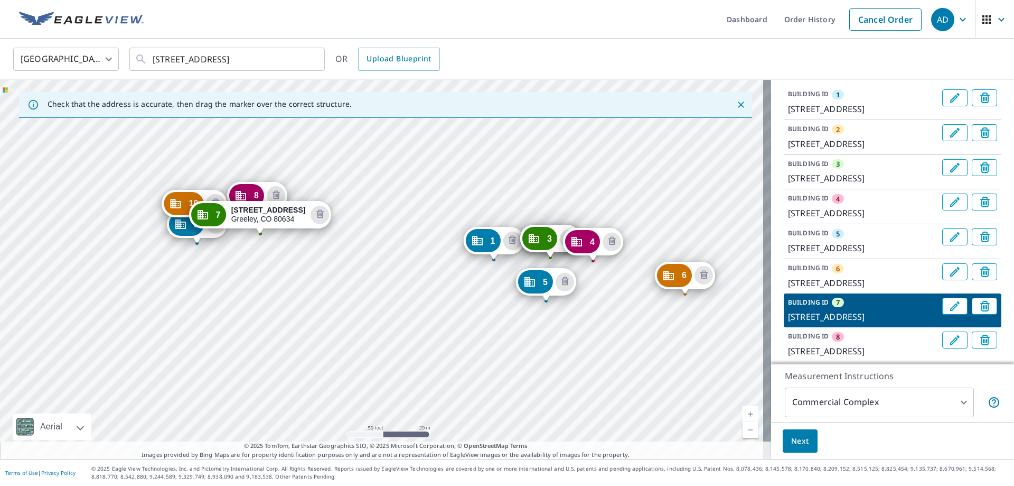
drag, startPoint x: 551, startPoint y: 328, endPoint x: 430, endPoint y: 294, distance: 126.1
click at [430, 294] on div "1 [STREET_ADDRESS] 2 [STREET_ADDRESS] 3 [STREET_ADDRESS] 4 [STREET_ADDRESS] 5 […" at bounding box center [385, 269] width 771 height 379
drag, startPoint x: 676, startPoint y: 274, endPoint x: 311, endPoint y: 188, distance: 375.2
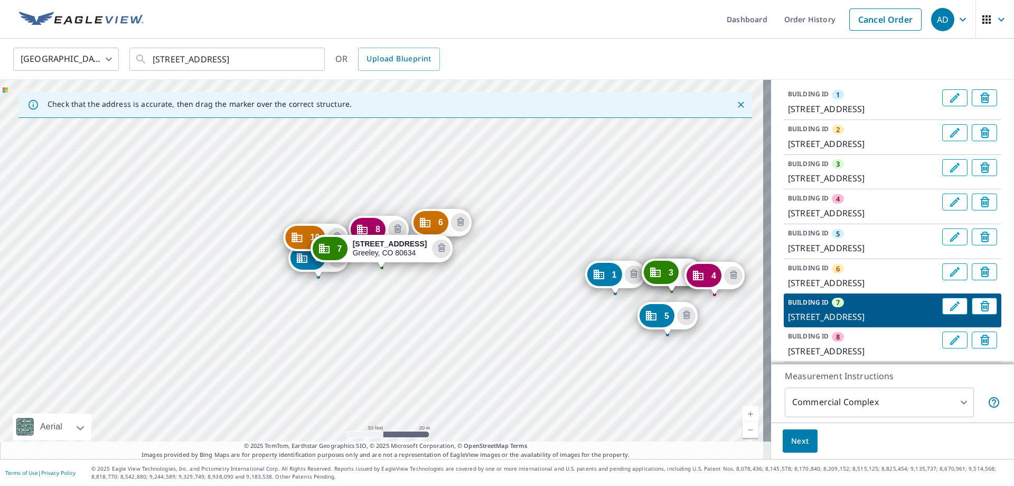
click at [879, 103] on p "[STREET_ADDRESS]" at bounding box center [863, 108] width 150 height 13
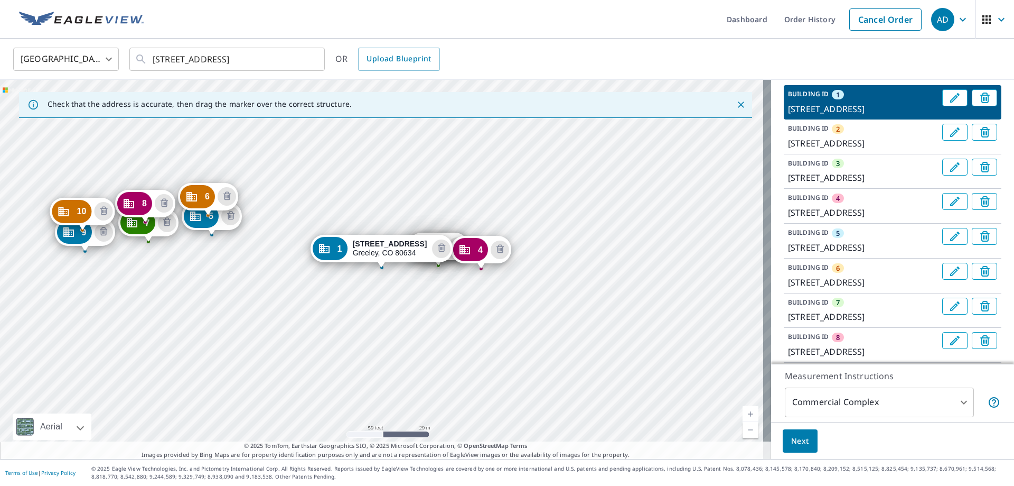
drag, startPoint x: 404, startPoint y: 285, endPoint x: 200, endPoint y: 217, distance: 215.5
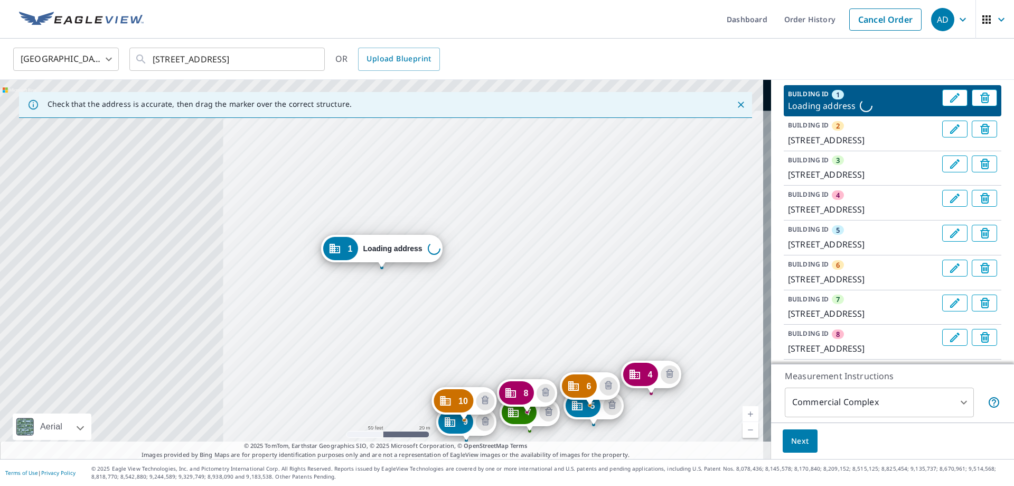
click at [539, 278] on div "2 [STREET_ADDRESS] 3 [STREET_ADDRESS] 4 [STREET_ADDRESS] 5 [STREET_ADDRESS] 6 […" at bounding box center [385, 269] width 771 height 379
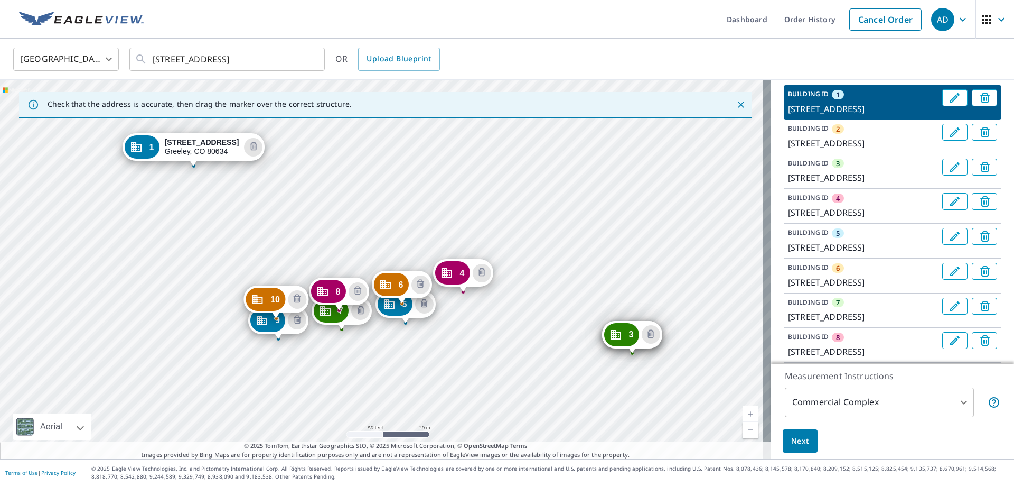
drag, startPoint x: 334, startPoint y: 247, endPoint x: 296, endPoint y: 174, distance: 81.8
click at [296, 174] on div "2 [STREET_ADDRESS] 3 [STREET_ADDRESS] 4 [STREET_ADDRESS] 5 [STREET_ADDRESS] 6 […" at bounding box center [385, 269] width 771 height 379
drag, startPoint x: 616, startPoint y: 334, endPoint x: 450, endPoint y: 294, distance: 170.8
click at [589, 277] on div "2 [STREET_ADDRESS] 3 [STREET_ADDRESS] 4 [STREET_ADDRESS] 5 [STREET_ADDRESS] 6 […" at bounding box center [385, 269] width 771 height 379
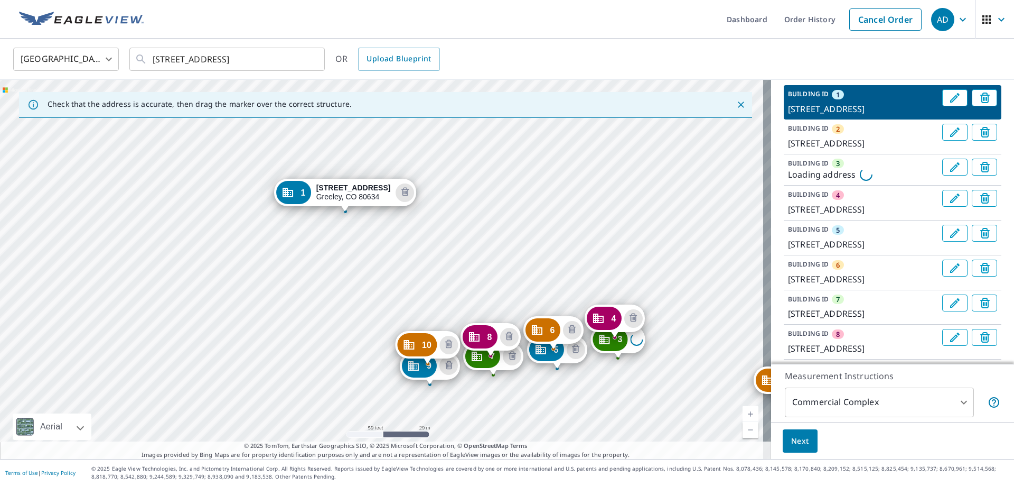
click at [625, 293] on div "2 [STREET_ADDRESS] 3 Loading address 4 [STREET_ADDRESS] 5 [STREET_ADDRESS] 6 [S…" at bounding box center [385, 269] width 771 height 379
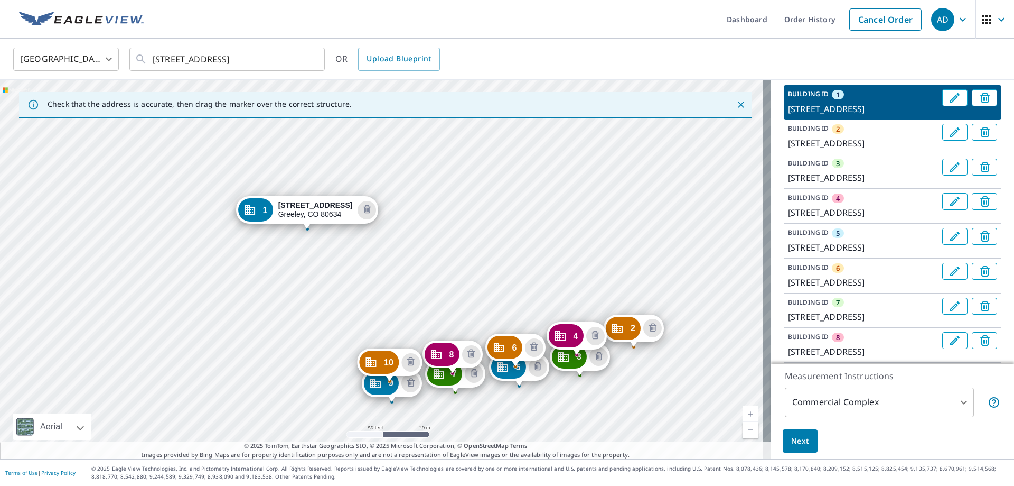
drag, startPoint x: 718, startPoint y: 386, endPoint x: 620, endPoint y: 325, distance: 115.3
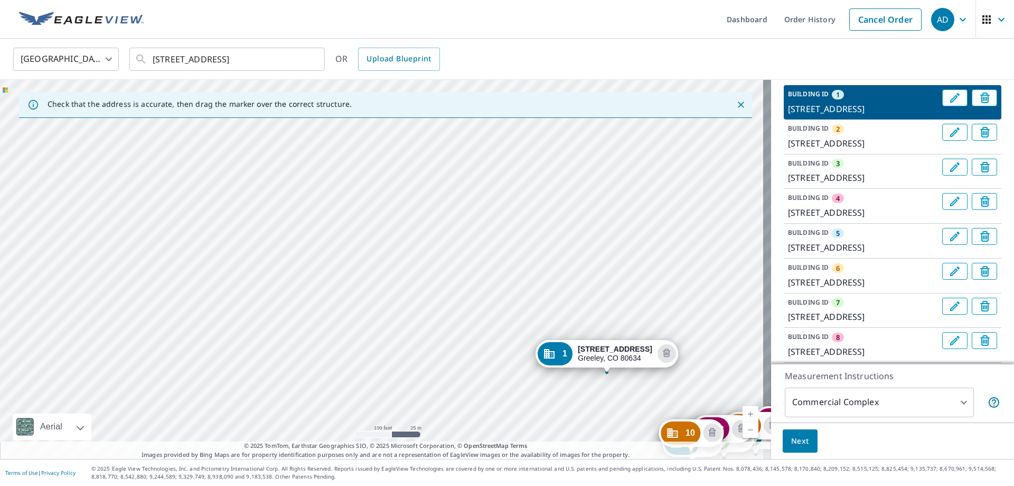
drag, startPoint x: 411, startPoint y: 264, endPoint x: 559, endPoint y: 355, distance: 173.9
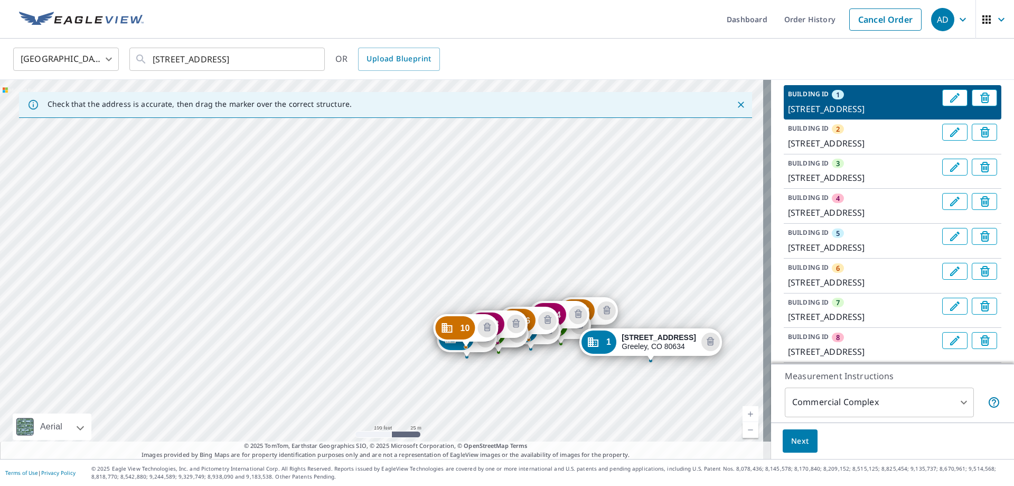
drag, startPoint x: 333, startPoint y: 248, endPoint x: 602, endPoint y: 341, distance: 284.5
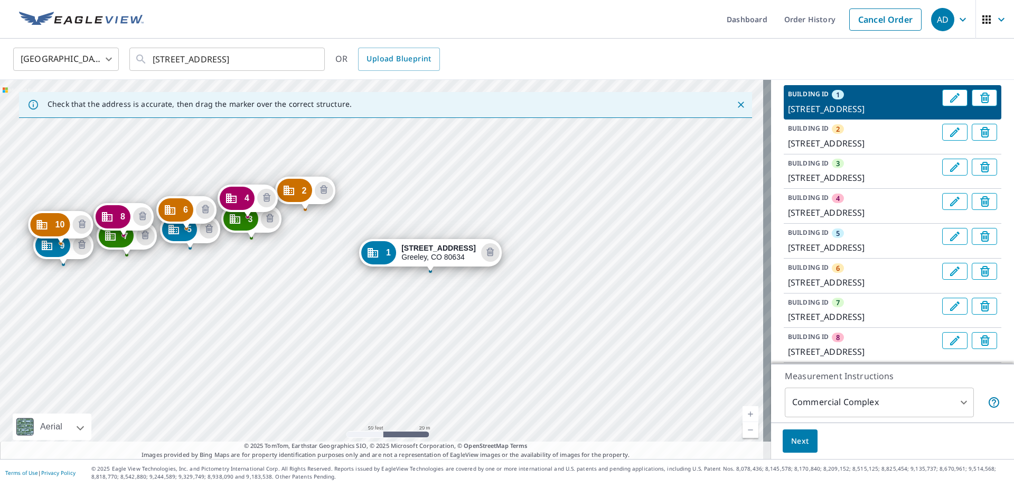
drag, startPoint x: 334, startPoint y: 258, endPoint x: 393, endPoint y: 303, distance: 74.2
click at [393, 303] on div "2 [STREET_ADDRESS] 3 [STREET_ADDRESS] 4 [STREET_ADDRESS] 5 [STREET_ADDRESS] 6 […" at bounding box center [385, 269] width 771 height 379
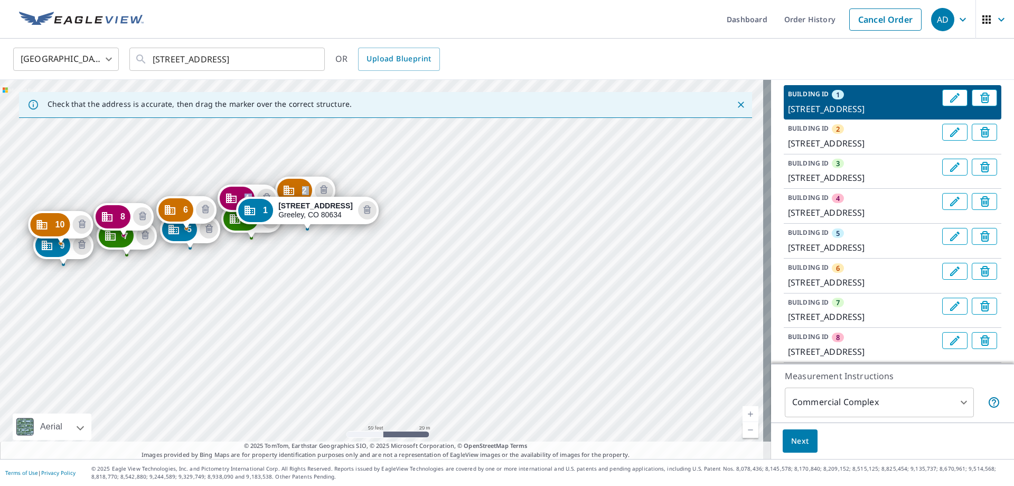
drag, startPoint x: 378, startPoint y: 248, endPoint x: 267, endPoint y: 209, distance: 118.3
click at [492, 319] on div "2 [STREET_ADDRESS] 3 [STREET_ADDRESS] 4 [STREET_ADDRESS] 5 [STREET_ADDRESS] 6 […" at bounding box center [385, 269] width 771 height 379
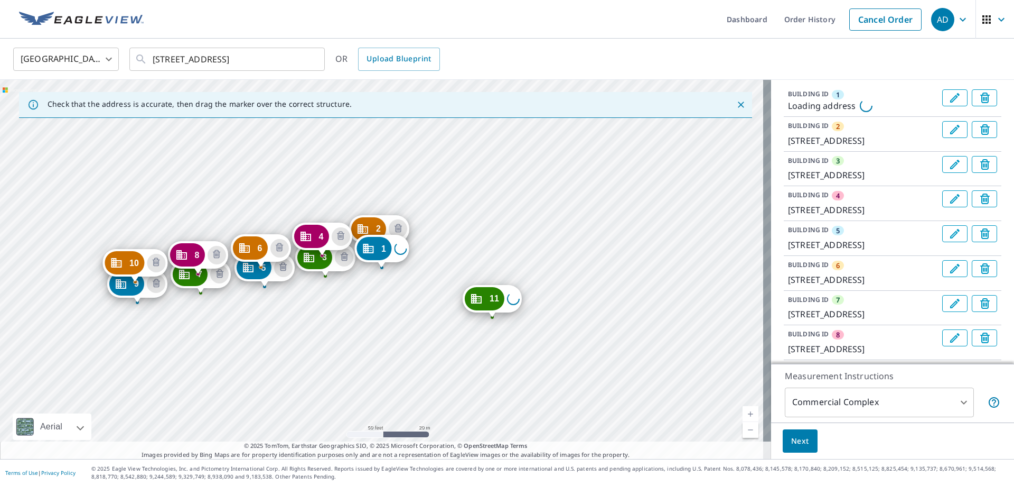
click at [520, 326] on div "2 [STREET_ADDRESS] 3 [STREET_ADDRESS] 4 [STREET_ADDRESS] 5 [STREET_ADDRESS] 6 […" at bounding box center [385, 269] width 771 height 379
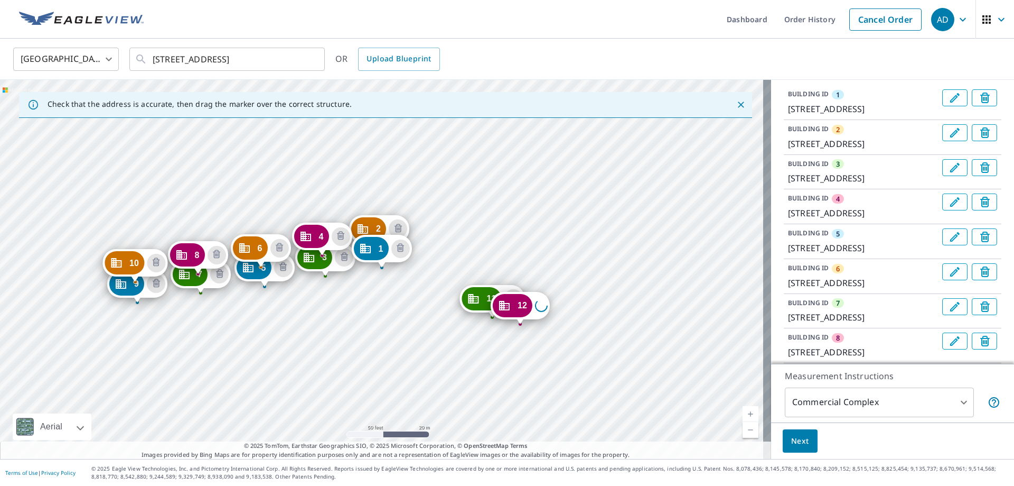
click at [509, 361] on div "2 [STREET_ADDRESS] 3 [STREET_ADDRESS] 4 [STREET_ADDRESS] 5 [STREET_ADDRESS] 6 […" at bounding box center [385, 269] width 771 height 379
click at [520, 363] on div "2 [STREET_ADDRESS] 3 [STREET_ADDRESS] 4 [STREET_ADDRESS] 5 [STREET_ADDRESS] 6 […" at bounding box center [385, 269] width 771 height 379
click at [507, 384] on div "2 [STREET_ADDRESS] 3 [STREET_ADDRESS] 4 [STREET_ADDRESS] 5 [STREET_ADDRESS] 6 […" at bounding box center [385, 269] width 771 height 379
click at [515, 389] on div "2 [STREET_ADDRESS] 3 [STREET_ADDRESS] 4 [STREET_ADDRESS] 5 [STREET_ADDRESS] 6 […" at bounding box center [385, 269] width 771 height 379
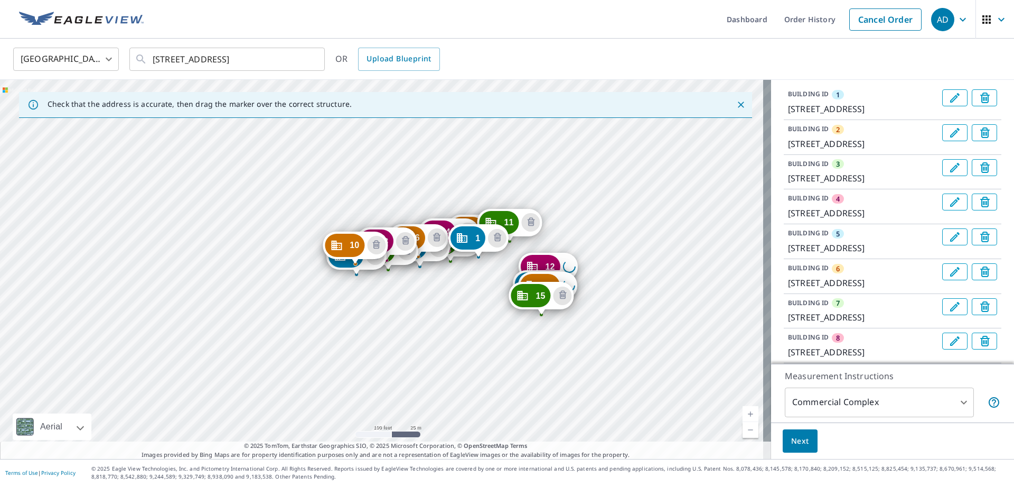
drag, startPoint x: 274, startPoint y: 144, endPoint x: 496, endPoint y: 223, distance: 235.4
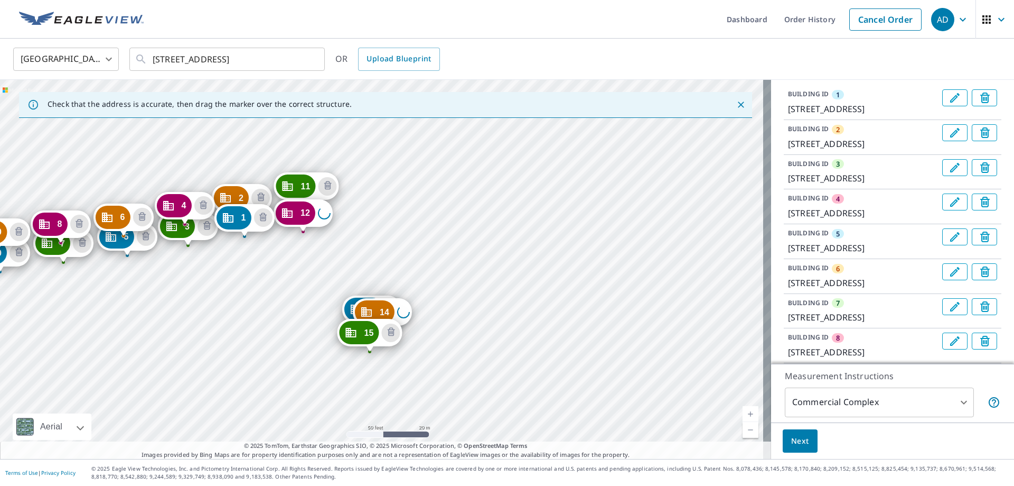
drag, startPoint x: 372, startPoint y: 276, endPoint x: 293, endPoint y: 214, distance: 100.9
click at [372, 310] on div "2 [STREET_ADDRESS] 3 [STREET_ADDRESS] 4 [STREET_ADDRESS] 5 [STREET_ADDRESS] 6 […" at bounding box center [385, 269] width 771 height 379
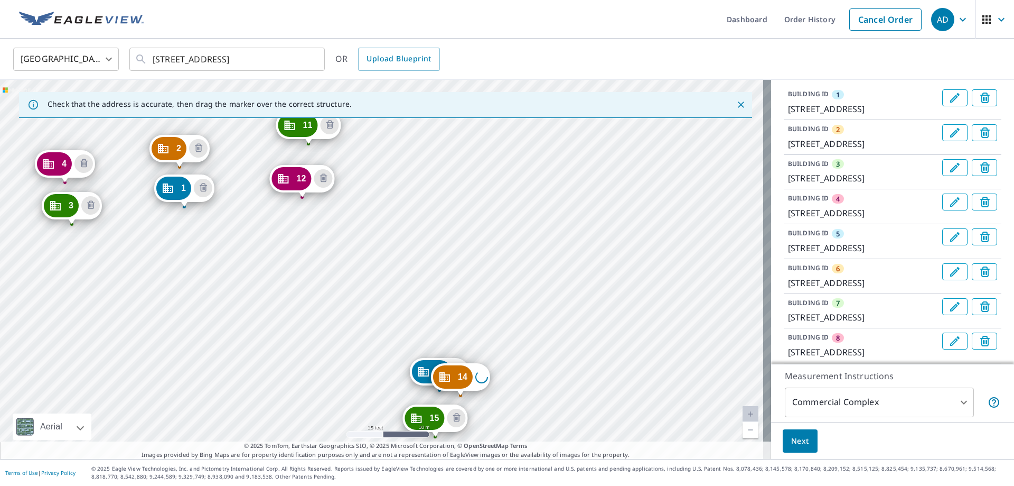
drag, startPoint x: 449, startPoint y: 316, endPoint x: 380, endPoint y: 311, distance: 68.3
click at [380, 311] on div "2 [STREET_ADDRESS] 3 [STREET_ADDRESS] 4 [STREET_ADDRESS] 5 [STREET_ADDRESS] 6 […" at bounding box center [385, 269] width 771 height 379
drag, startPoint x: 453, startPoint y: 377, endPoint x: 568, endPoint y: 358, distance: 117.2
click at [419, 217] on div "2 [STREET_ADDRESS] 3 [STREET_ADDRESS] 4 [STREET_ADDRESS] 5 [STREET_ADDRESS] 6 […" at bounding box center [385, 269] width 771 height 379
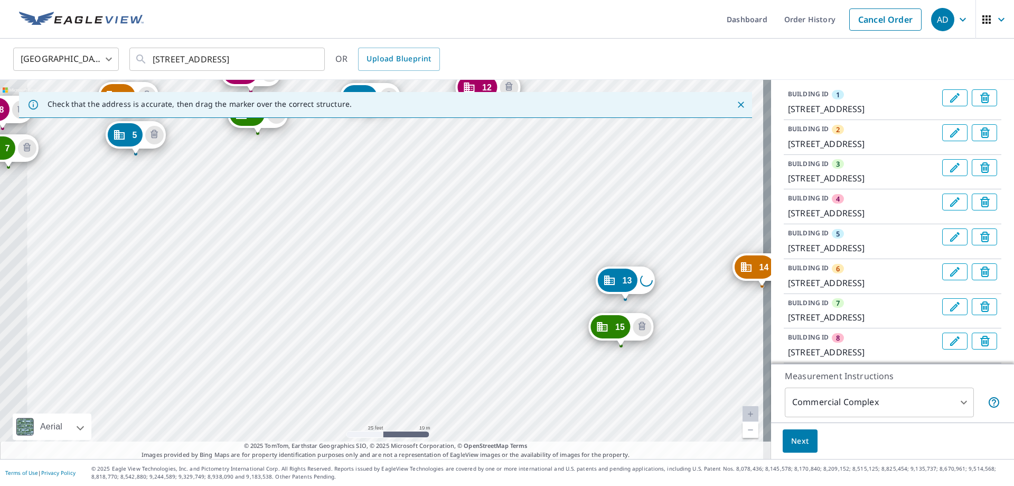
click at [339, 352] on div "2 [STREET_ADDRESS] 3 [STREET_ADDRESS] 4 [STREET_ADDRESS] 5 [STREET_ADDRESS] 6 […" at bounding box center [385, 269] width 771 height 379
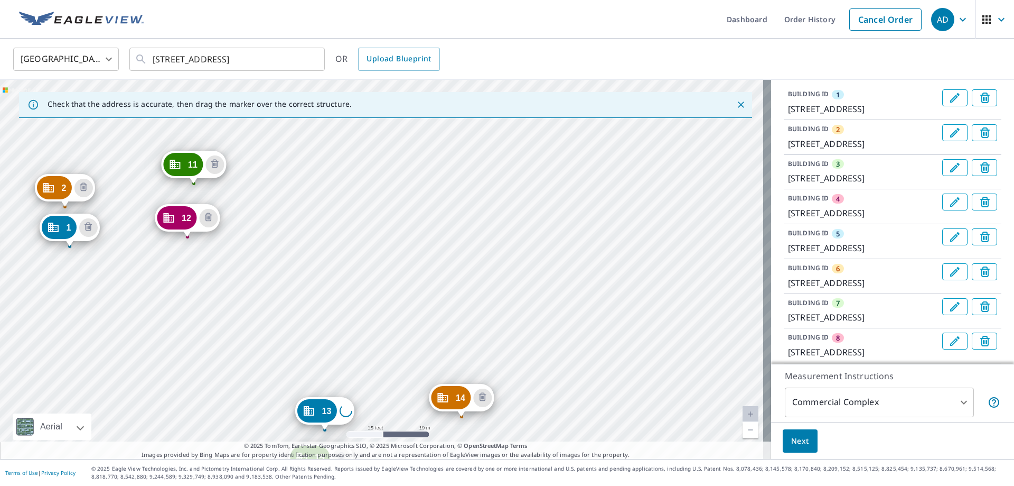
drag, startPoint x: 464, startPoint y: 360, endPoint x: 335, endPoint y: 279, distance: 152.2
click at [335, 279] on div "2 [STREET_ADDRESS] 3 [STREET_ADDRESS] 4 [STREET_ADDRESS] 5 [STREET_ADDRESS] 6 […" at bounding box center [385, 269] width 771 height 379
drag, startPoint x: 314, startPoint y: 409, endPoint x: 287, endPoint y: 204, distance: 206.3
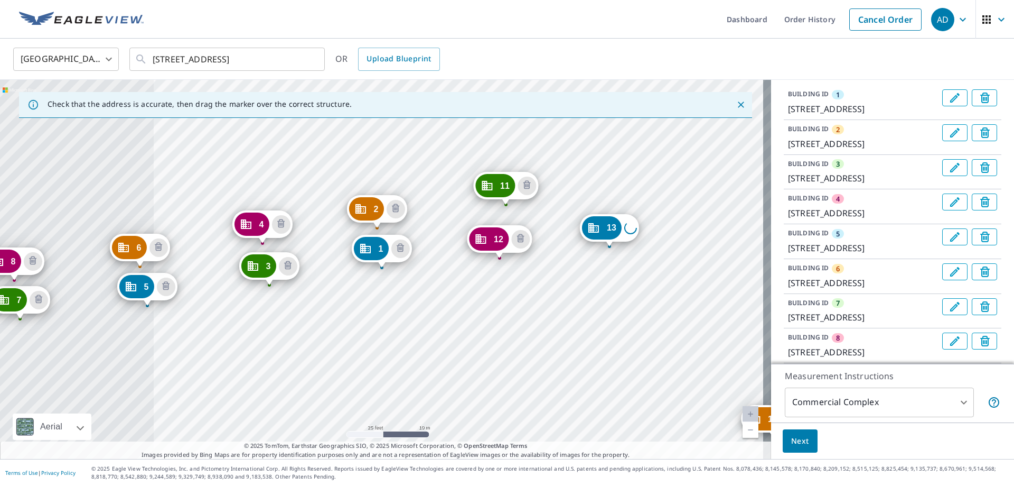
click at [543, 336] on div "2 [STREET_ADDRESS] 3 [STREET_ADDRESS] 4 [STREET_ADDRESS] 5 [STREET_ADDRESS] 6 […" at bounding box center [385, 269] width 771 height 379
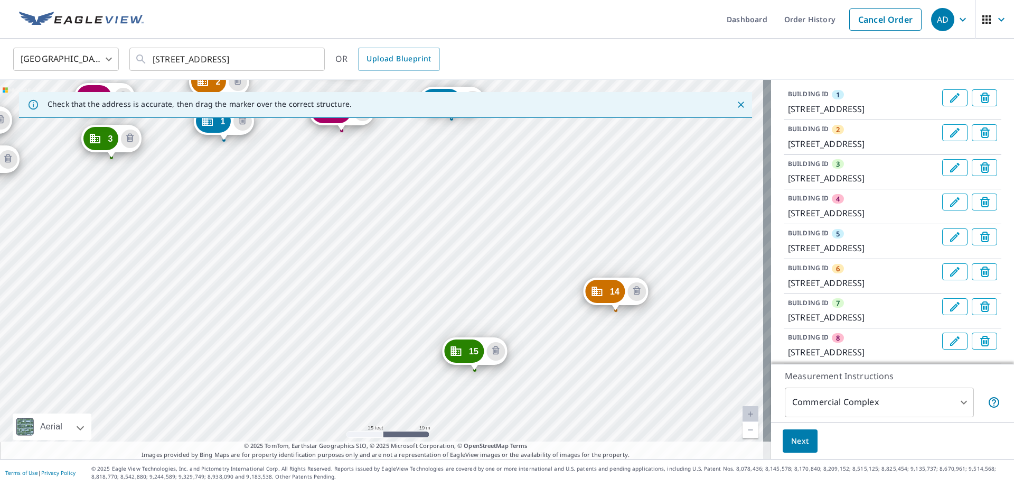
click at [511, 262] on div "2 [STREET_ADDRESS] 3 [STREET_ADDRESS] 4 [STREET_ADDRESS] 5 [STREET_ADDRESS] 6 […" at bounding box center [385, 269] width 771 height 379
drag, startPoint x: 598, startPoint y: 291, endPoint x: 433, endPoint y: 144, distance: 221.1
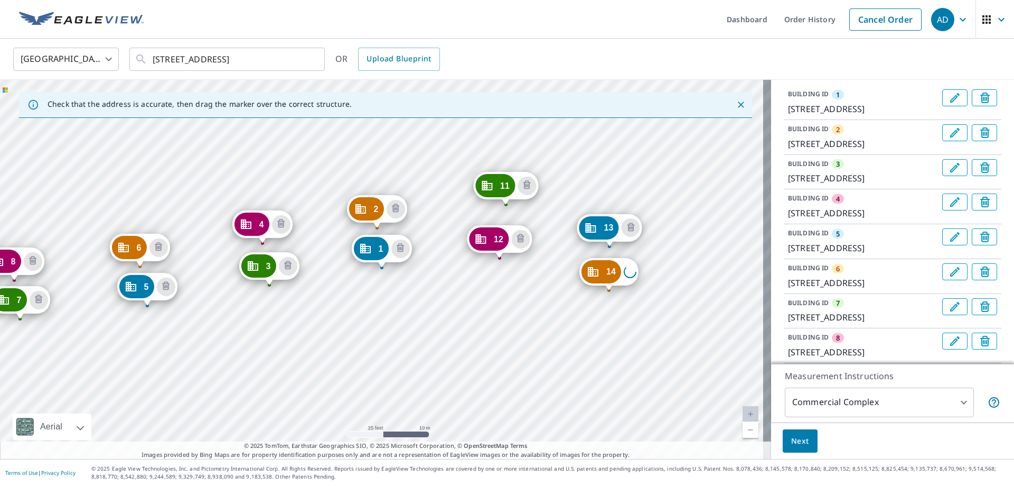
click at [613, 324] on div "2 [STREET_ADDRESS] 3 [STREET_ADDRESS] 4 [STREET_ADDRESS] 5 [STREET_ADDRESS] 6 […" at bounding box center [385, 269] width 771 height 379
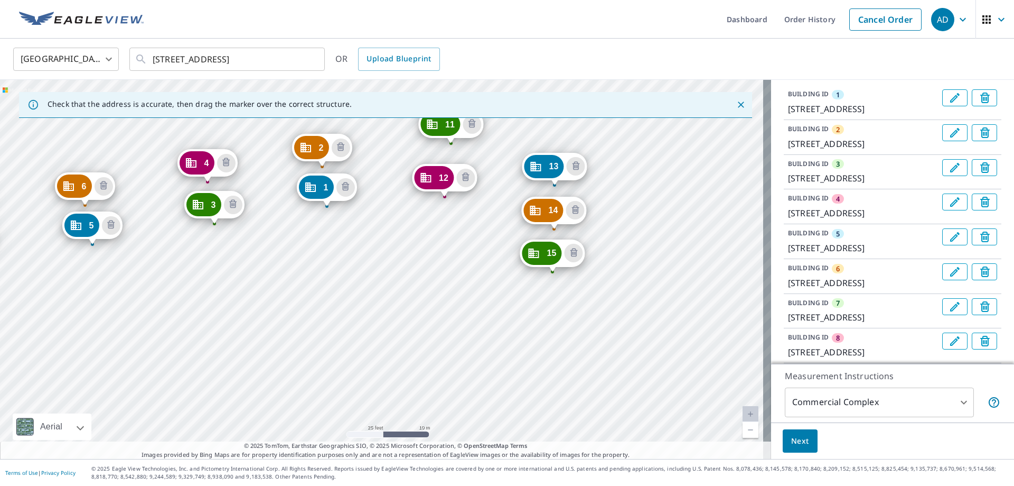
drag, startPoint x: 566, startPoint y: 417, endPoint x: 540, endPoint y: 253, distance: 166.2
click at [507, 365] on div "2 [STREET_ADDRESS] 3 [STREET_ADDRESS] 4 [STREET_ADDRESS] 5 [STREET_ADDRESS] 6 […" at bounding box center [385, 269] width 771 height 379
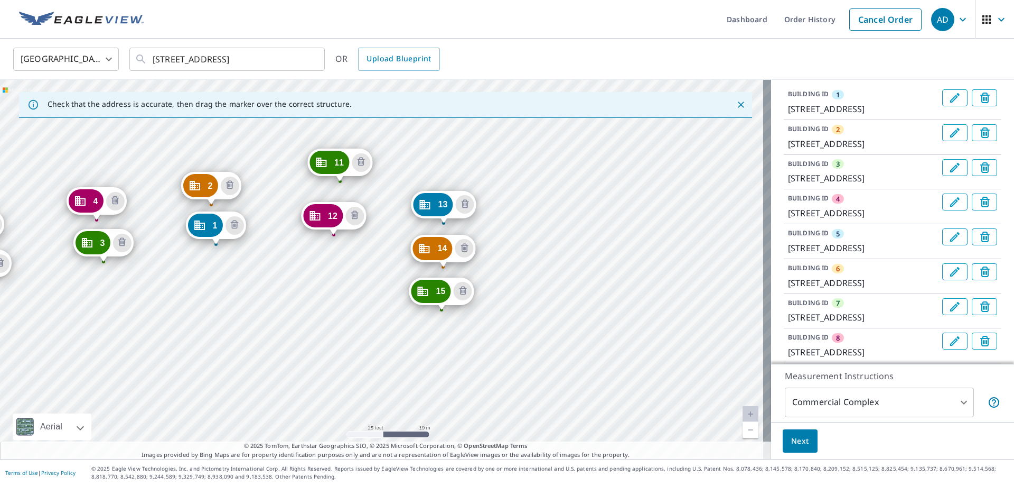
drag, startPoint x: 658, startPoint y: 371, endPoint x: 492, endPoint y: 348, distance: 167.5
click at [492, 348] on div "2 [STREET_ADDRESS] 3 [STREET_ADDRESS] 4 [STREET_ADDRESS] 5 [STREET_ADDRESS] 6 […" at bounding box center [385, 269] width 771 height 379
click at [498, 344] on div "2 [STREET_ADDRESS] 3 [STREET_ADDRESS] 4 [STREET_ADDRESS] 5 [STREET_ADDRESS] 6 […" at bounding box center [385, 269] width 771 height 379
click at [497, 388] on div "2 [STREET_ADDRESS] 3 [STREET_ADDRESS] 4 [STREET_ADDRESS] 5 [STREET_ADDRESS] 6 […" at bounding box center [385, 269] width 771 height 379
click at [567, 350] on div "2 [STREET_ADDRESS] 3 [STREET_ADDRESS] 4 [STREET_ADDRESS] 5 [STREET_ADDRESS] 6 […" at bounding box center [385, 269] width 771 height 379
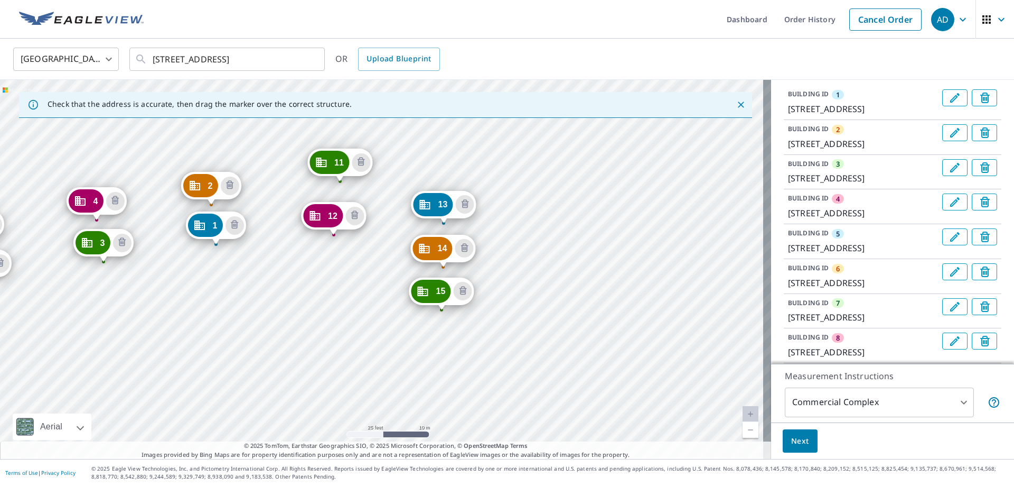
click at [546, 402] on div "2 [STREET_ADDRESS] 3 [STREET_ADDRESS] 4 [STREET_ADDRESS] 5 [STREET_ADDRESS] 6 […" at bounding box center [385, 269] width 771 height 379
click at [615, 368] on div "2 [STREET_ADDRESS] 3 [STREET_ADDRESS] 4 [STREET_ADDRESS] 5 [STREET_ADDRESS] 6 […" at bounding box center [385, 269] width 771 height 379
click at [615, 411] on div "2 [STREET_ADDRESS] 3 [STREET_ADDRESS] 4 [STREET_ADDRESS] 5 [STREET_ADDRESS] 6 […" at bounding box center [385, 269] width 771 height 379
click at [664, 374] on div "2 [STREET_ADDRESS] 3 [STREET_ADDRESS] 4 [STREET_ADDRESS] 5 [STREET_ADDRESS] 6 […" at bounding box center [385, 269] width 771 height 379
click at [660, 418] on div "2 [STREET_ADDRESS] 3 [STREET_ADDRESS] 4 [STREET_ADDRESS] 5 [STREET_ADDRESS] 6 […" at bounding box center [385, 269] width 771 height 379
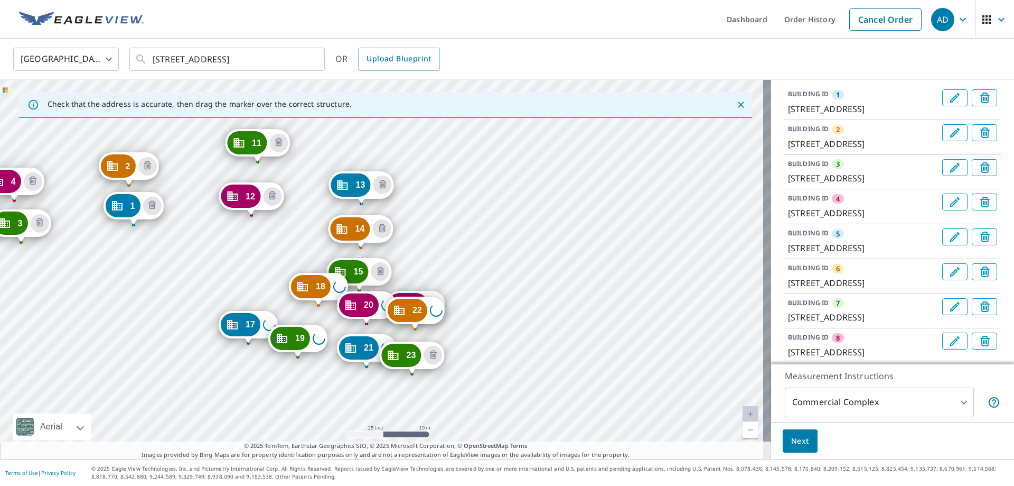
drag, startPoint x: 640, startPoint y: 226, endPoint x: 447, endPoint y: 207, distance: 193.2
click at [447, 207] on div "2 [STREET_ADDRESS] 3 [STREET_ADDRESS] 4 [STREET_ADDRESS] 5 [STREET_ADDRESS] 6 […" at bounding box center [385, 269] width 771 height 379
drag, startPoint x: 355, startPoint y: 269, endPoint x: 362, endPoint y: 267, distance: 7.7
click at [355, 270] on div "2 [STREET_ADDRESS] 3 [STREET_ADDRESS] 4 [STREET_ADDRESS] 5 [STREET_ADDRESS] 6 […" at bounding box center [385, 269] width 771 height 379
